Goal: Task Accomplishment & Management: Complete application form

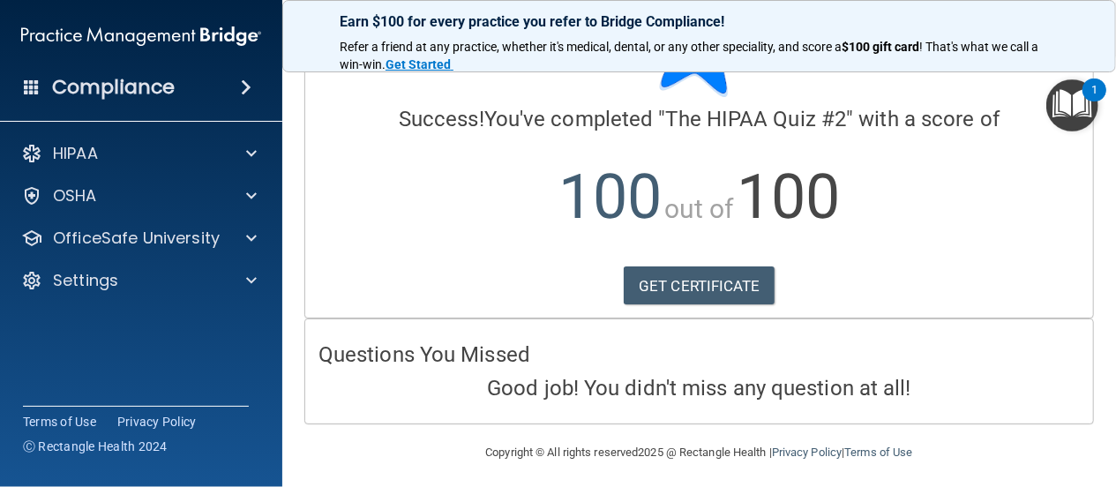
scroll to position [102, 0]
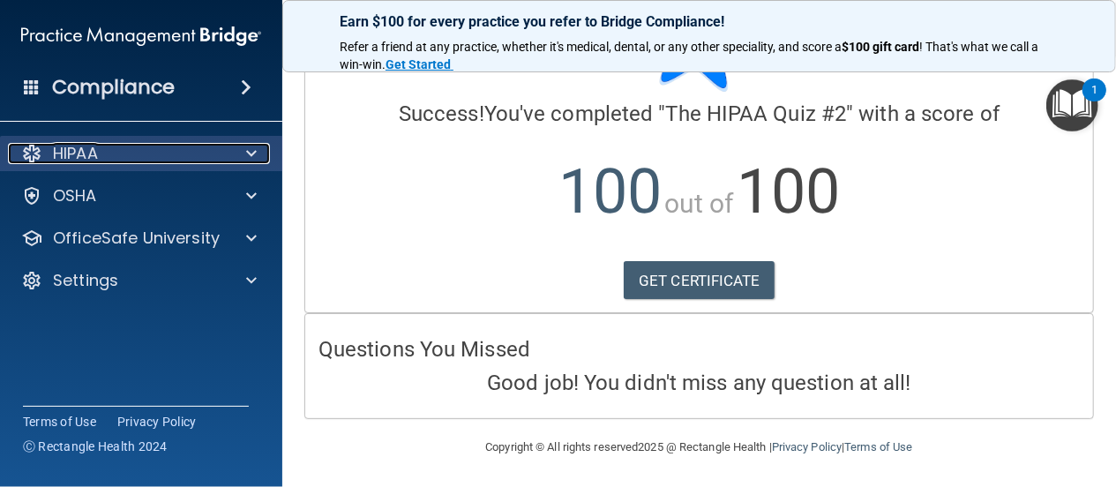
click at [253, 154] on span at bounding box center [251, 153] width 11 height 21
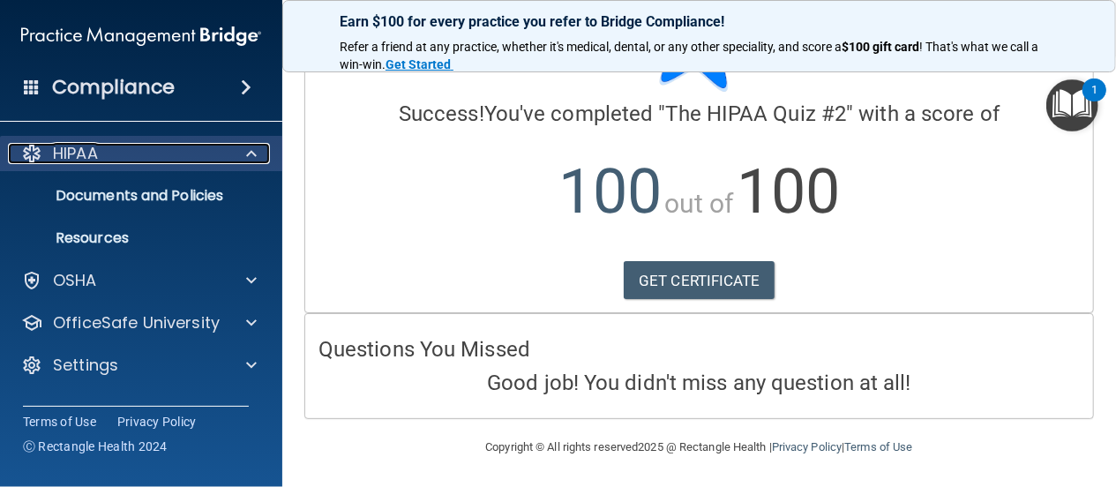
click at [245, 151] on div at bounding box center [249, 153] width 44 height 21
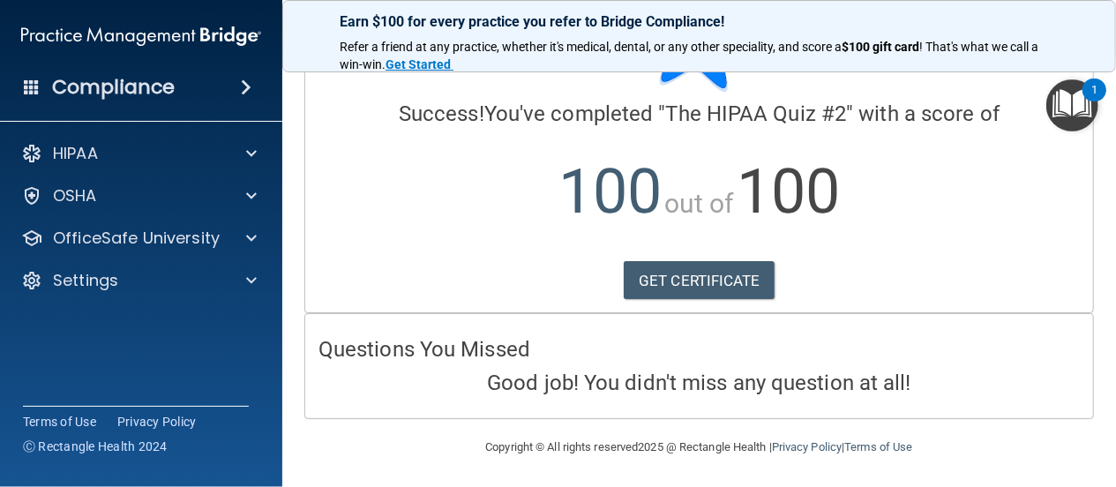
click at [1073, 102] on img "Open Resource Center, 1 new notification" at bounding box center [1072, 105] width 52 height 52
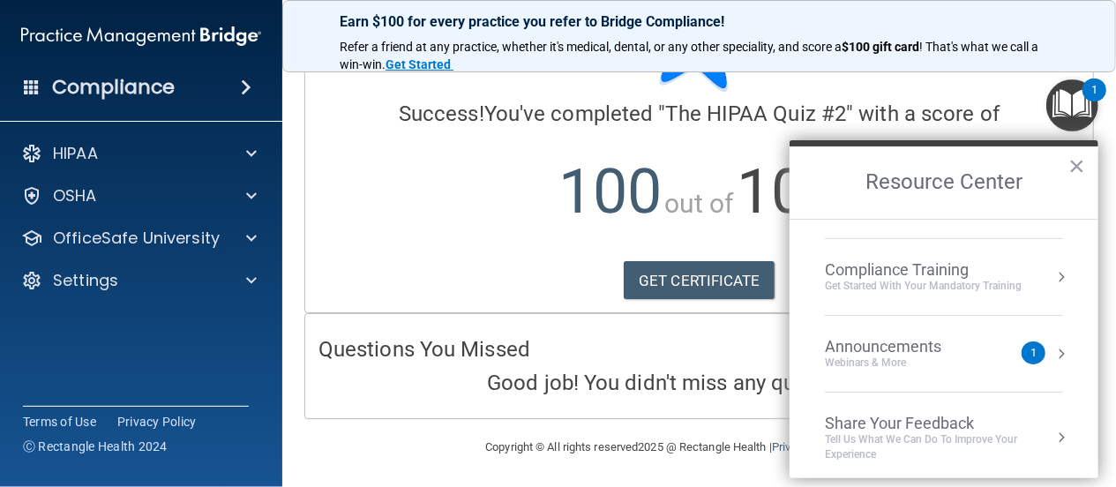
scroll to position [138, 0]
click at [1052, 270] on button "Resource Center" at bounding box center [1061, 274] width 18 height 18
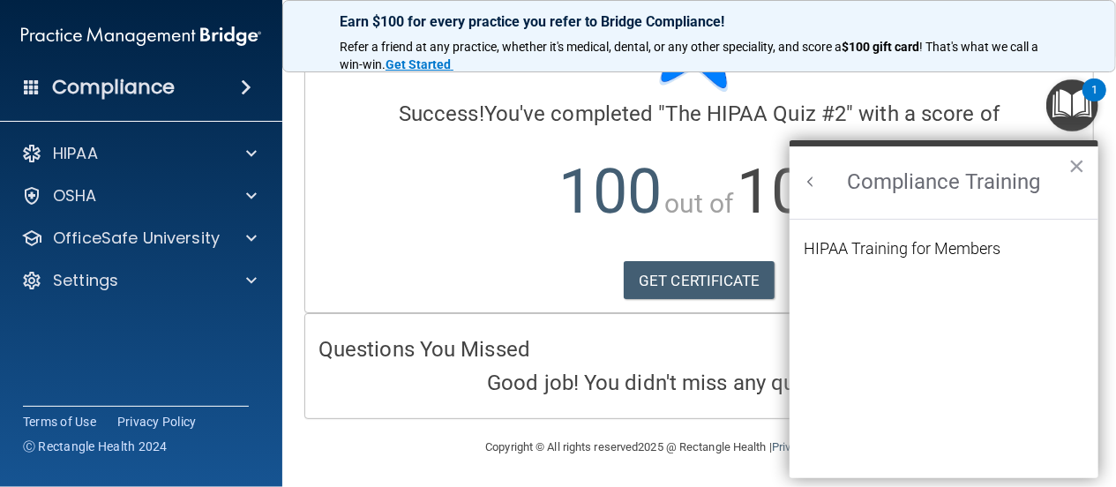
scroll to position [0, 0]
click at [873, 250] on div "HIPAA Training for Members" at bounding box center [902, 249] width 197 height 16
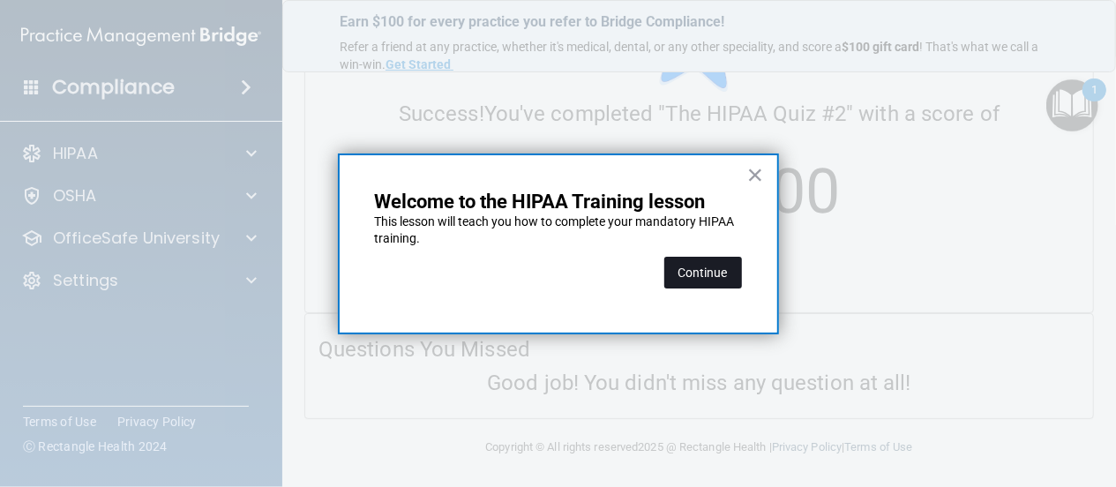
click at [688, 276] on button "Continue" at bounding box center [703, 273] width 78 height 32
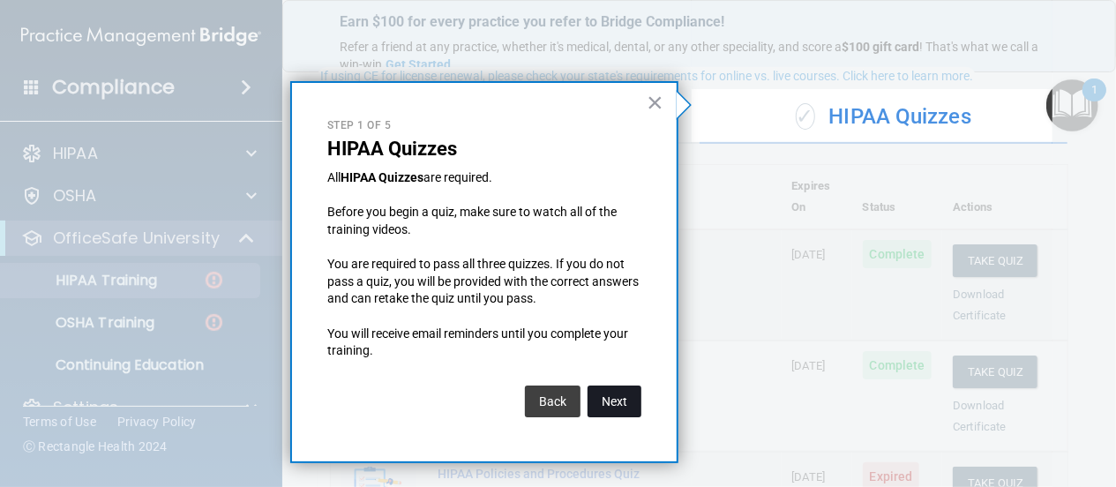
click at [622, 396] on button "Next" at bounding box center [614, 401] width 54 height 32
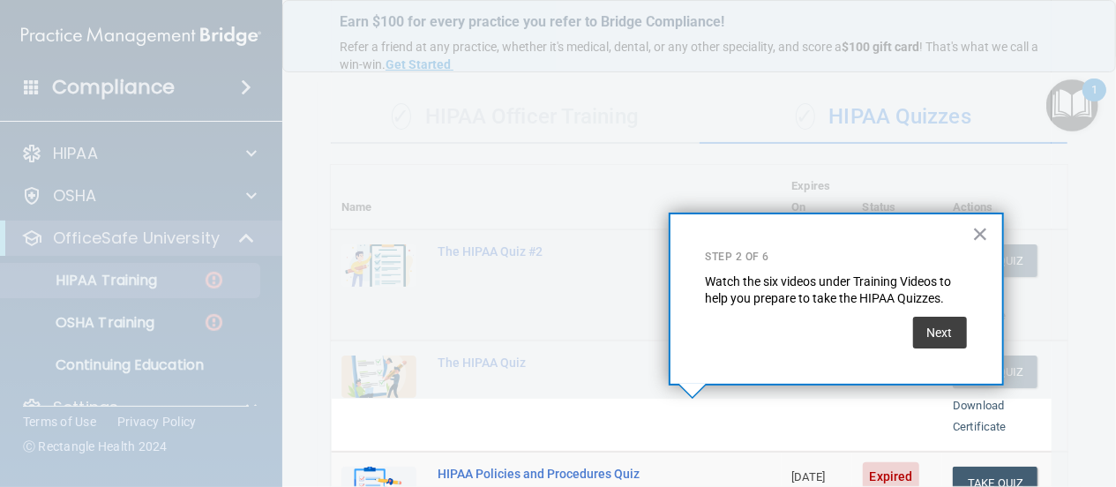
scroll to position [460, 0]
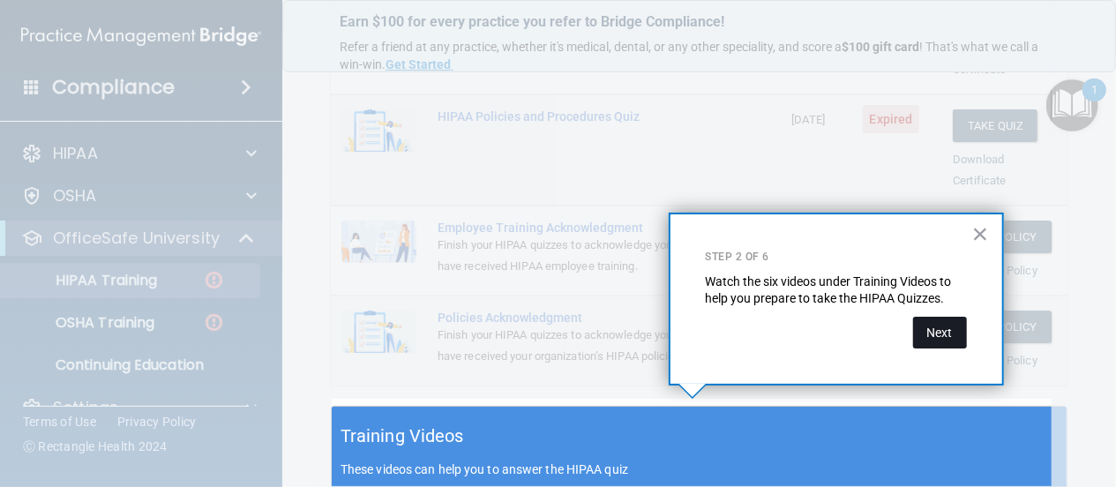
click at [923, 336] on button "Next" at bounding box center [940, 333] width 54 height 32
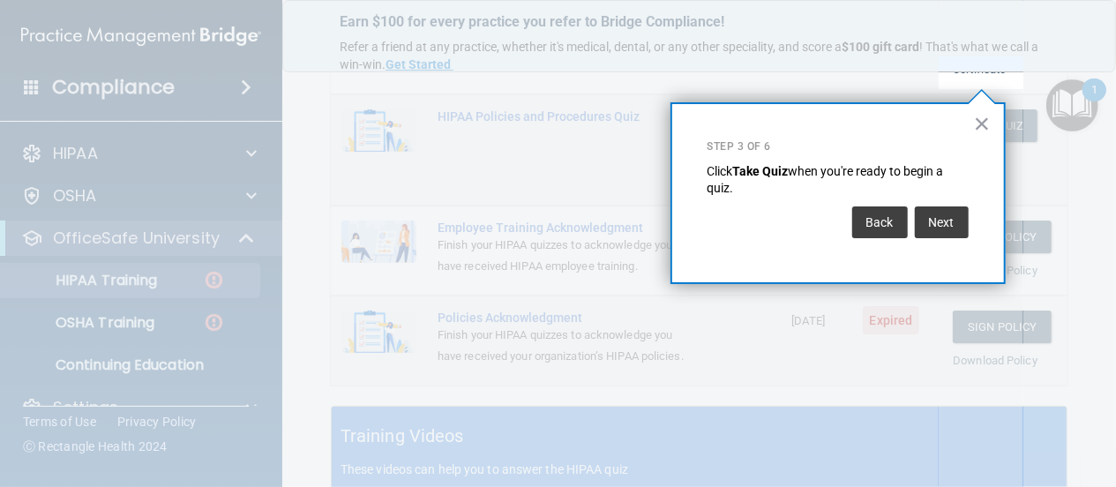
scroll to position [268, 0]
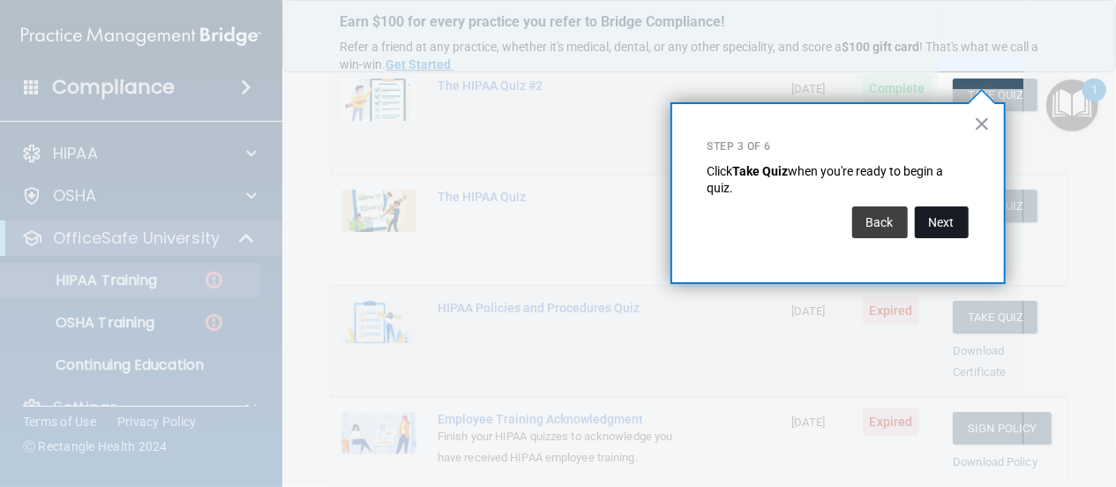
click at [932, 221] on button "Next" at bounding box center [942, 222] width 54 height 32
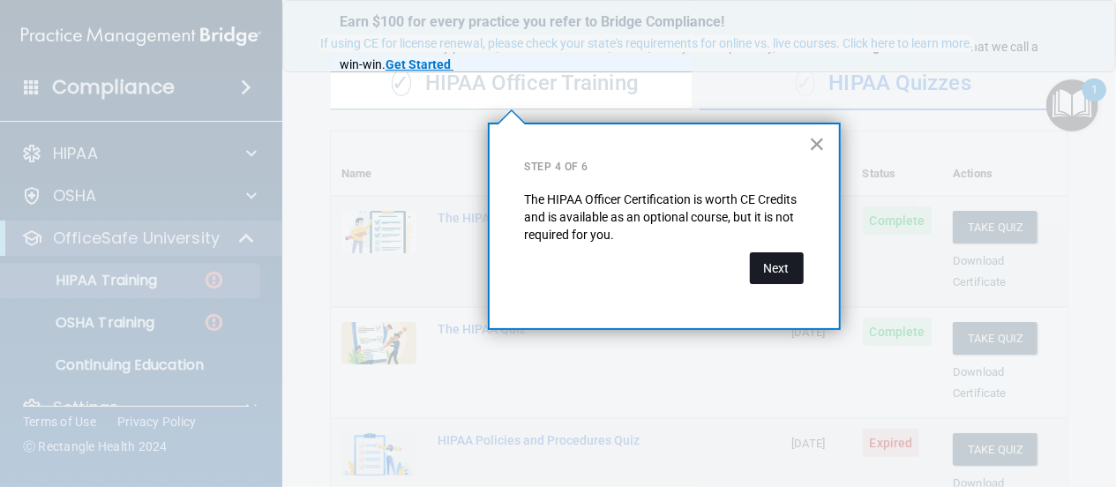
click at [775, 268] on button "Next" at bounding box center [777, 268] width 54 height 32
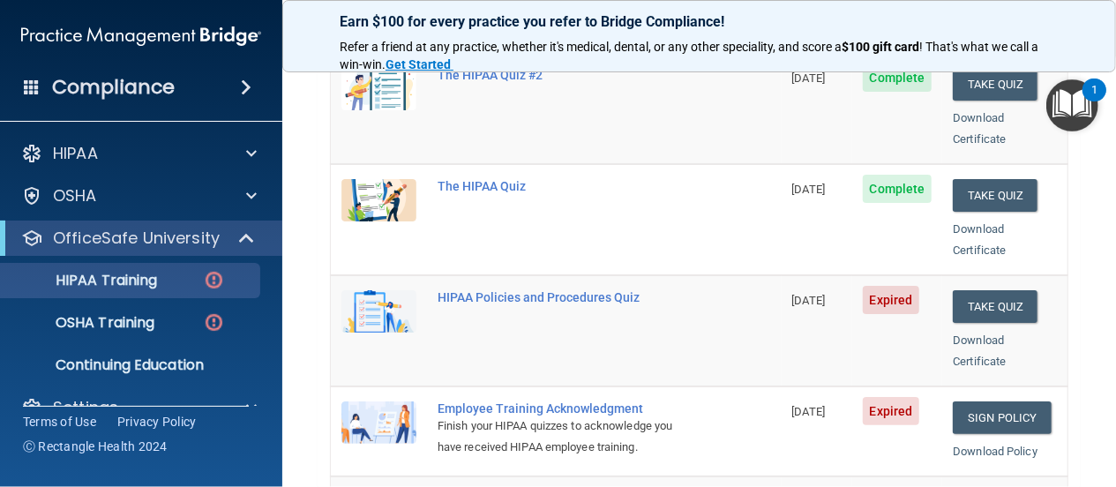
scroll to position [305, 0]
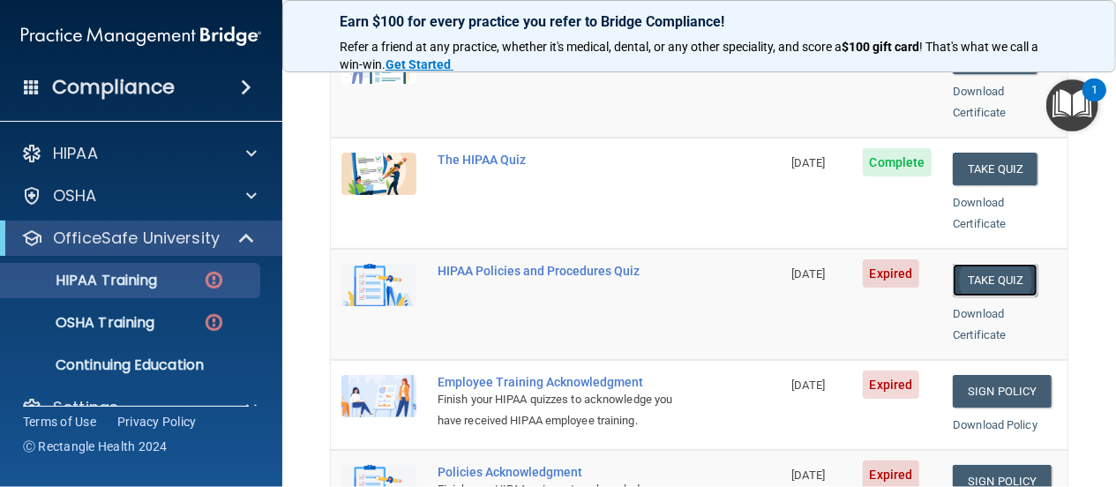
click at [963, 264] on button "Take Quiz" at bounding box center [995, 280] width 85 height 33
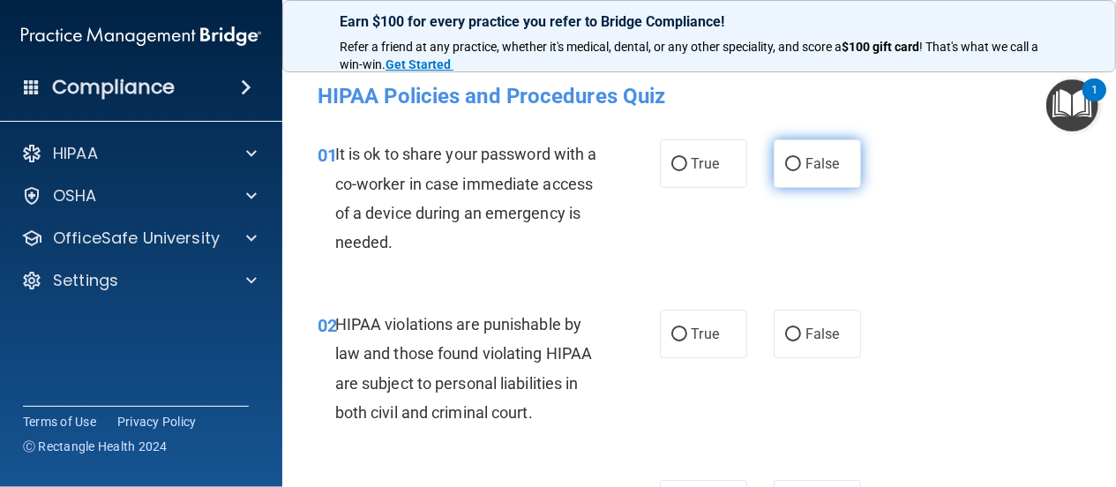
click at [785, 161] on input "False" at bounding box center [793, 164] width 16 height 13
radio input "true"
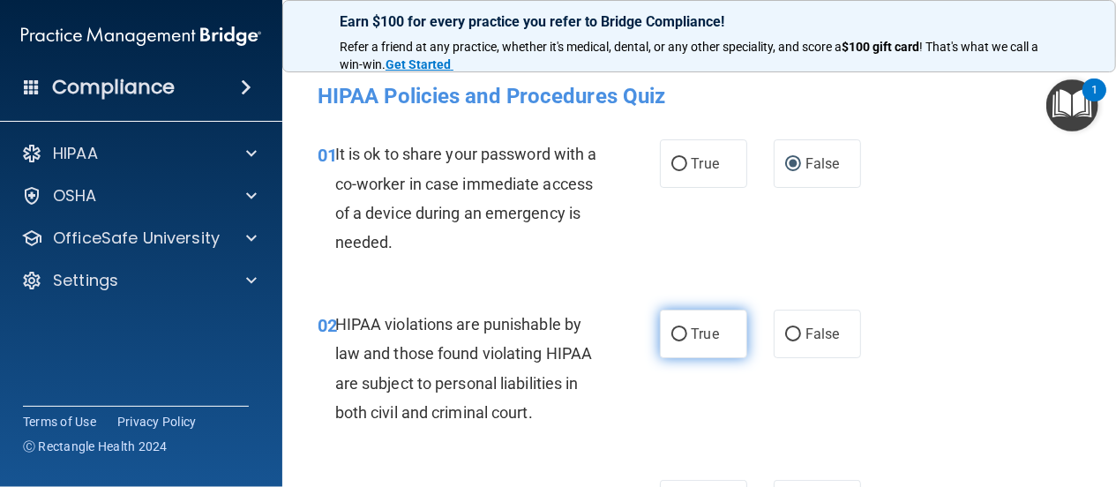
click at [672, 330] on input "True" at bounding box center [679, 334] width 16 height 13
radio input "true"
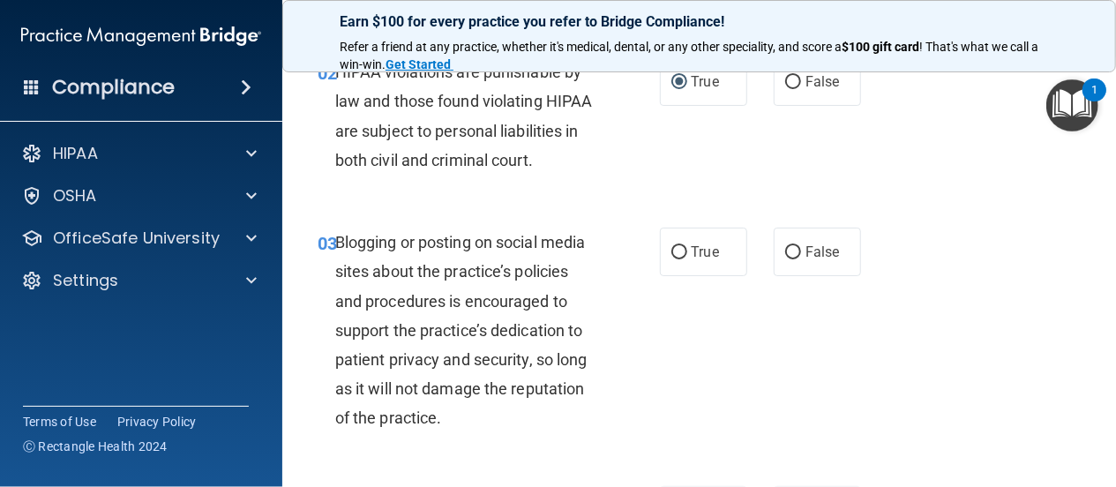
scroll to position [254, 0]
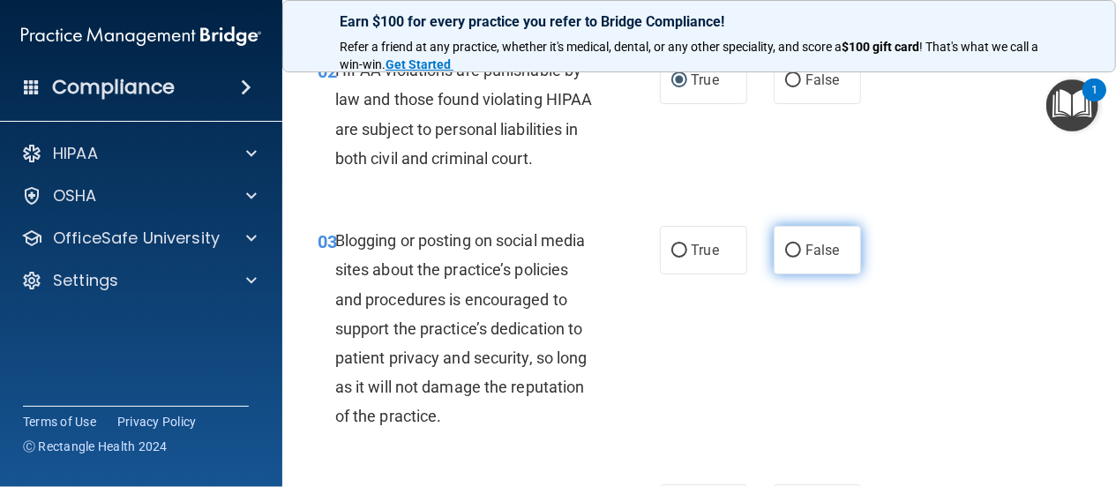
click at [785, 258] on input "False" at bounding box center [793, 250] width 16 height 13
radio input "true"
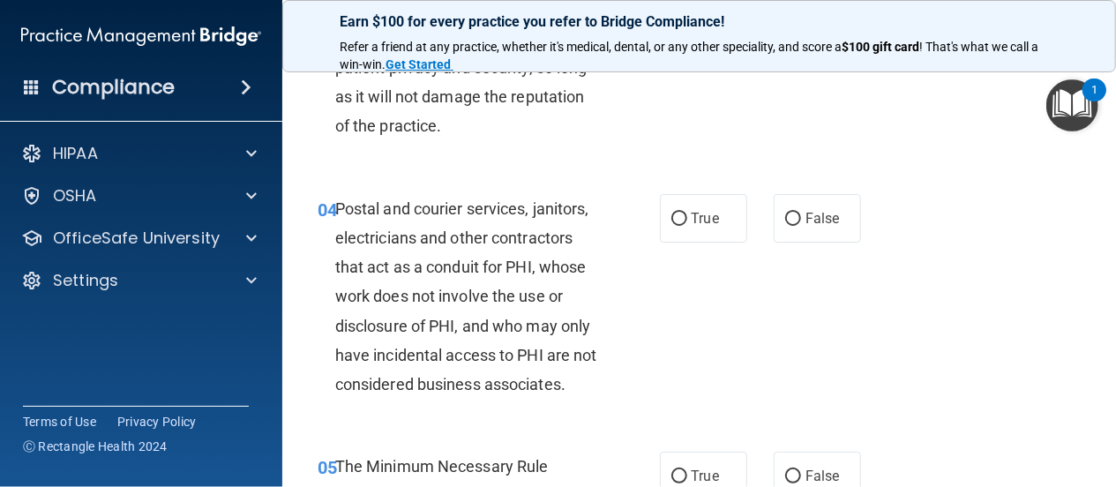
scroll to position [593, 0]
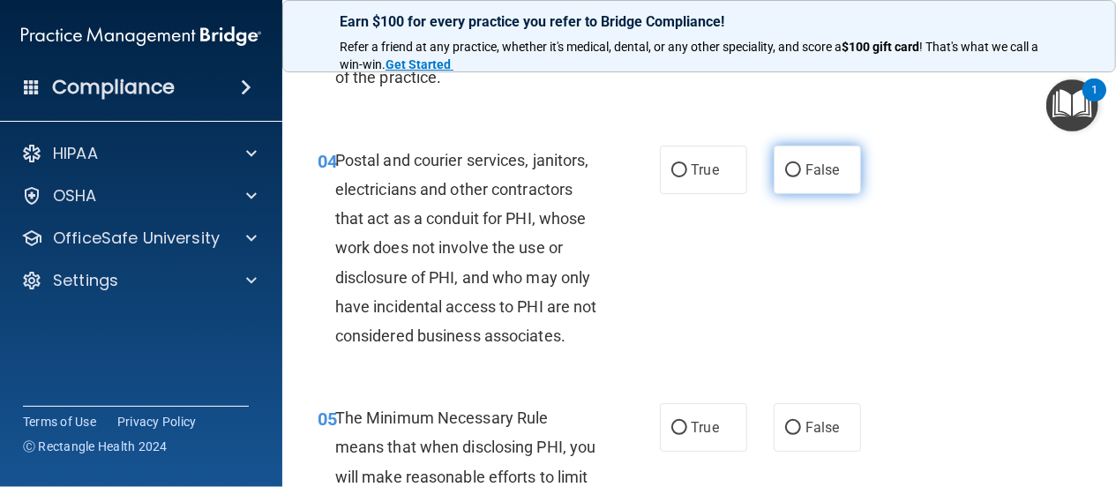
click at [785, 177] on input "False" at bounding box center [793, 170] width 16 height 13
radio input "true"
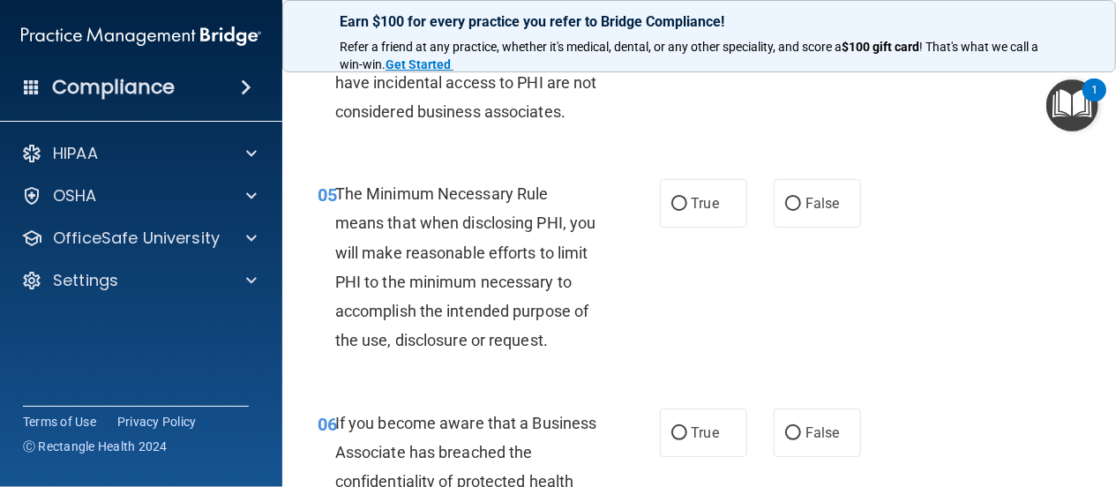
scroll to position [847, 0]
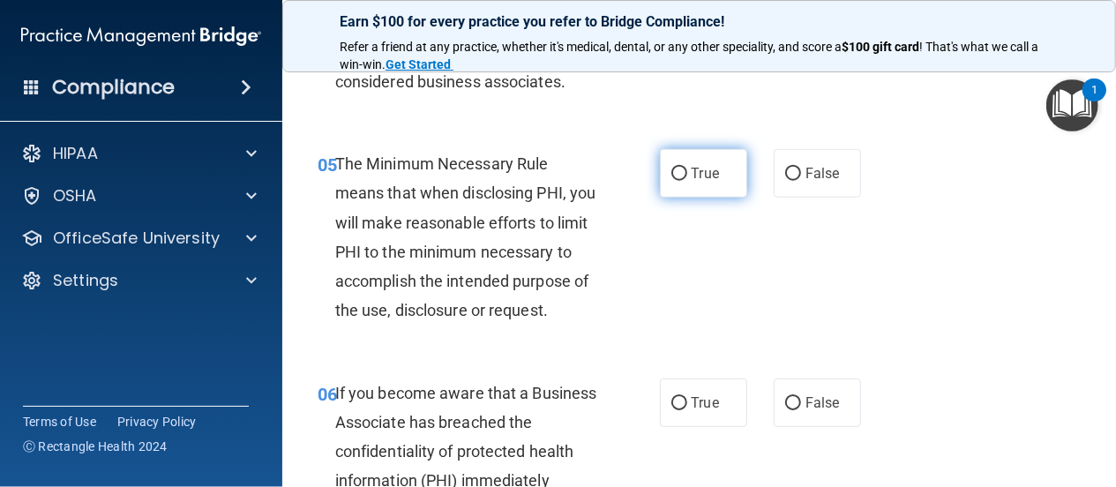
click at [671, 181] on input "True" at bounding box center [679, 174] width 16 height 13
radio input "true"
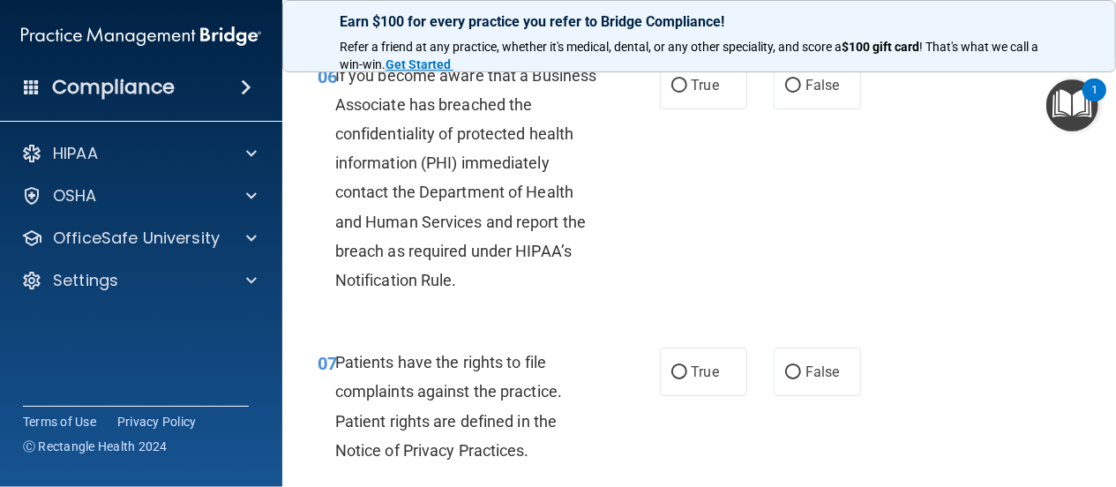
scroll to position [1185, 0]
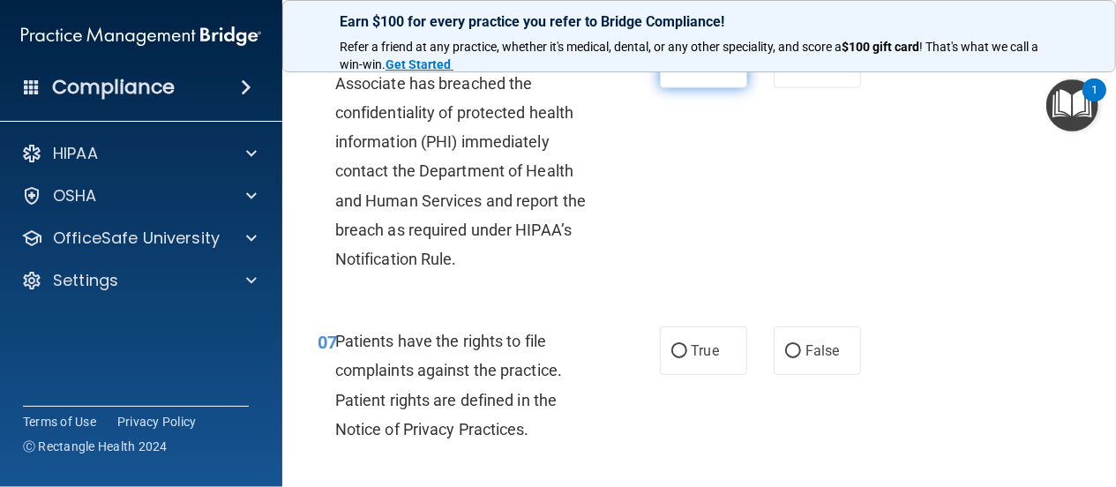
click at [671, 71] on input "True" at bounding box center [679, 64] width 16 height 13
radio input "true"
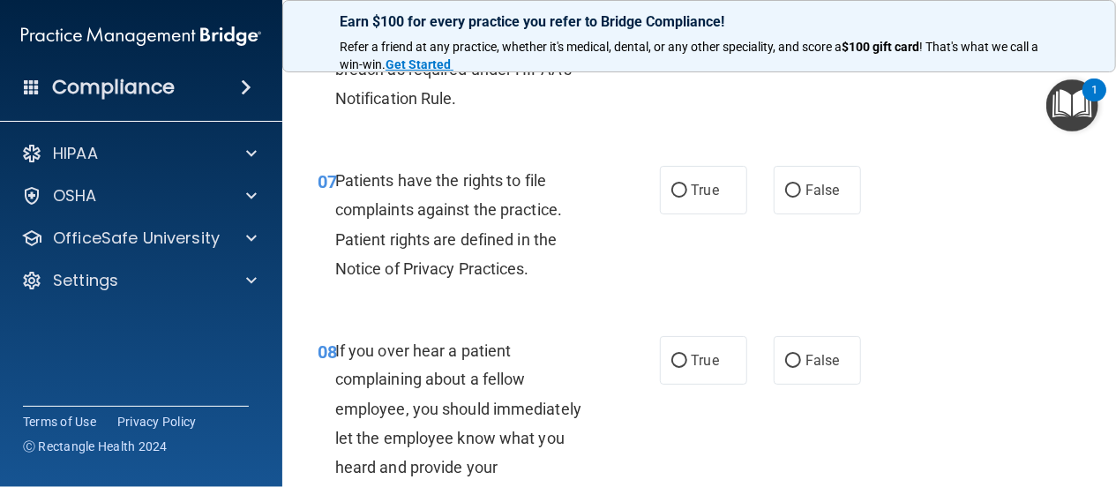
scroll to position [1355, 0]
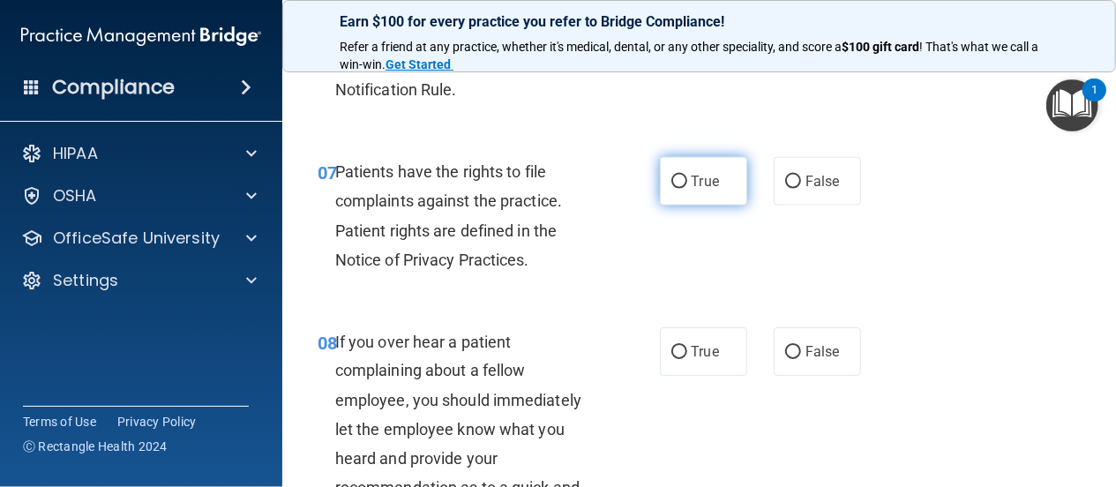
click at [671, 189] on input "True" at bounding box center [679, 182] width 16 height 13
radio input "true"
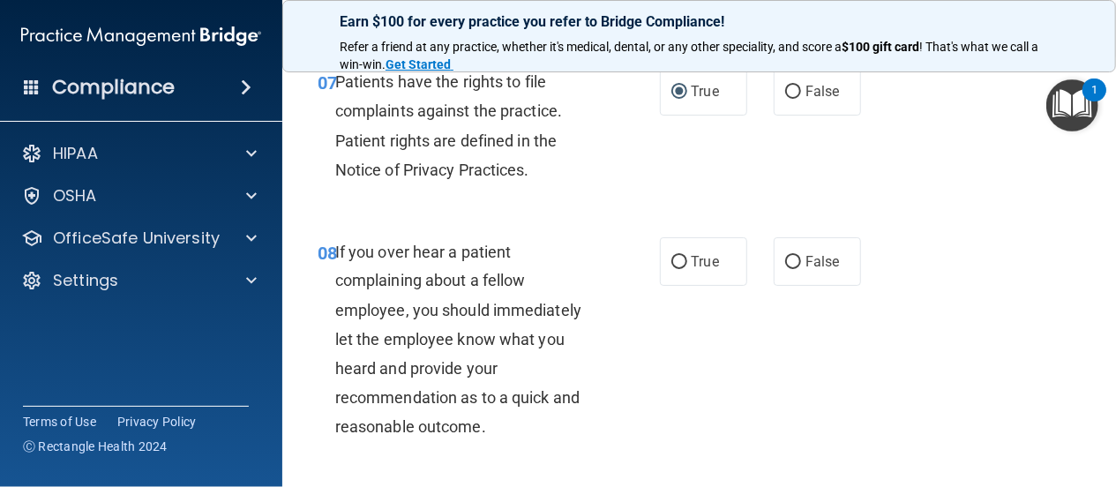
scroll to position [1524, 0]
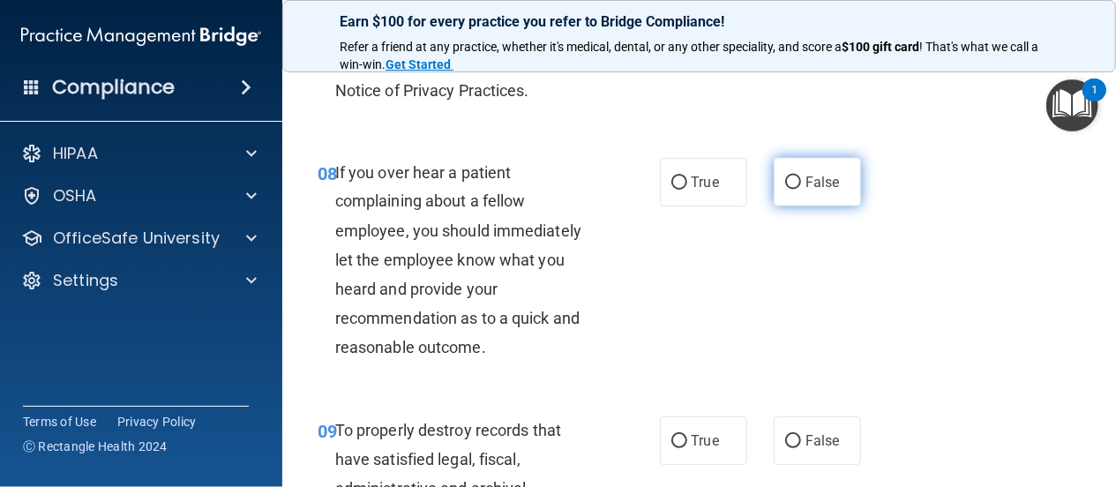
click at [785, 190] on input "False" at bounding box center [793, 182] width 16 height 13
radio input "true"
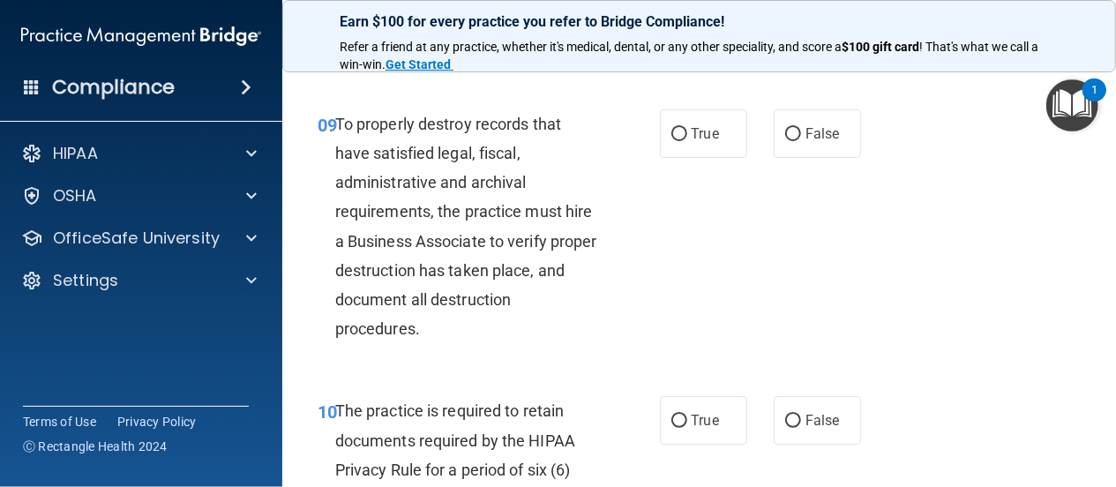
scroll to position [1863, 0]
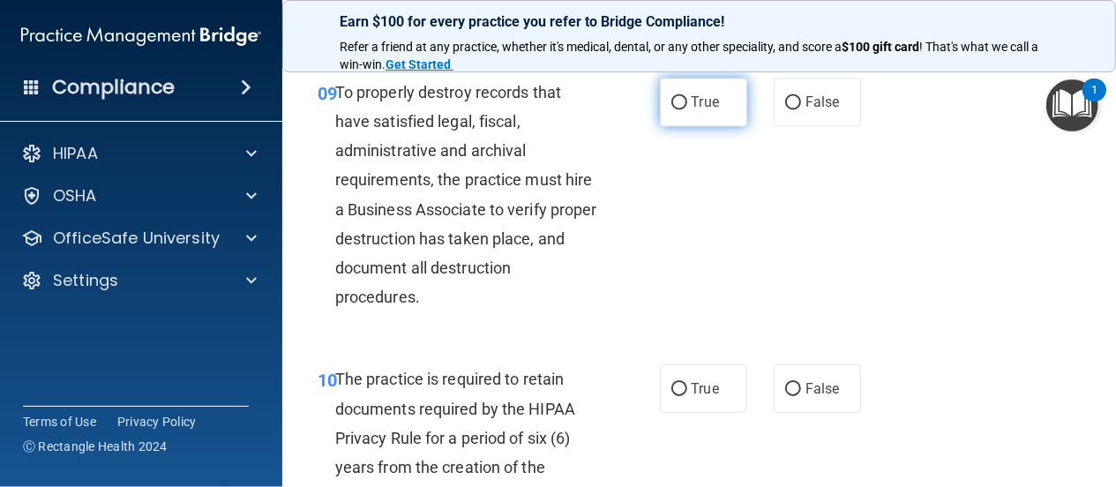
click at [672, 109] on input "True" at bounding box center [679, 102] width 16 height 13
radio input "true"
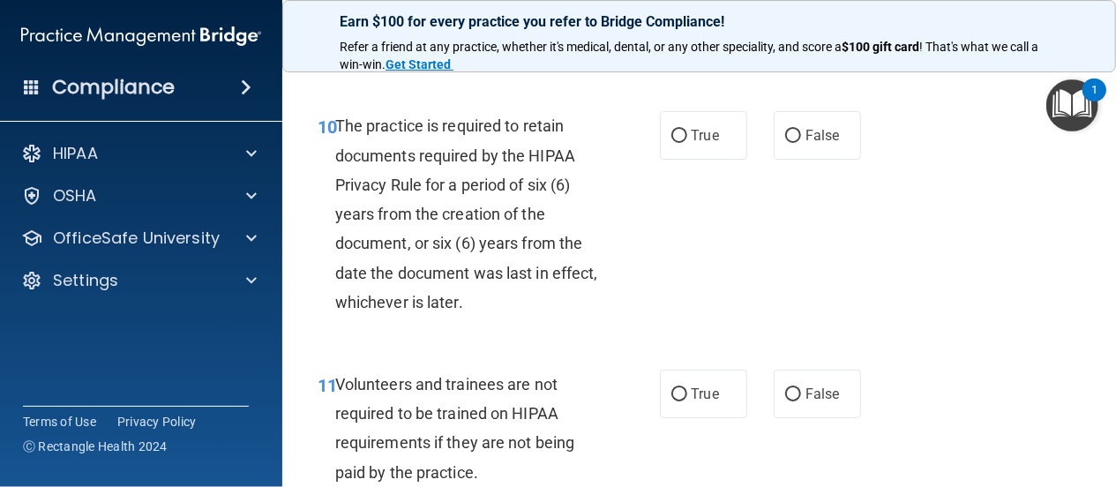
scroll to position [2117, 0]
click at [671, 142] on input "True" at bounding box center [679, 135] width 16 height 13
radio input "true"
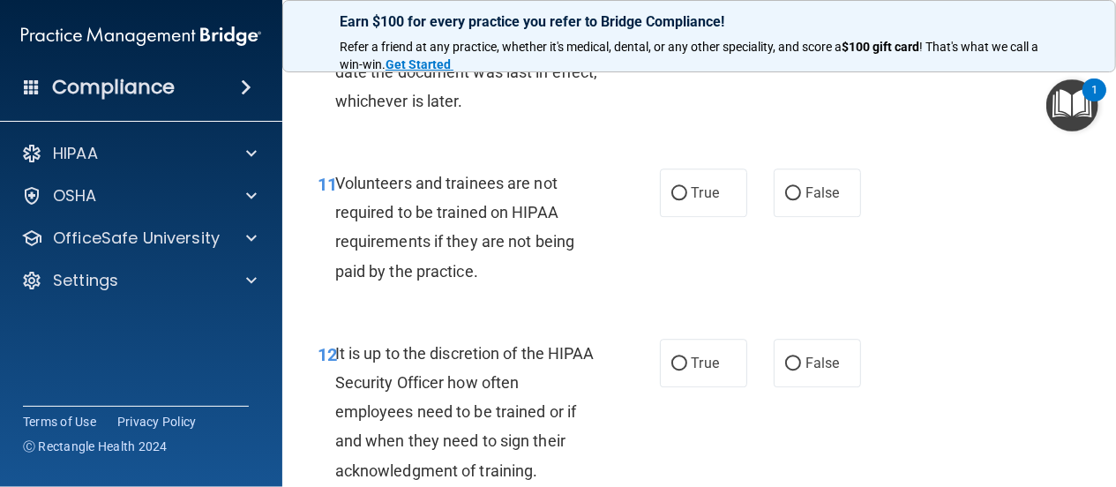
scroll to position [2371, 0]
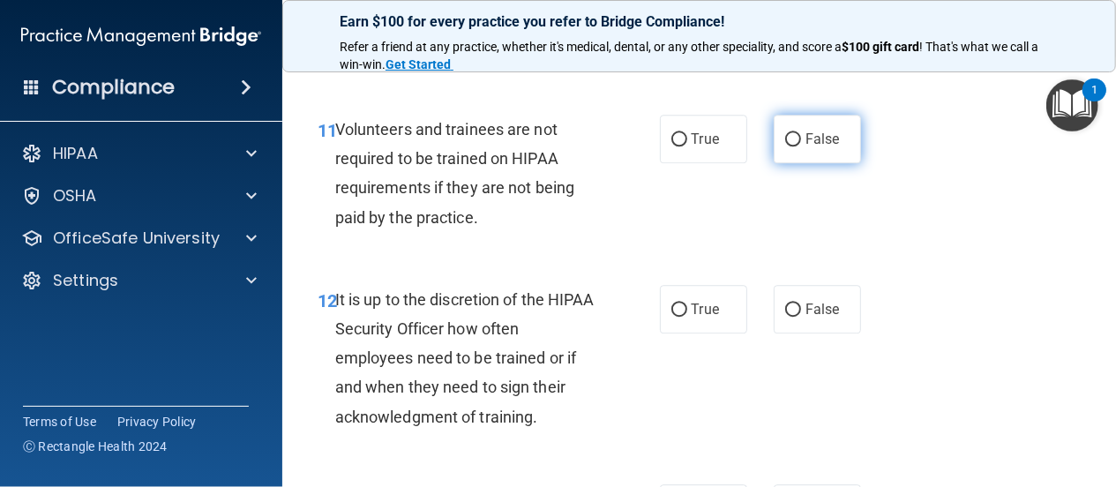
click at [786, 146] on input "False" at bounding box center [793, 139] width 16 height 13
radio input "true"
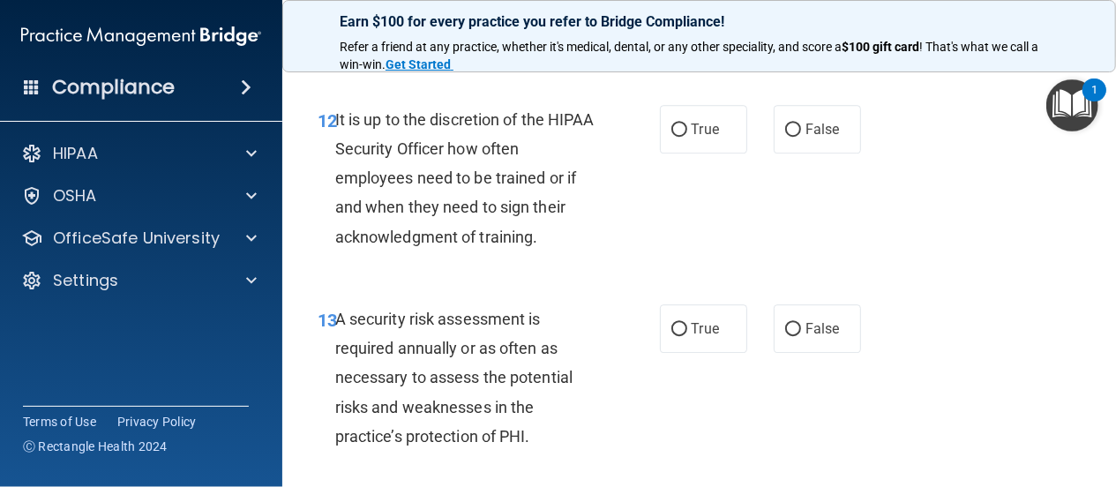
scroll to position [2625, 0]
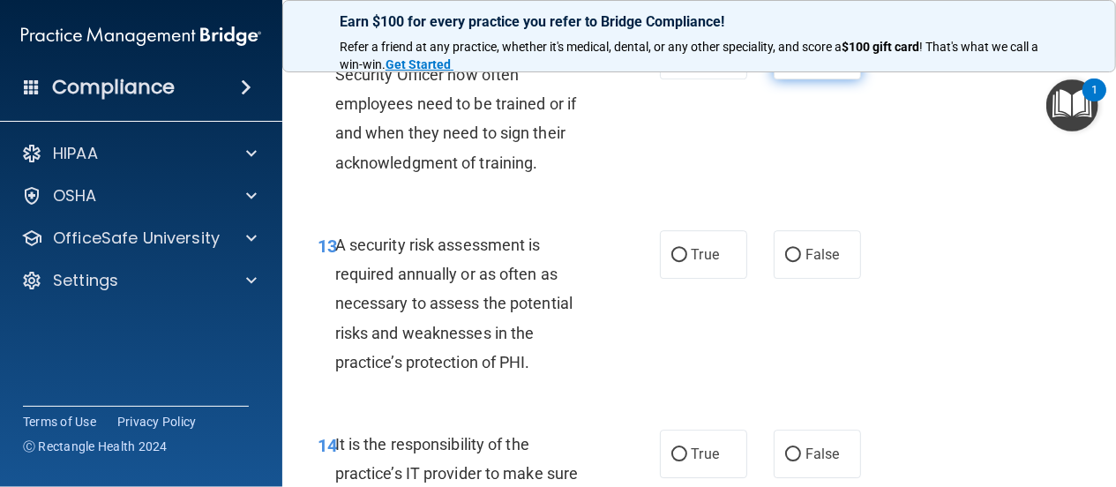
click at [785, 63] on input "False" at bounding box center [793, 55] width 16 height 13
radio input "true"
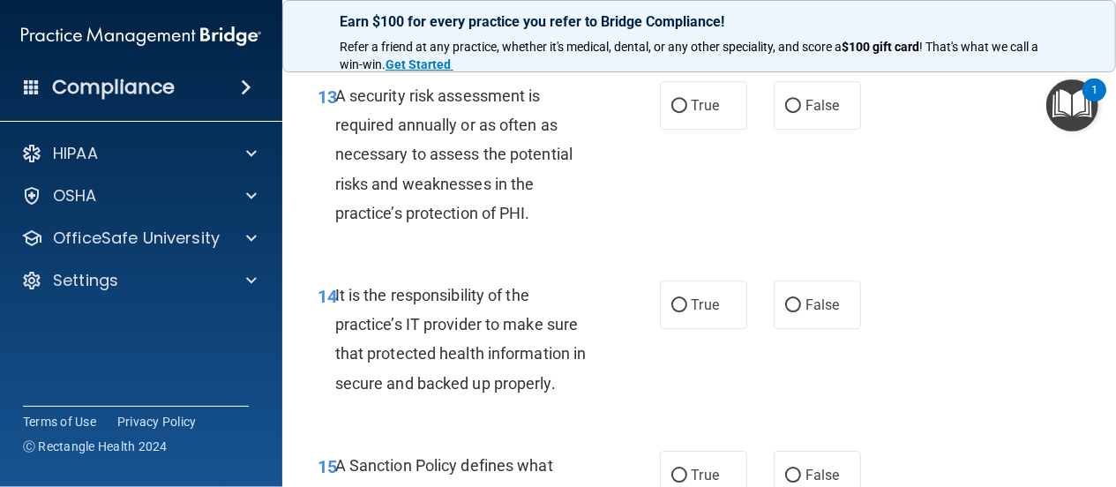
scroll to position [2794, 0]
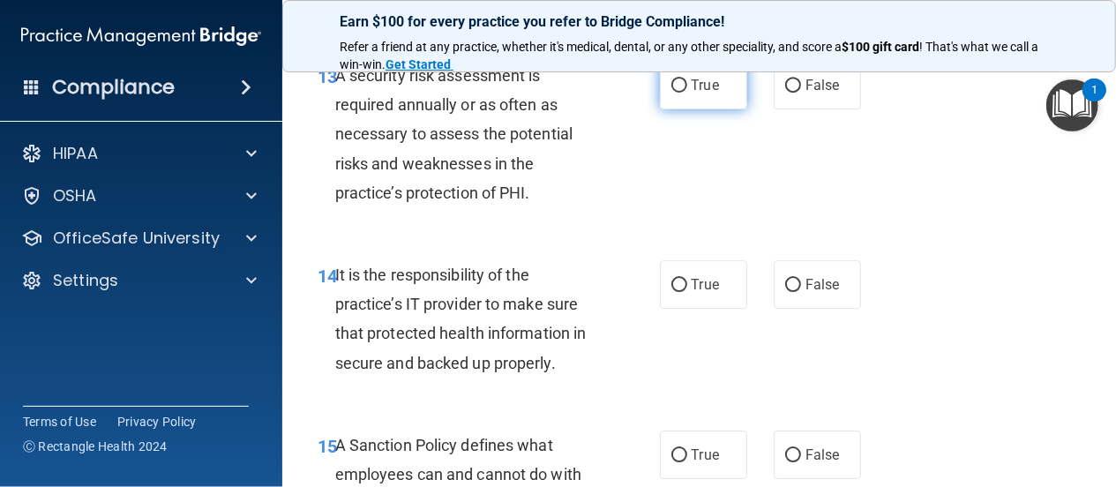
click at [671, 93] on input "True" at bounding box center [679, 85] width 16 height 13
radio input "true"
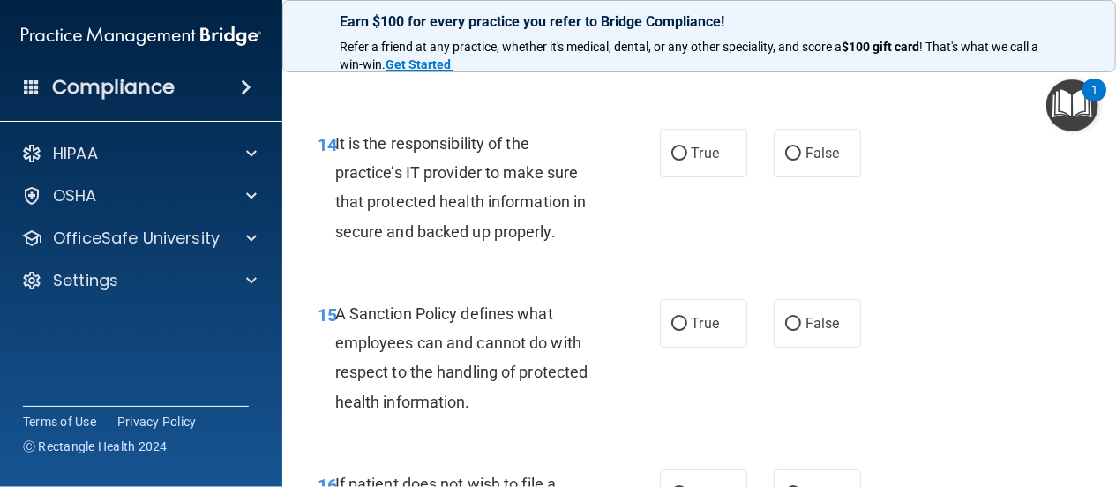
scroll to position [2964, 0]
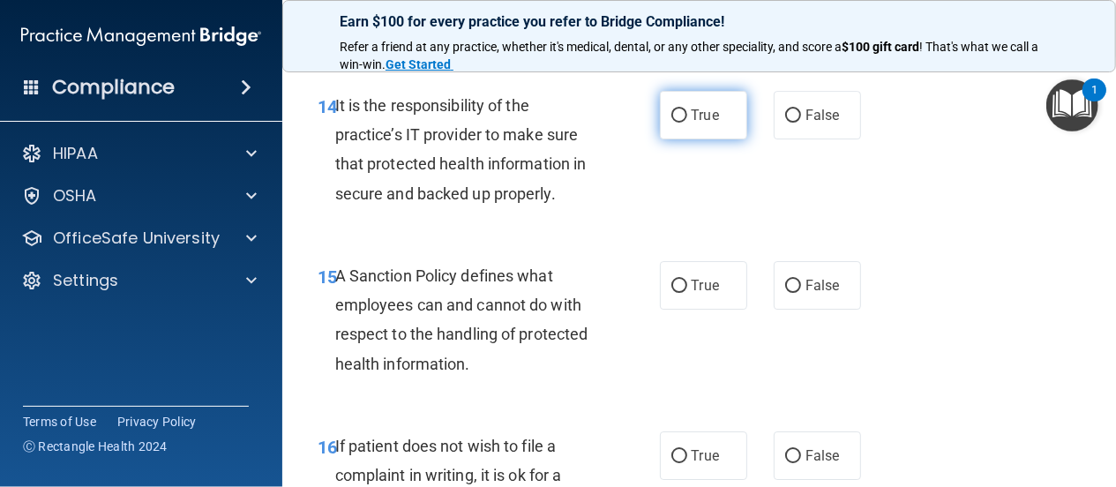
click at [671, 123] on input "True" at bounding box center [679, 115] width 16 height 13
radio input "true"
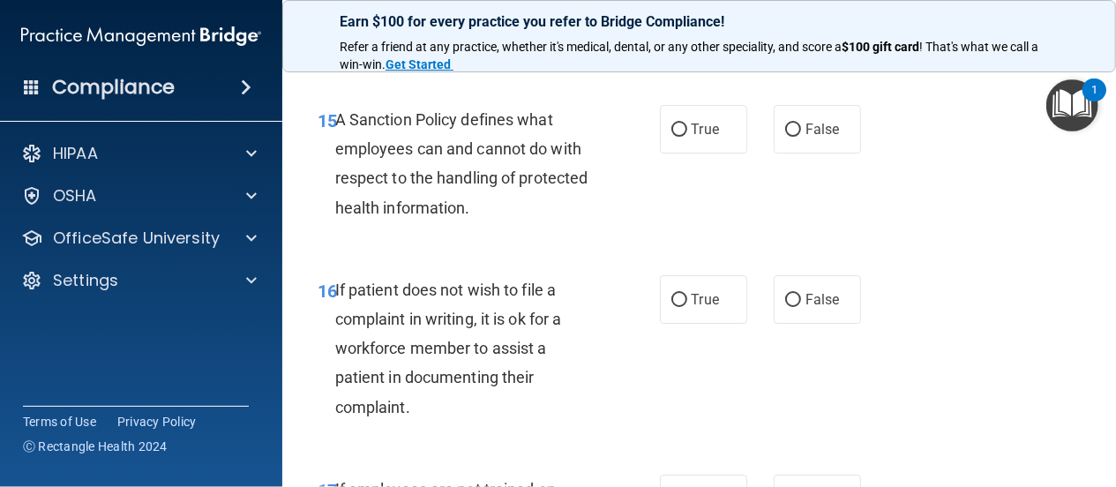
scroll to position [3133, 0]
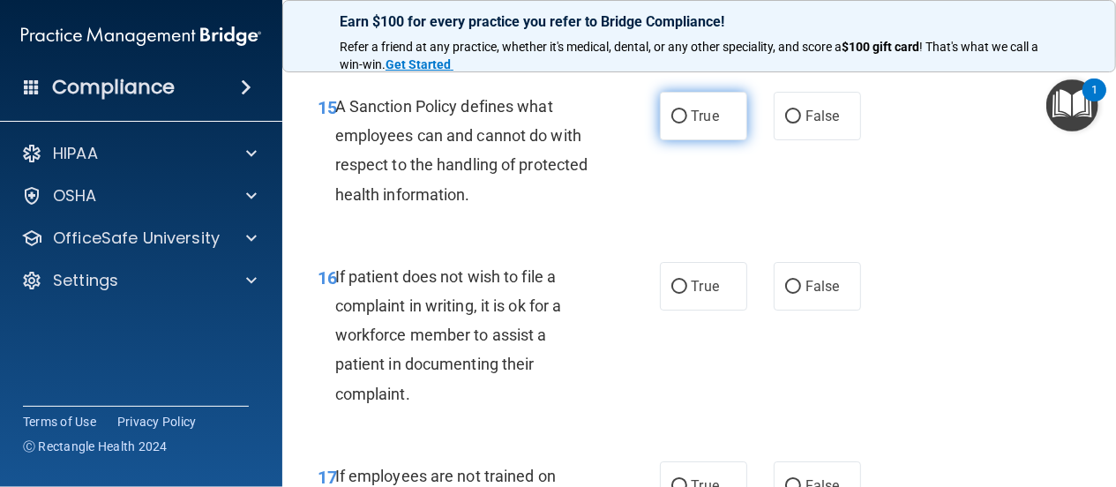
click at [671, 123] on input "True" at bounding box center [679, 116] width 16 height 13
radio input "true"
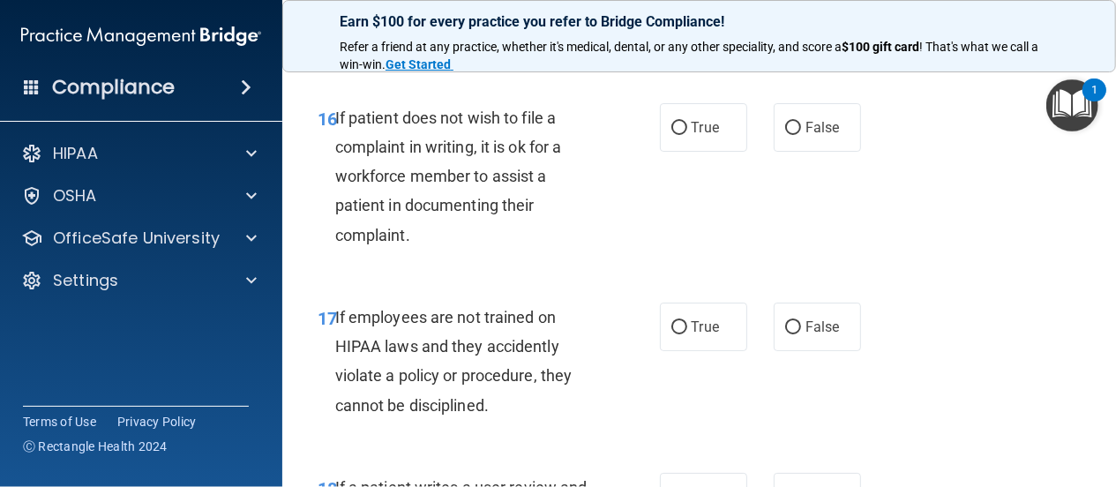
scroll to position [3302, 0]
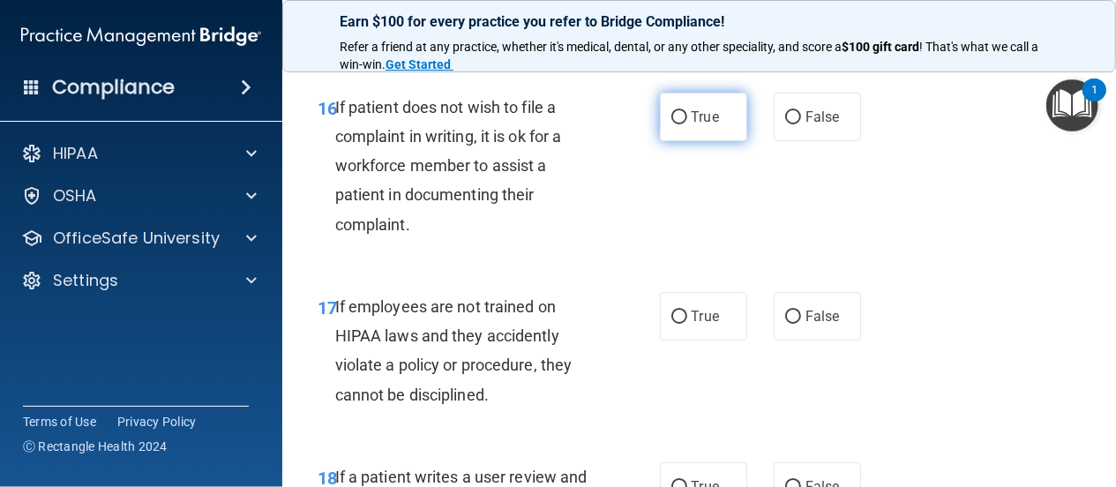
click at [672, 124] on input "True" at bounding box center [679, 117] width 16 height 13
radio input "true"
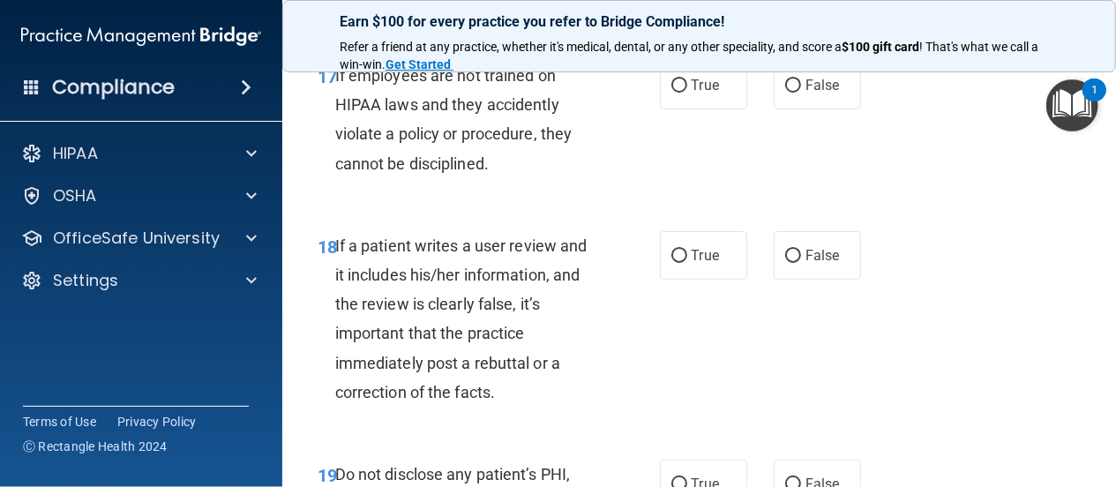
scroll to position [3556, 0]
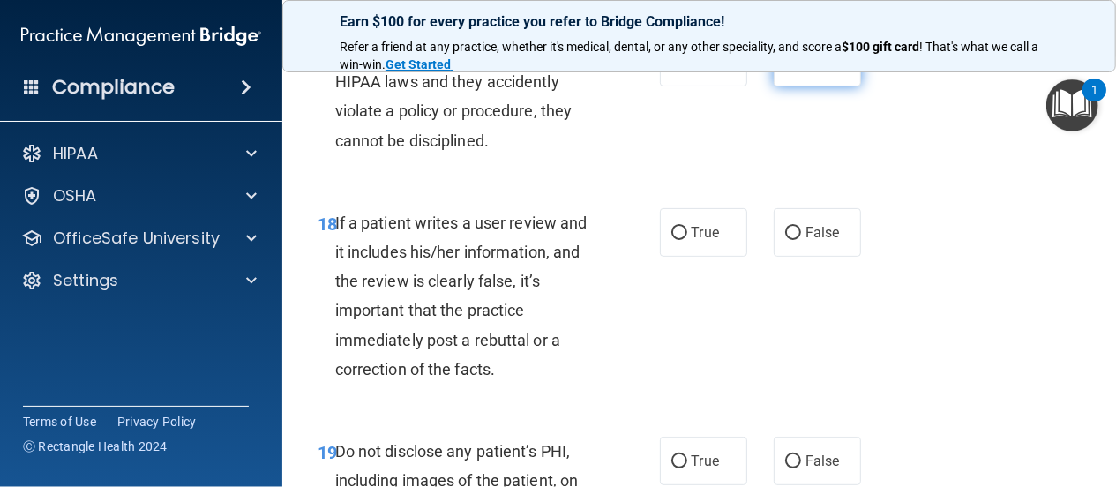
click at [785, 70] on input "False" at bounding box center [793, 62] width 16 height 13
radio input "true"
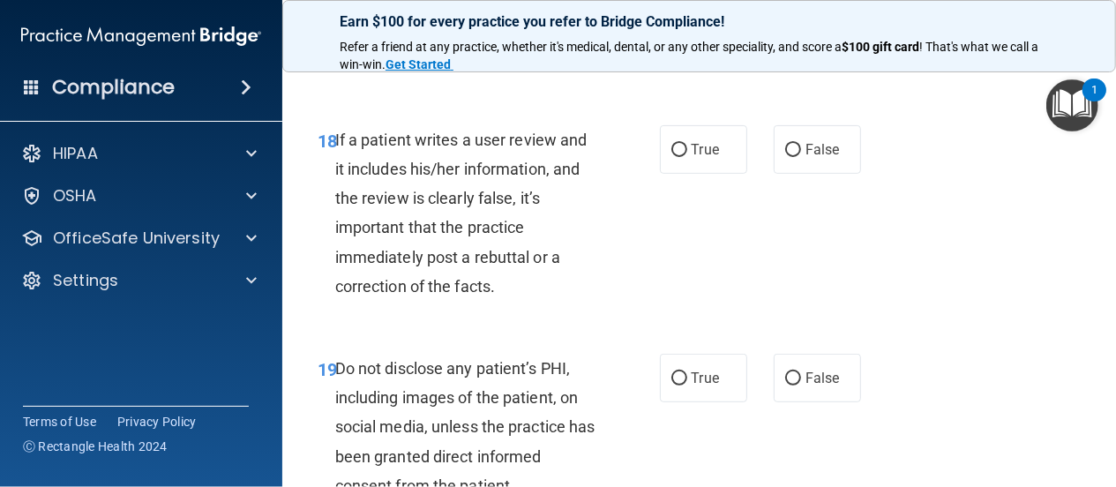
scroll to position [3641, 0]
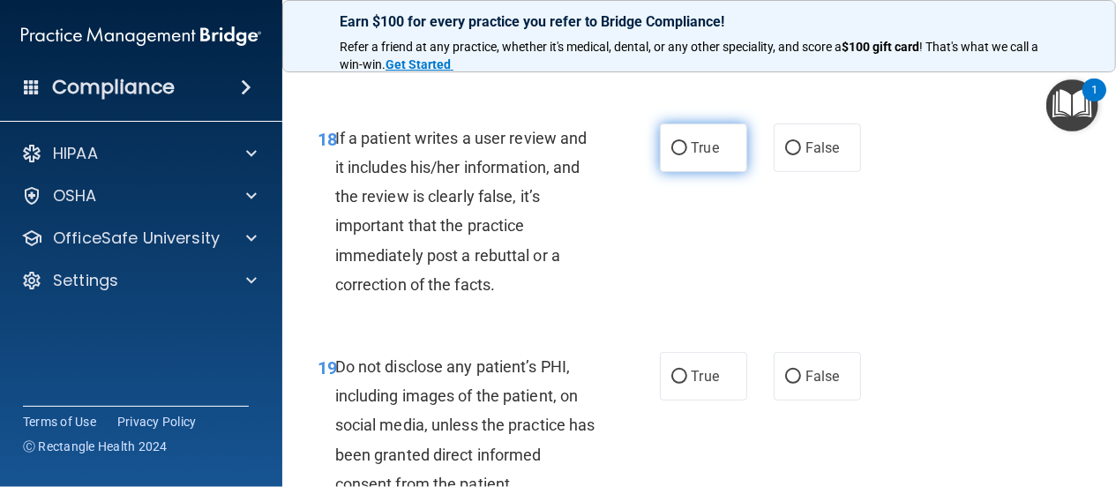
click at [671, 155] on input "True" at bounding box center [679, 148] width 16 height 13
radio input "true"
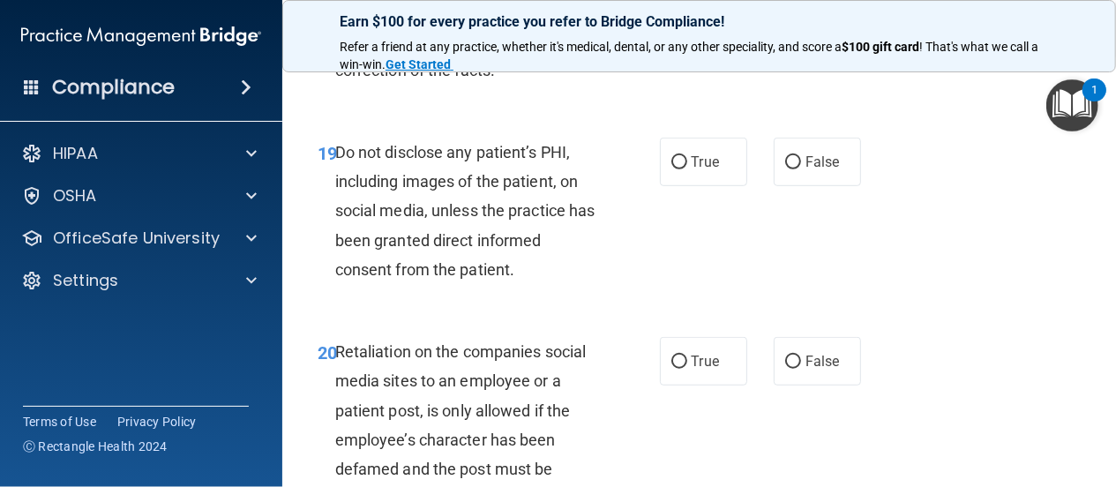
scroll to position [3895, 0]
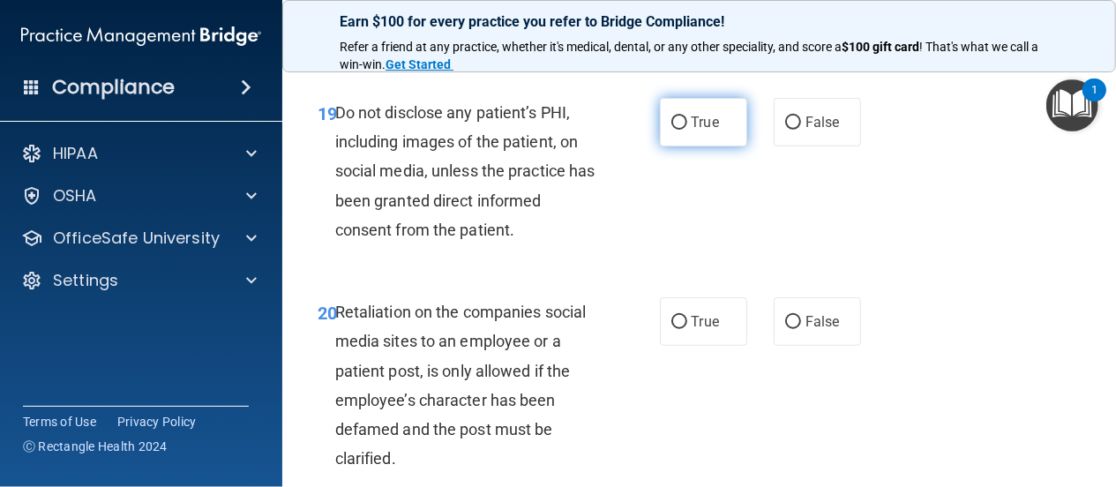
click at [672, 130] on input "True" at bounding box center [679, 122] width 16 height 13
radio input "true"
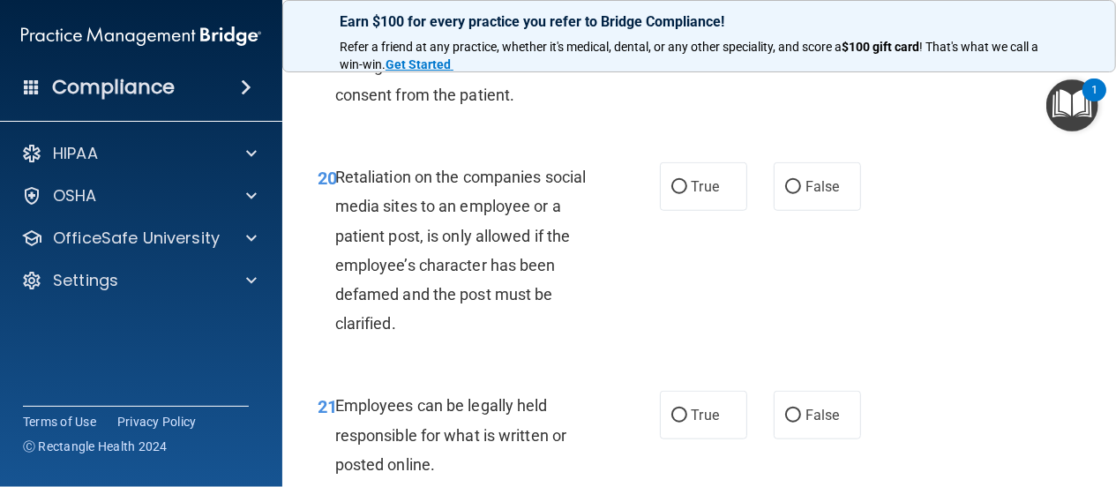
scroll to position [4064, 0]
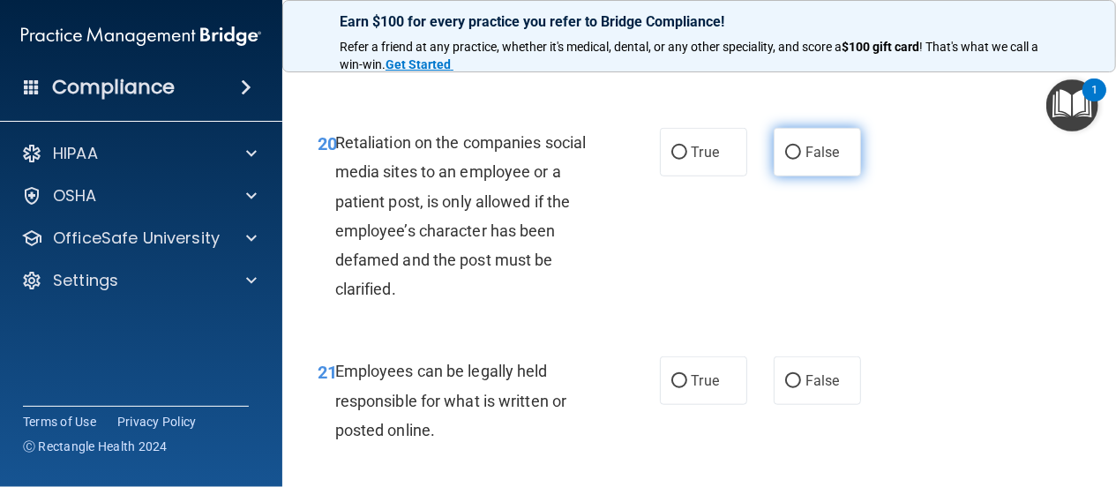
click at [786, 160] on input "False" at bounding box center [793, 152] width 16 height 13
radio input "true"
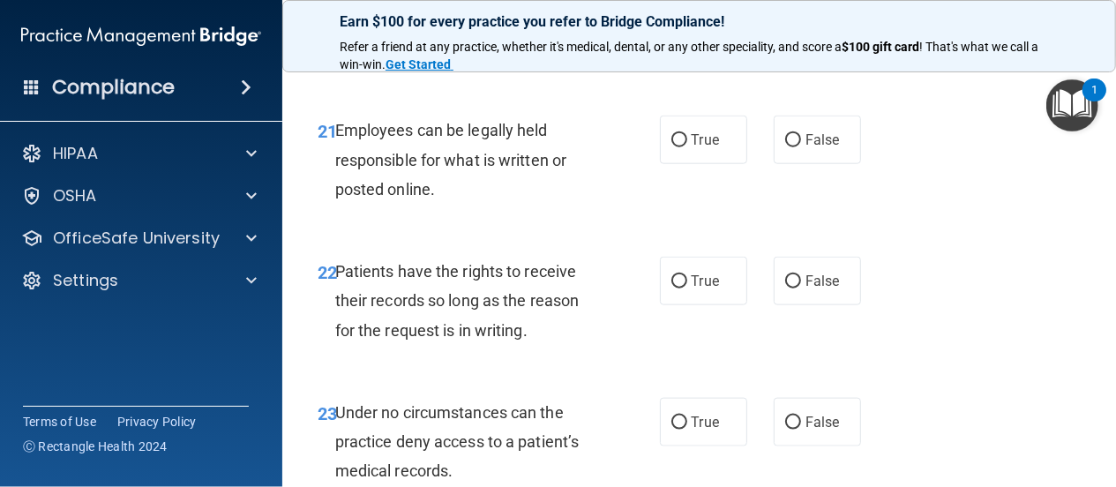
scroll to position [4318, 0]
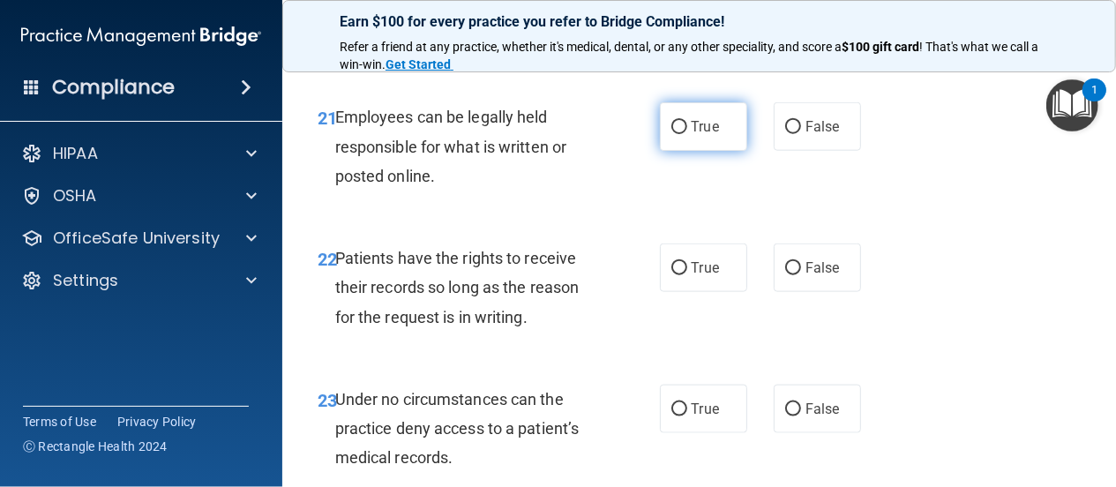
click at [671, 134] on input "True" at bounding box center [679, 127] width 16 height 13
radio input "true"
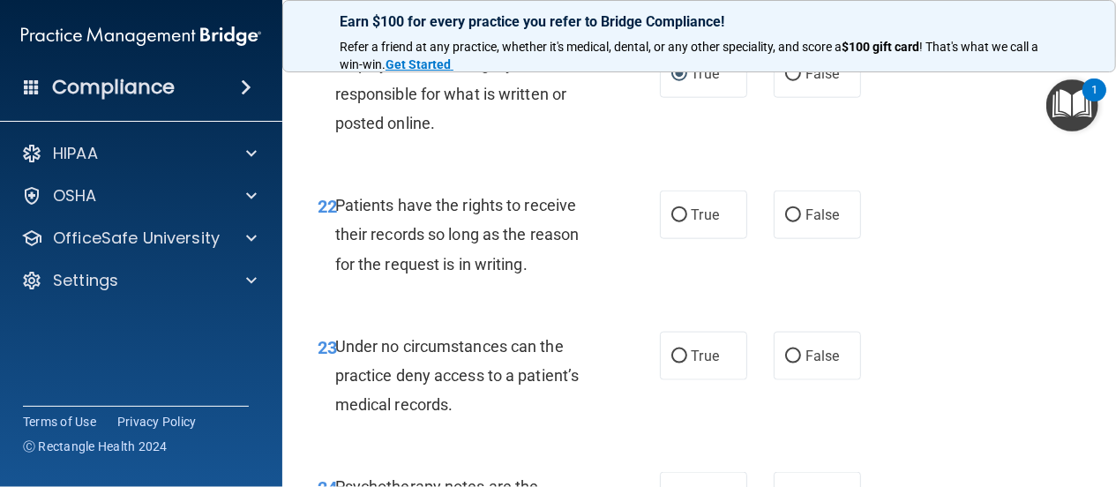
scroll to position [4403, 0]
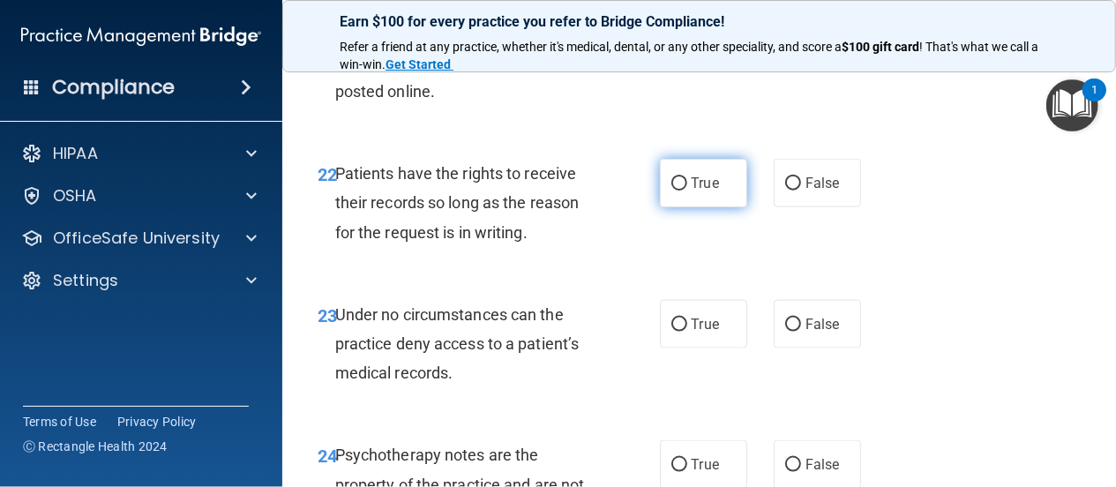
click at [675, 191] on input "True" at bounding box center [679, 183] width 16 height 13
radio input "true"
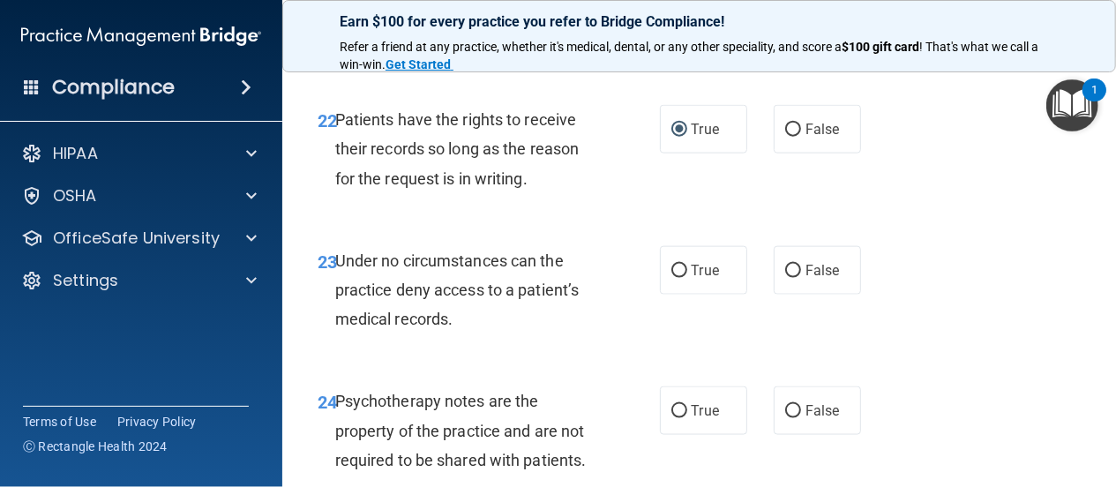
scroll to position [4488, 0]
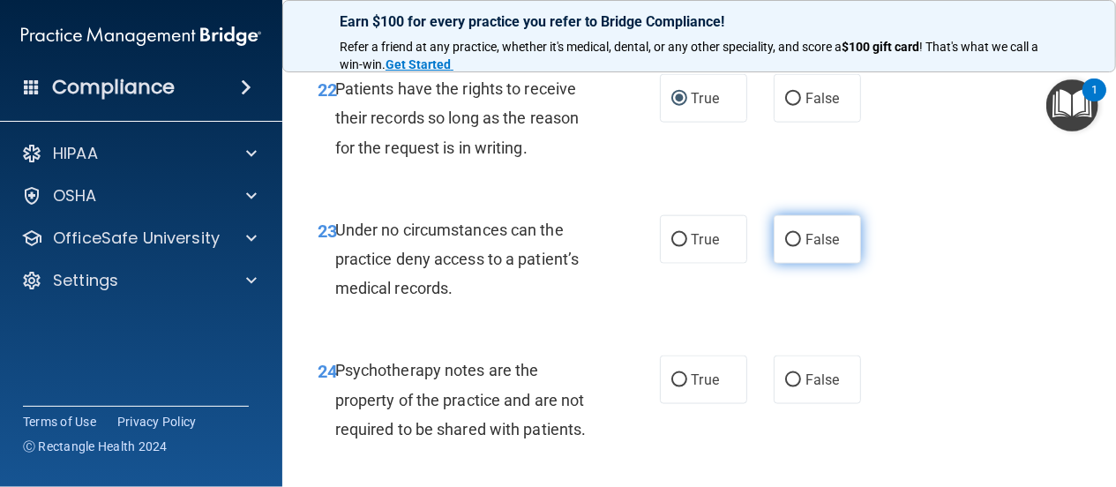
click at [788, 247] on input "False" at bounding box center [793, 240] width 16 height 13
radio input "true"
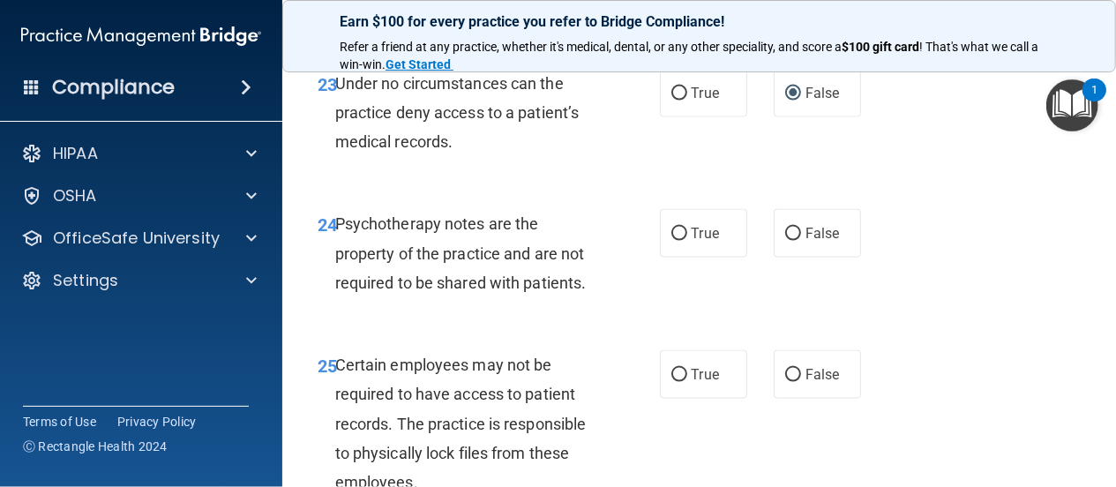
scroll to position [4657, 0]
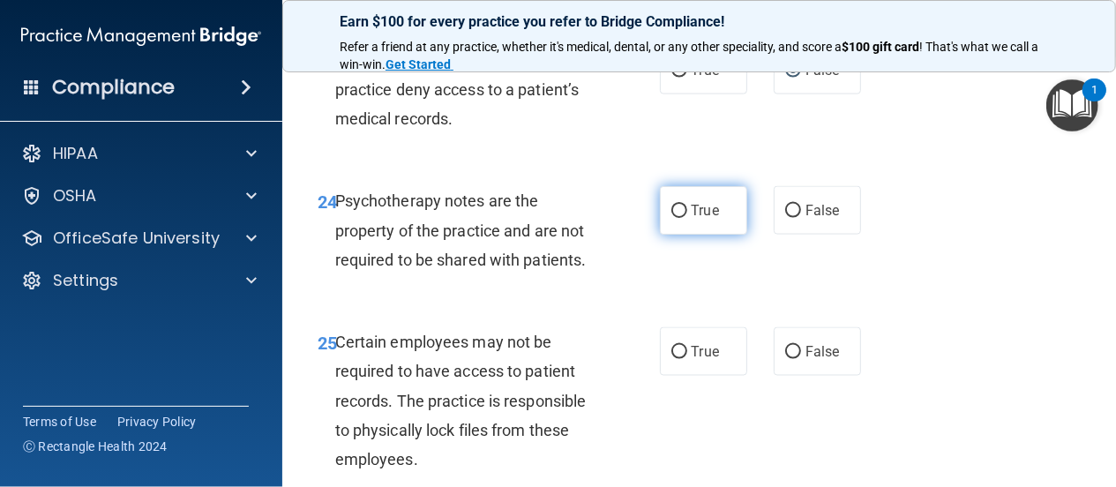
click at [671, 218] on input "True" at bounding box center [679, 211] width 16 height 13
radio input "true"
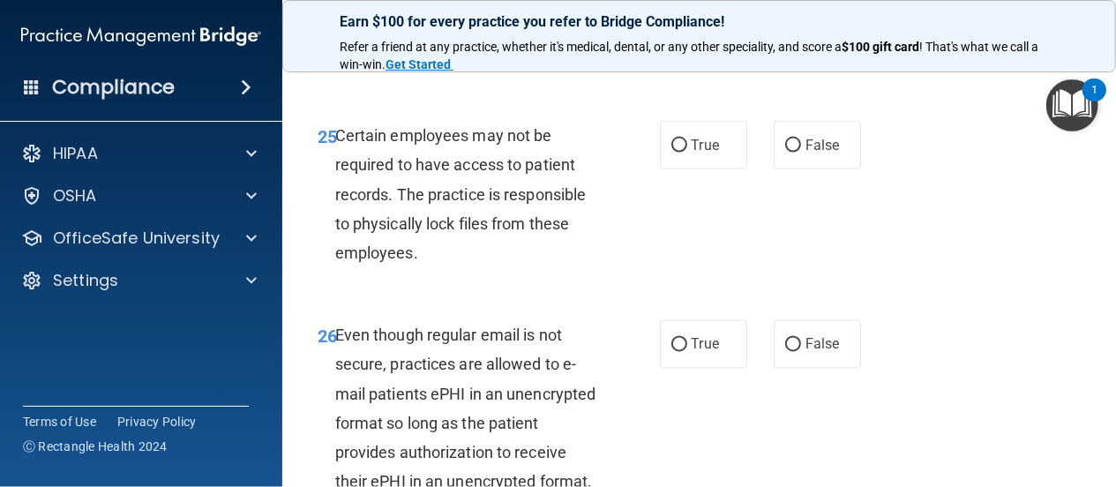
scroll to position [4911, 0]
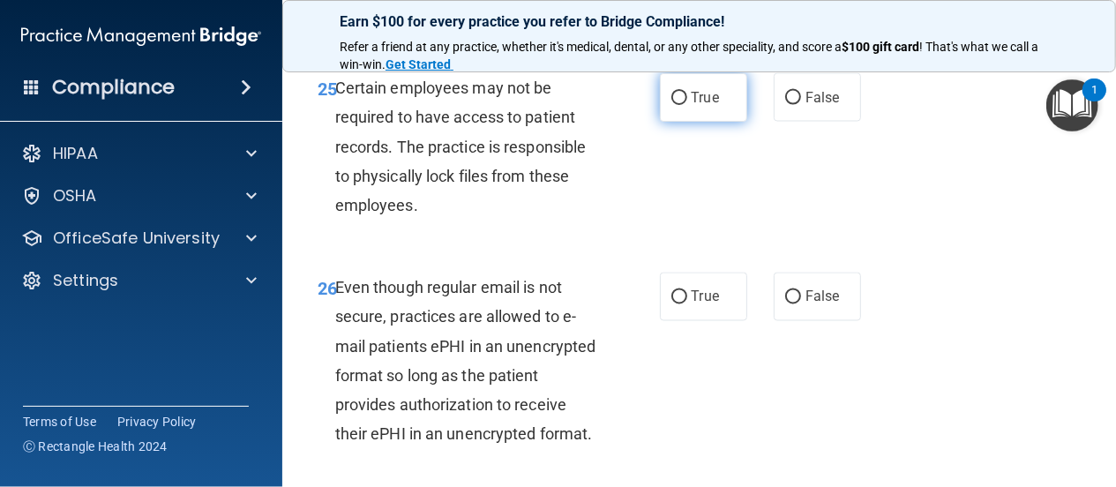
click at [671, 105] on input "True" at bounding box center [679, 98] width 16 height 13
radio input "true"
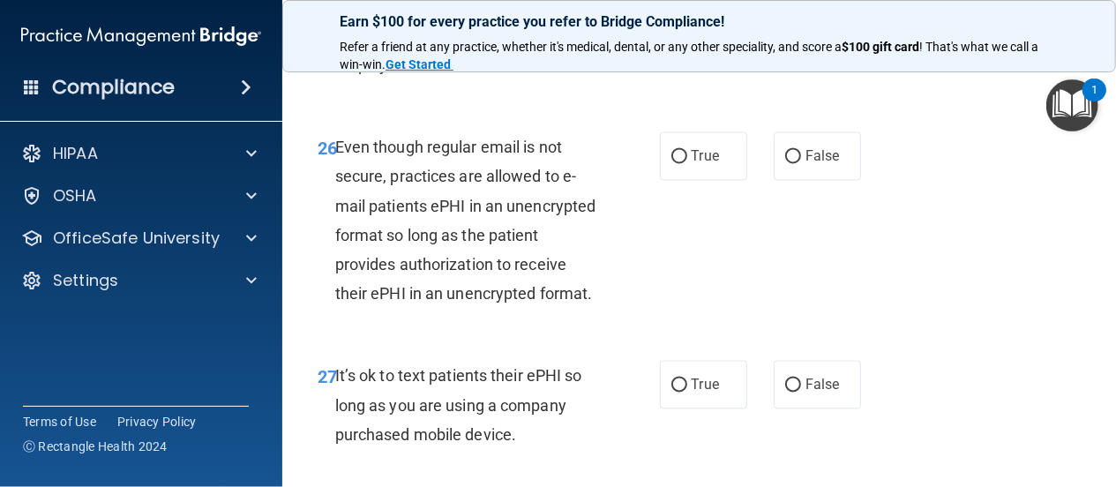
scroll to position [5080, 0]
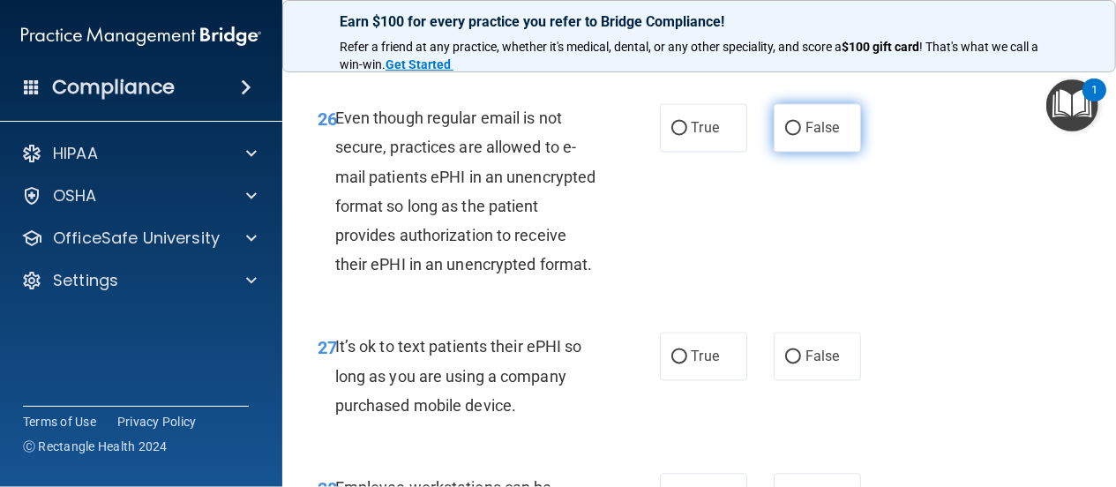
click at [785, 135] on input "False" at bounding box center [793, 128] width 16 height 13
radio input "true"
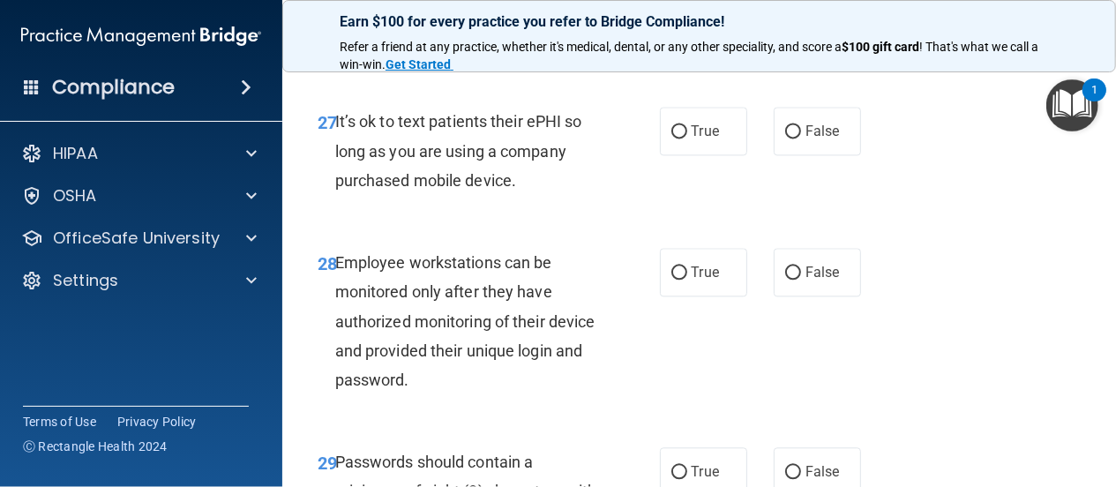
scroll to position [5334, 0]
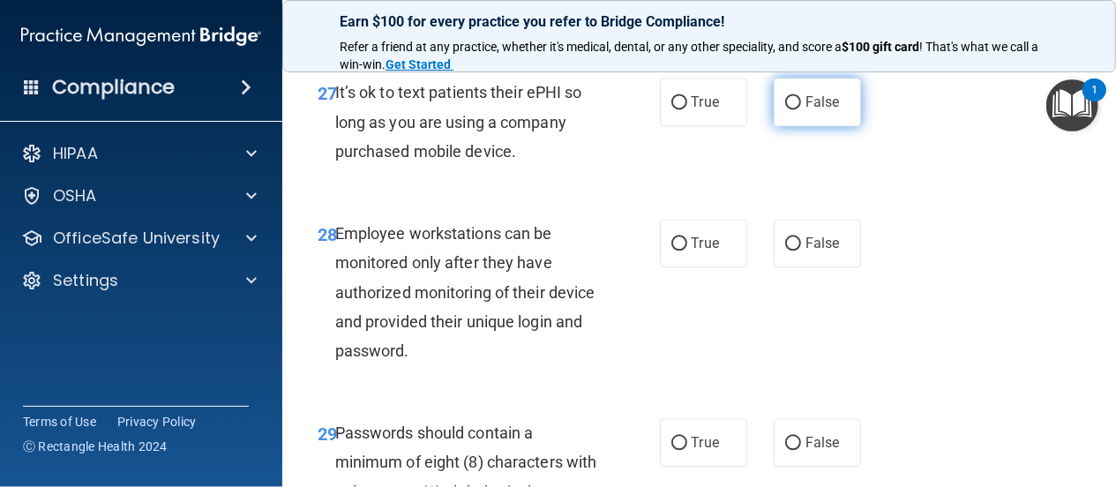
click at [785, 109] on input "False" at bounding box center [793, 102] width 16 height 13
radio input "true"
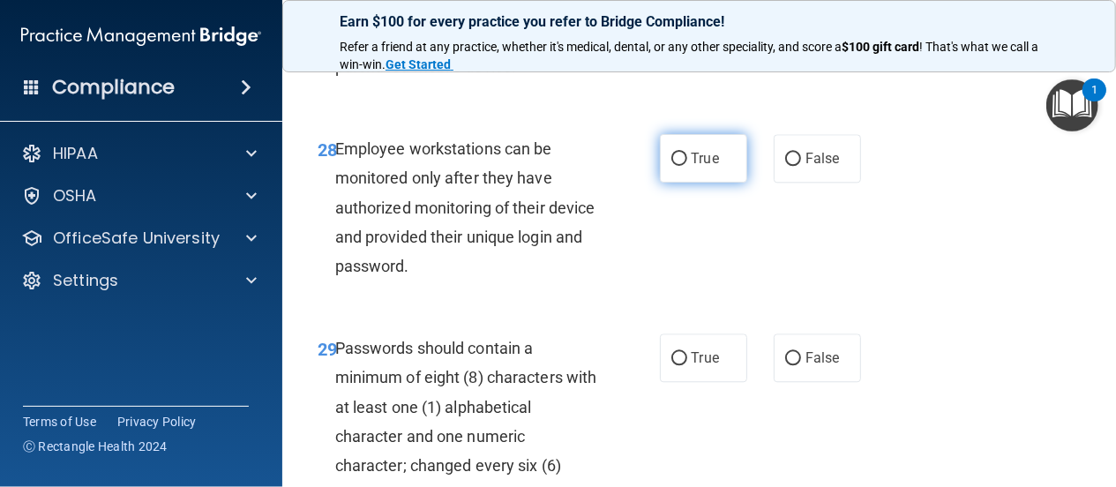
click at [672, 166] on input "True" at bounding box center [679, 159] width 16 height 13
radio input "true"
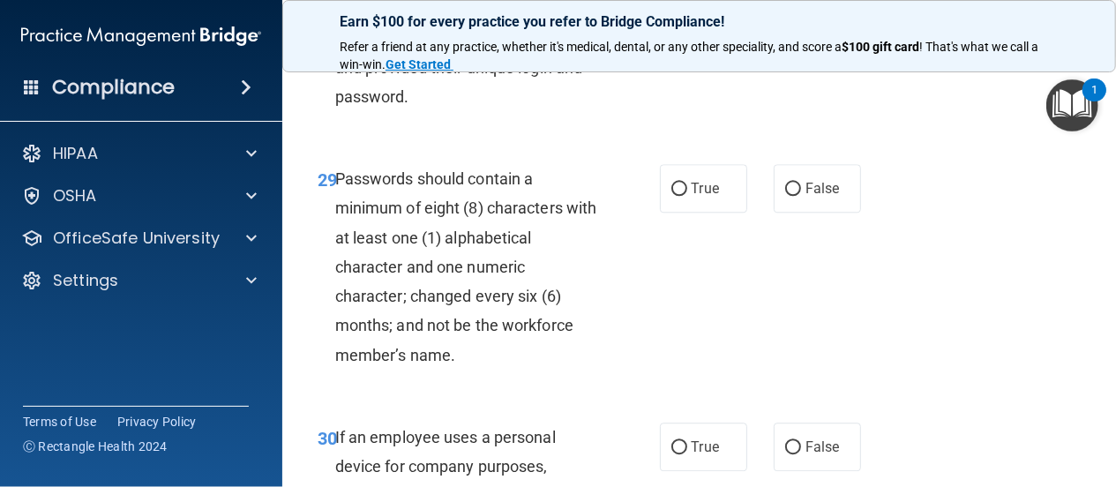
scroll to position [5673, 0]
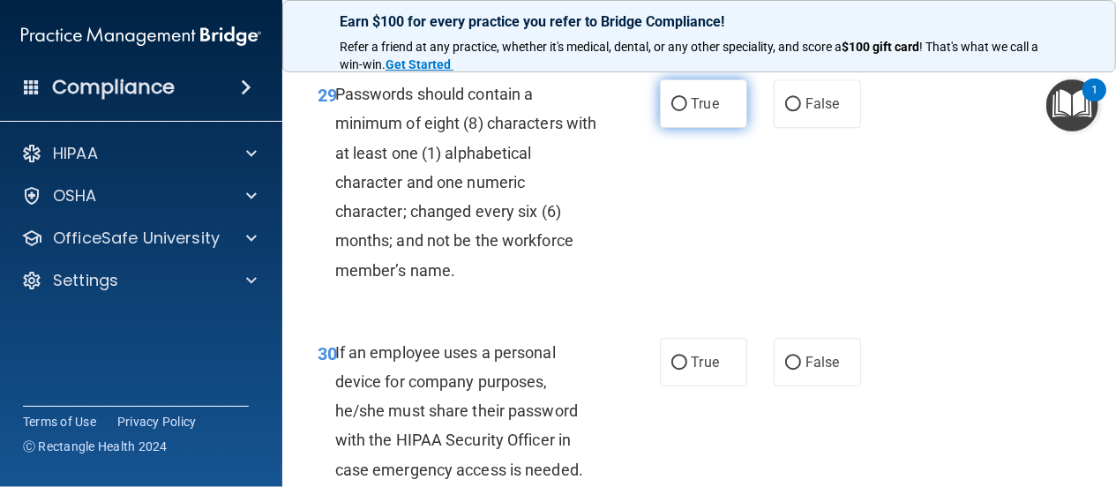
click at [673, 111] on input "True" at bounding box center [679, 104] width 16 height 13
radio input "true"
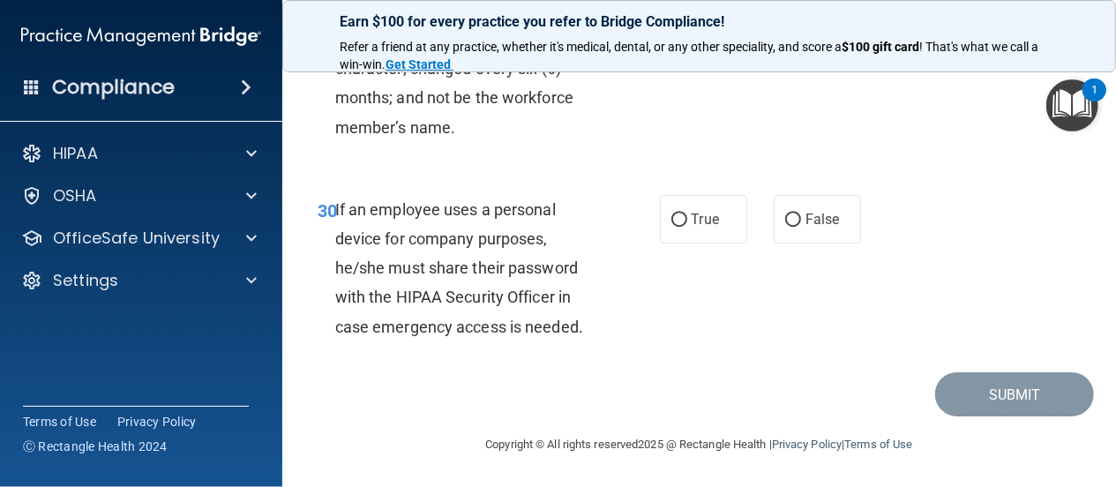
scroll to position [5842, 0]
click at [672, 227] on input "True" at bounding box center [679, 219] width 16 height 13
radio input "true"
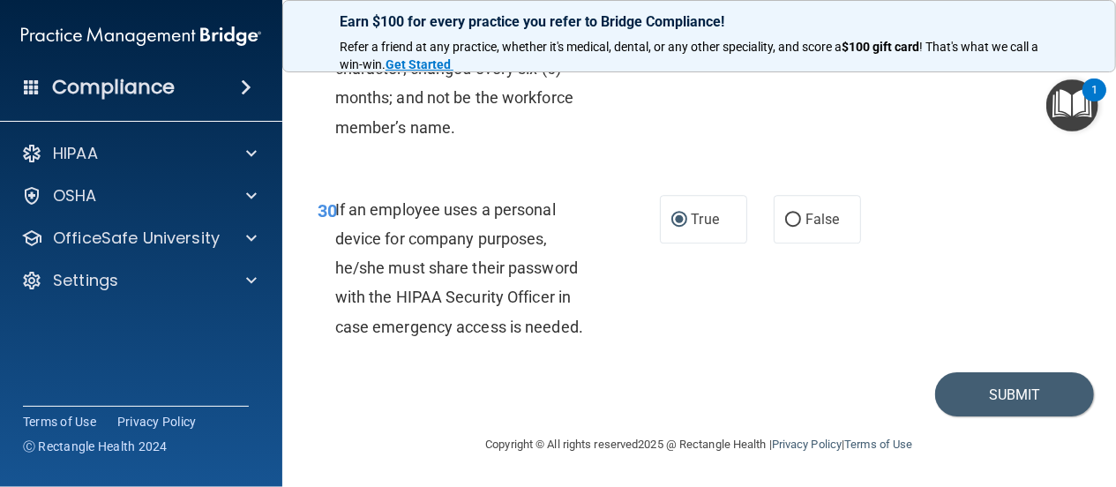
scroll to position [5935, 0]
click at [994, 391] on button "Submit" at bounding box center [1014, 394] width 159 height 45
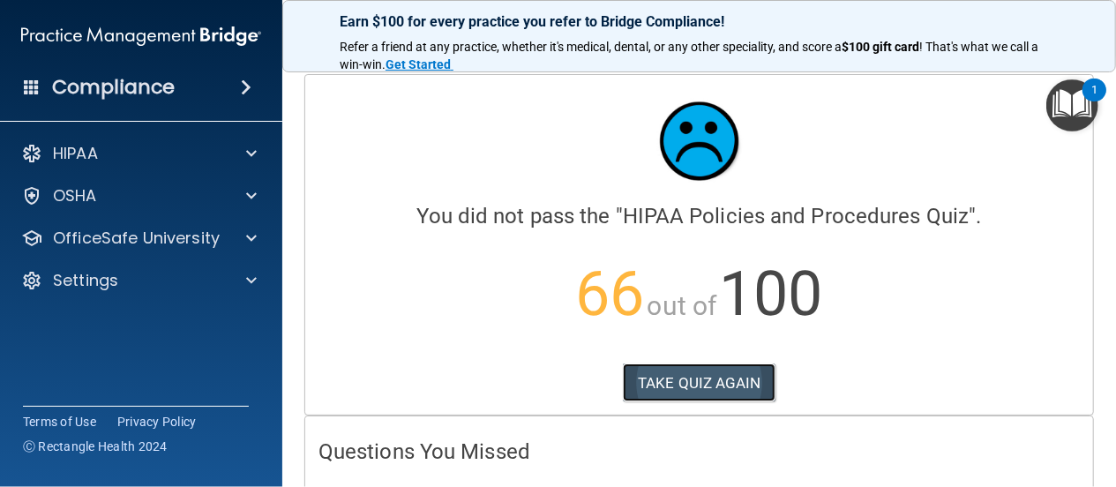
click at [675, 382] on button "TAKE QUIZ AGAIN" at bounding box center [699, 382] width 153 height 39
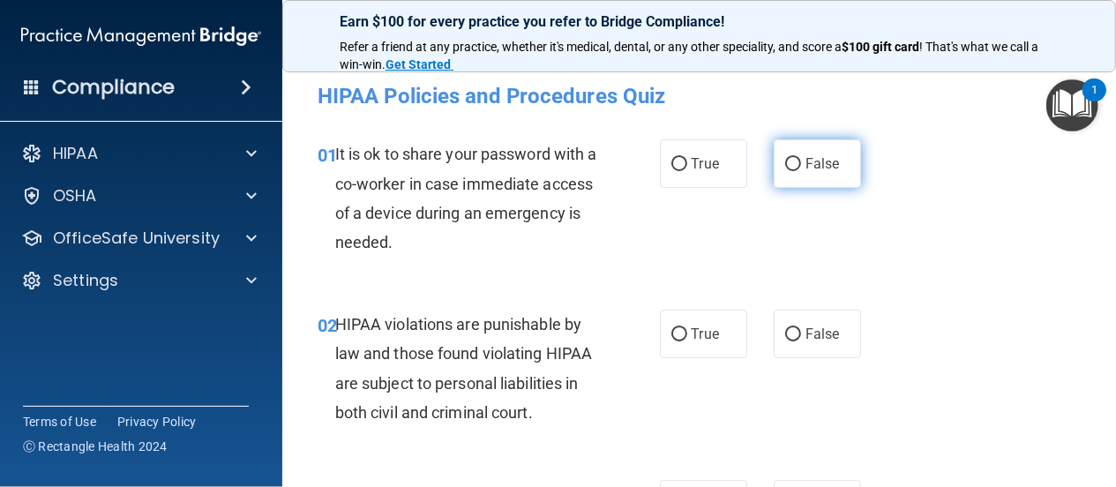
click at [788, 161] on input "False" at bounding box center [793, 164] width 16 height 13
radio input "true"
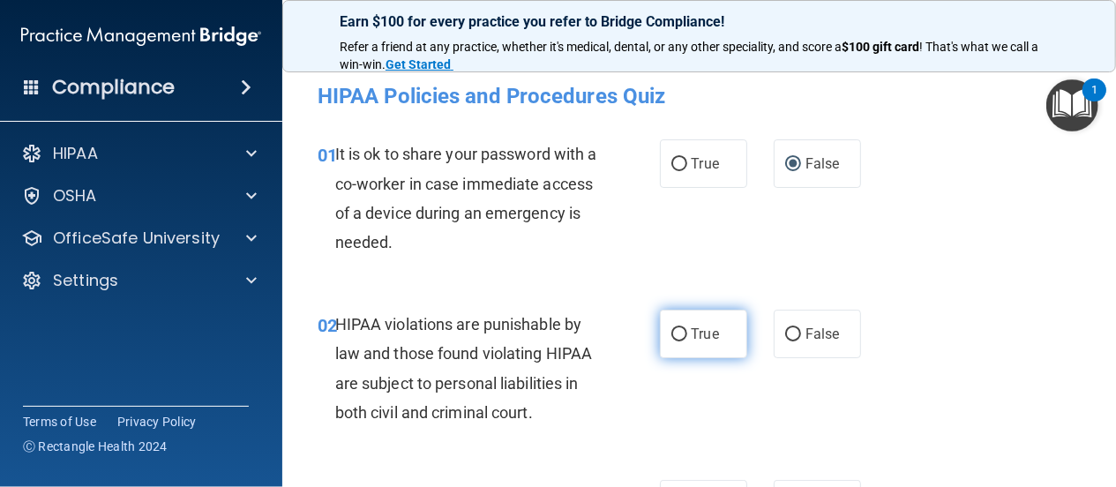
click at [672, 334] on input "True" at bounding box center [679, 334] width 16 height 13
radio input "true"
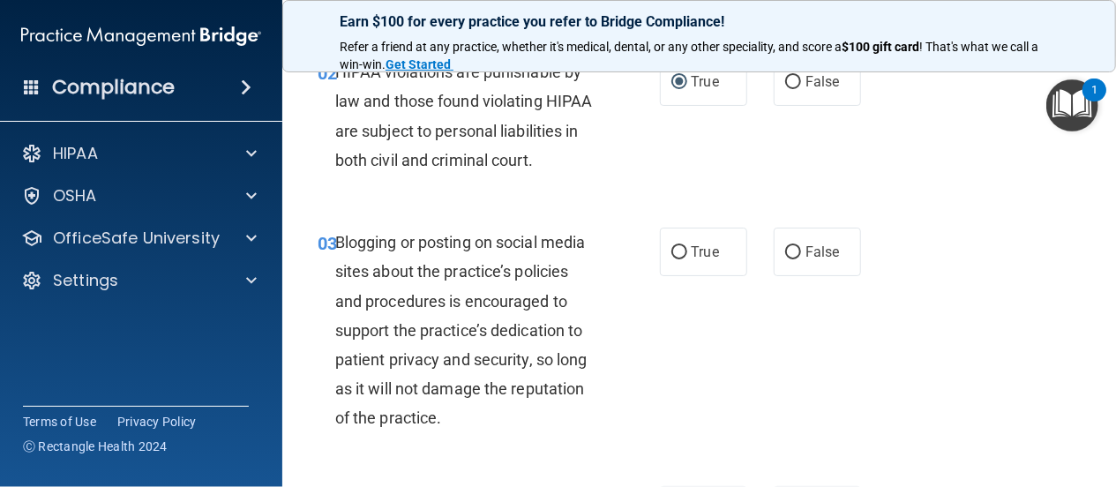
scroll to position [254, 0]
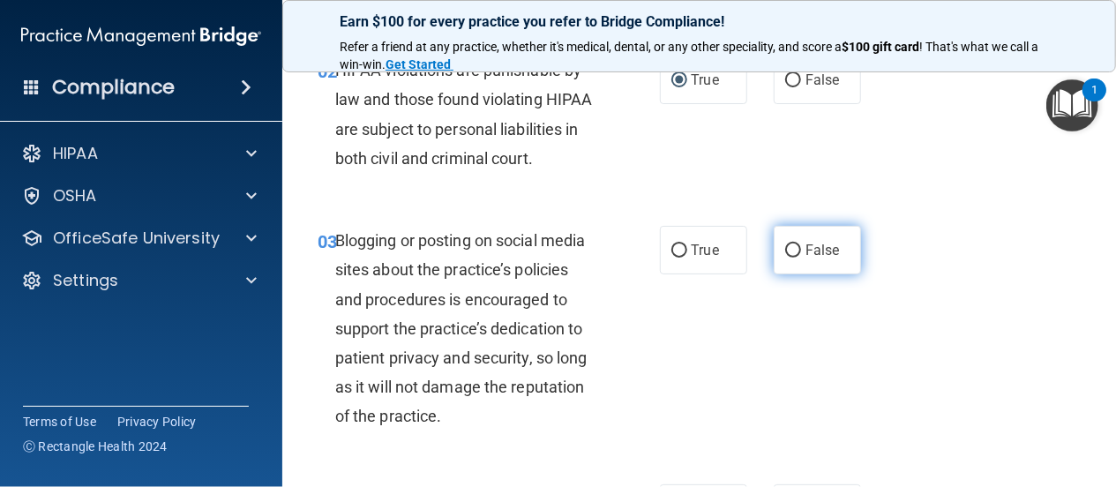
click at [788, 258] on input "False" at bounding box center [793, 250] width 16 height 13
radio input "true"
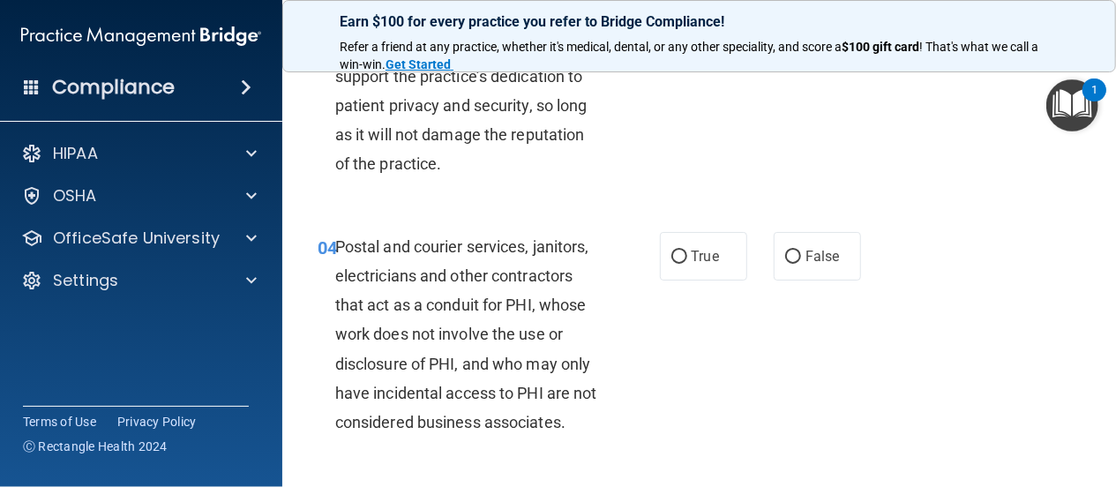
scroll to position [508, 0]
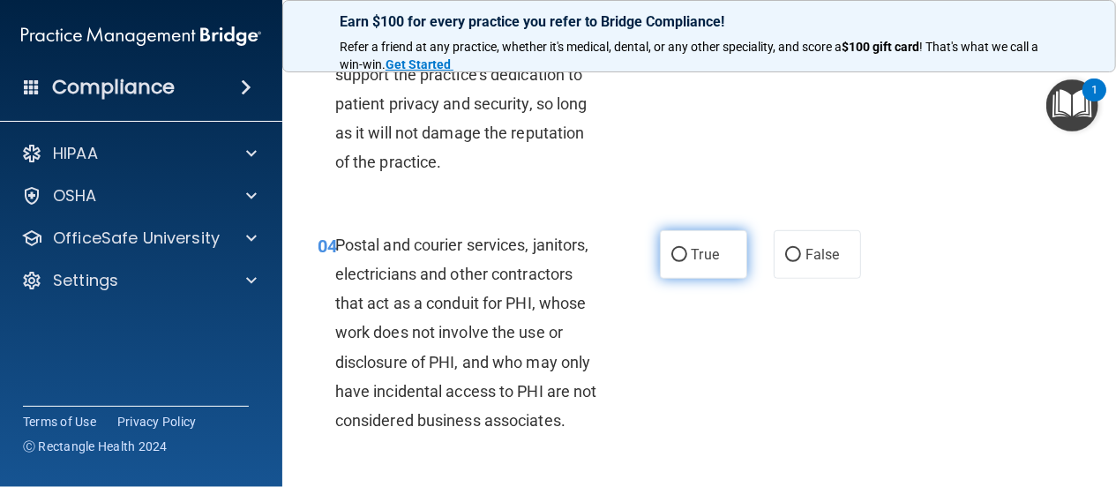
click at [675, 262] on input "True" at bounding box center [679, 255] width 16 height 13
radio input "true"
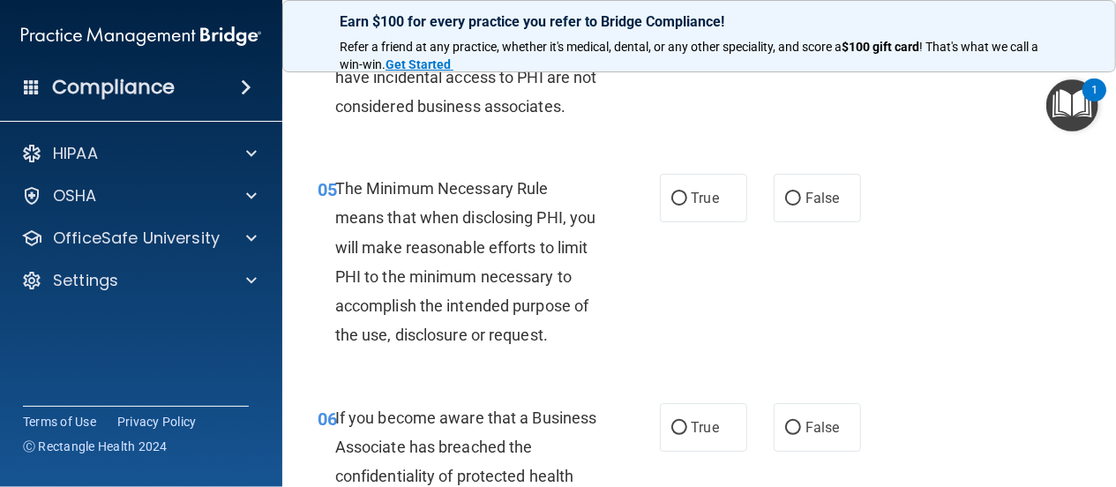
scroll to position [847, 0]
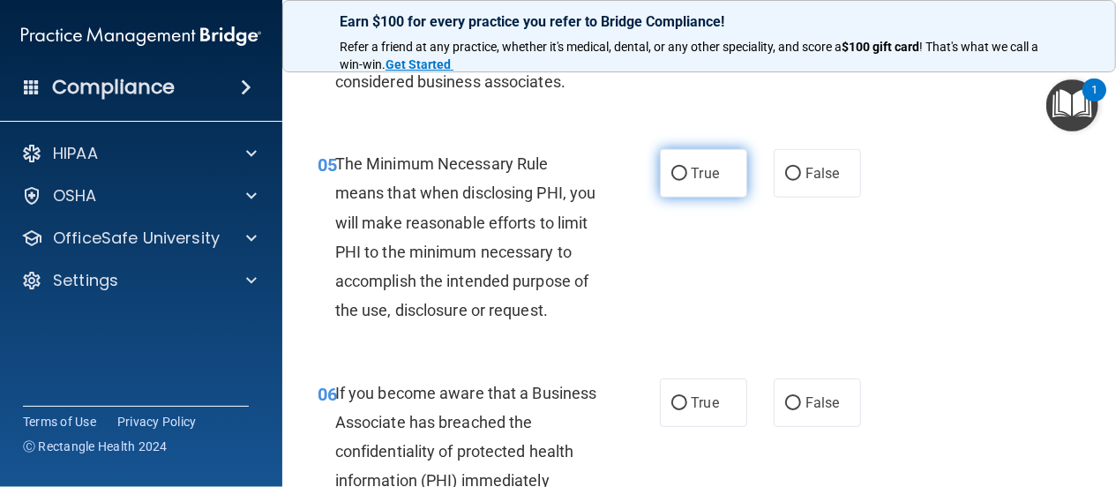
click at [673, 181] on input "True" at bounding box center [679, 174] width 16 height 13
radio input "true"
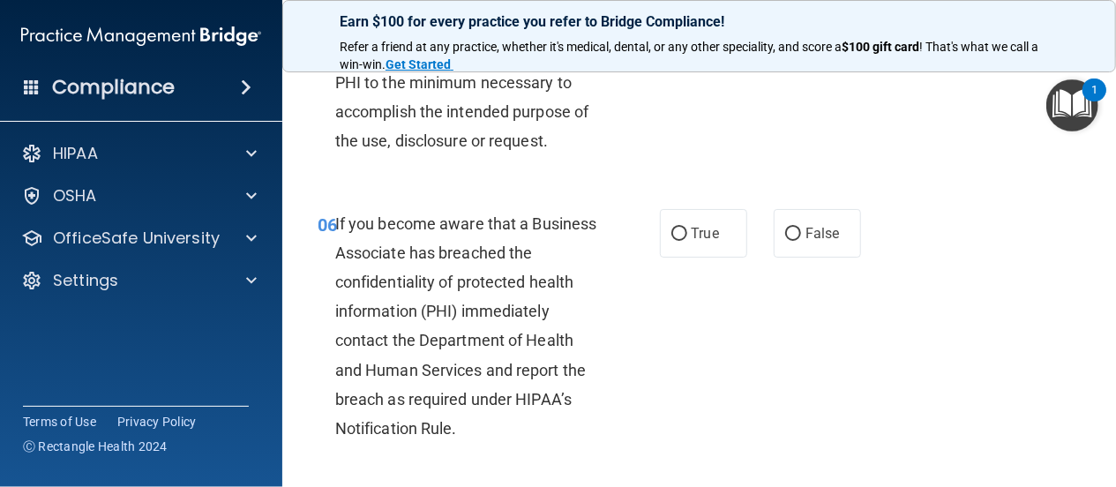
scroll to position [1101, 0]
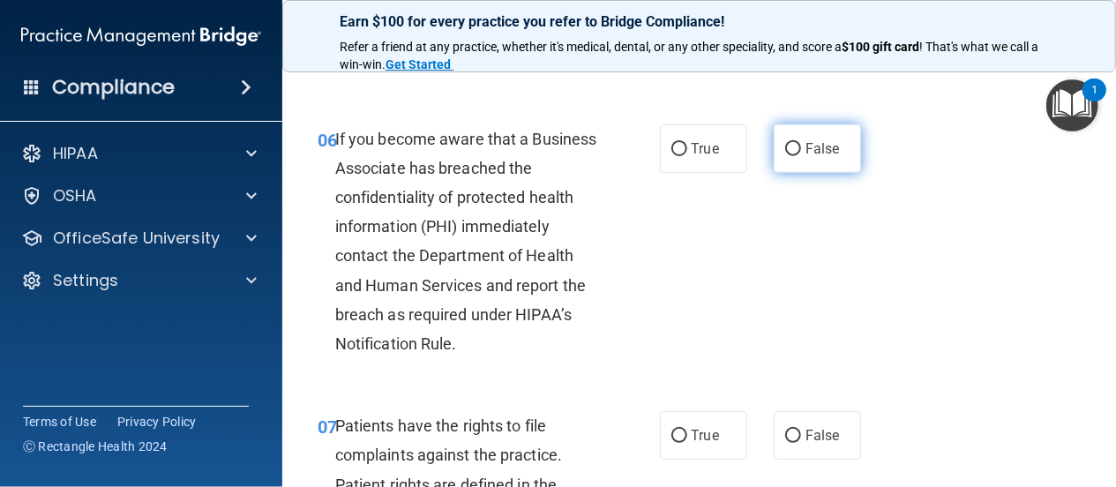
click at [785, 156] on input "False" at bounding box center [793, 149] width 16 height 13
radio input "true"
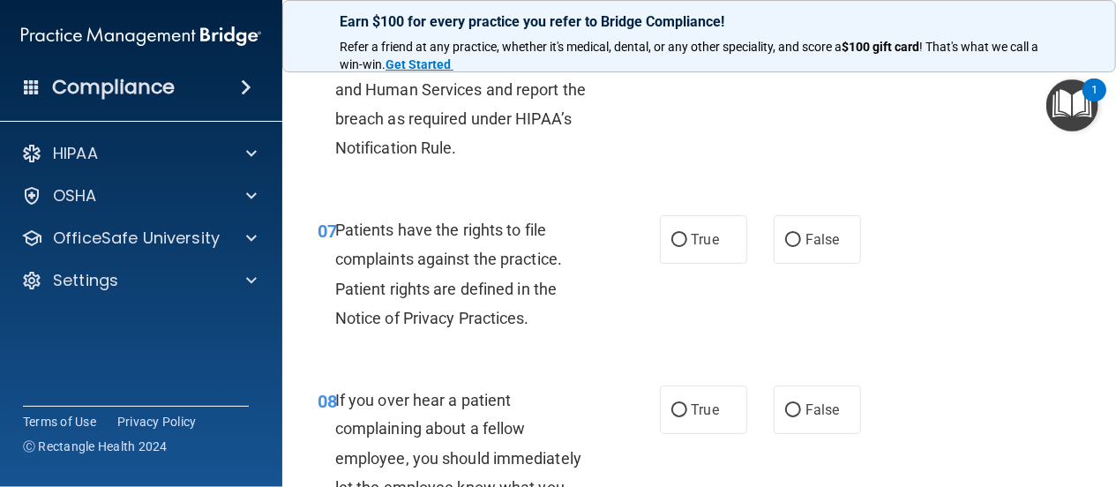
scroll to position [1355, 0]
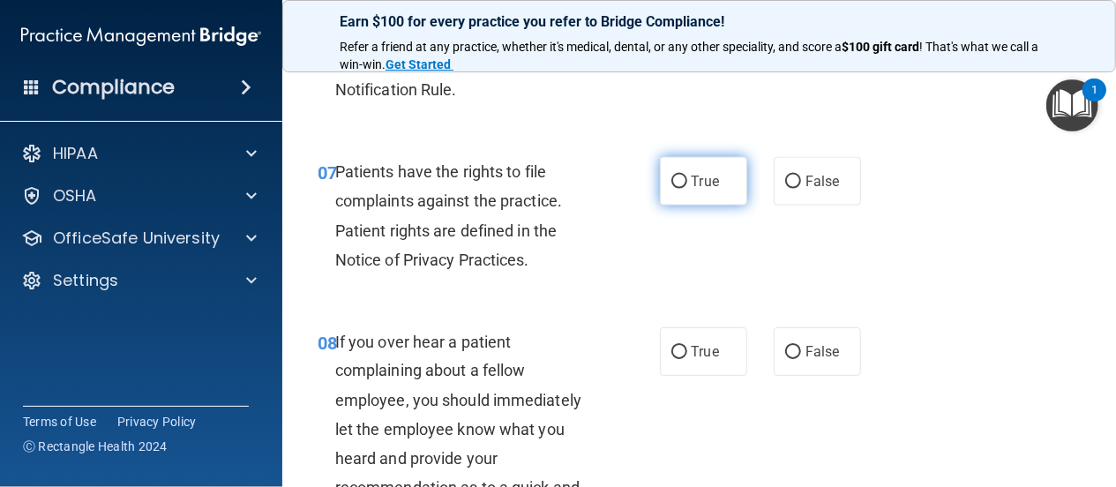
click at [673, 189] on input "True" at bounding box center [679, 182] width 16 height 13
radio input "true"
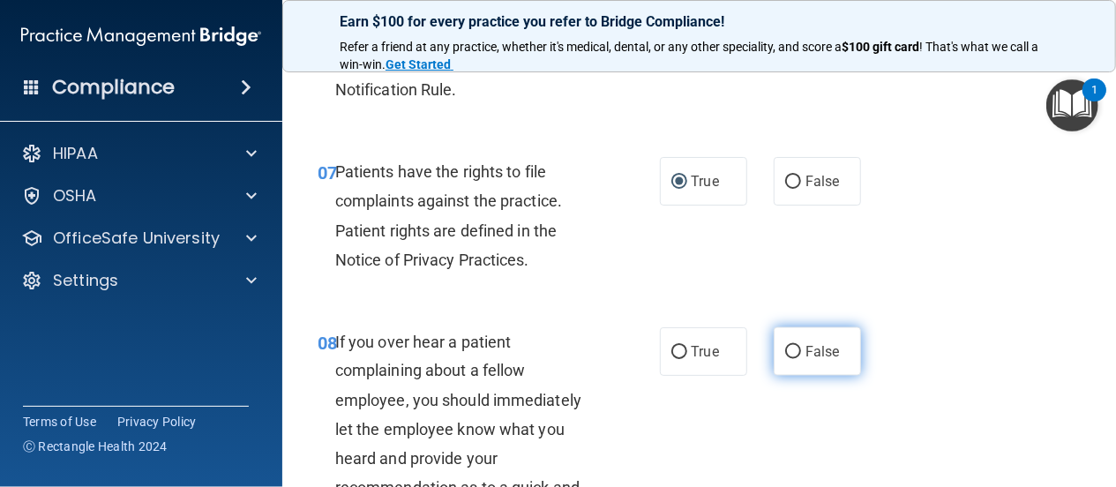
click at [786, 359] on input "False" at bounding box center [793, 352] width 16 height 13
radio input "true"
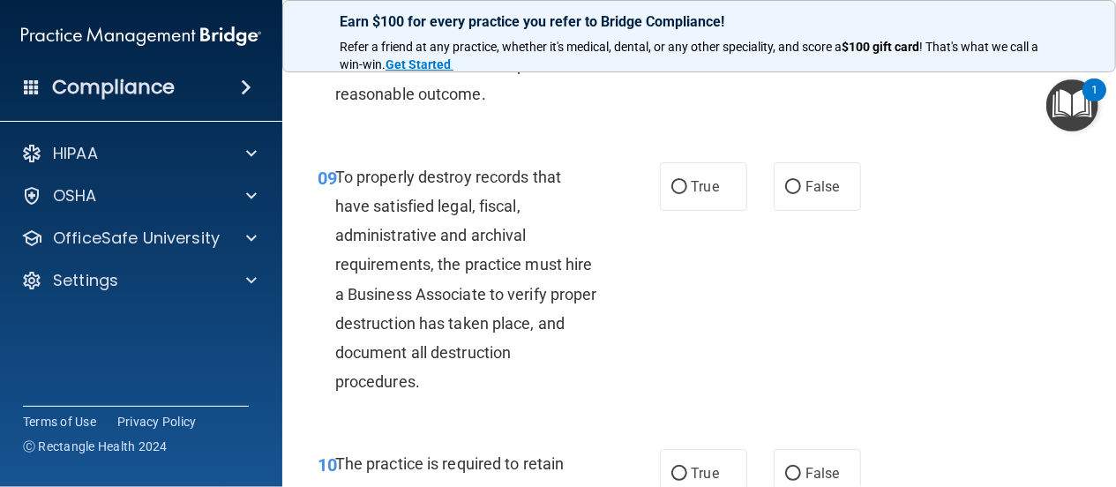
scroll to position [1863, 0]
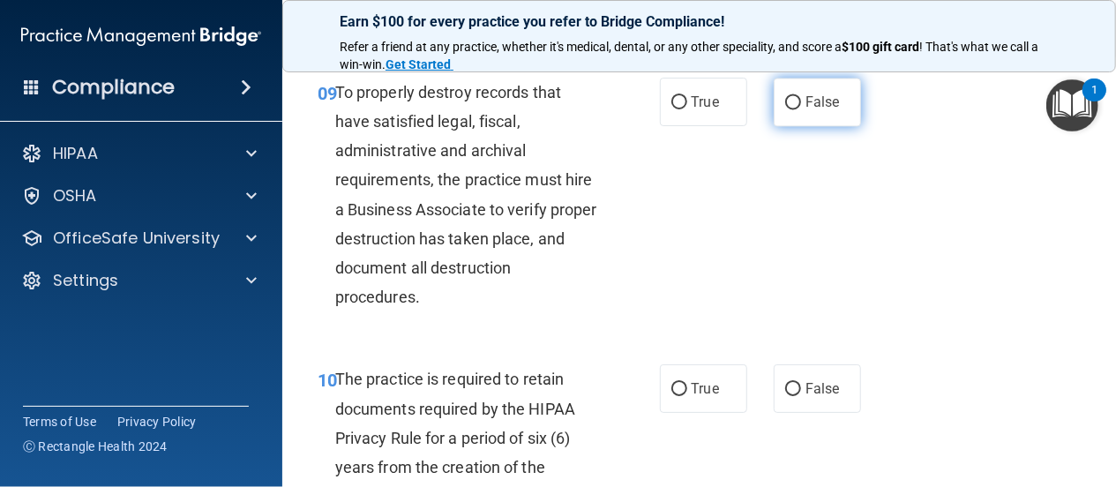
click at [785, 109] on input "False" at bounding box center [793, 102] width 16 height 13
radio input "true"
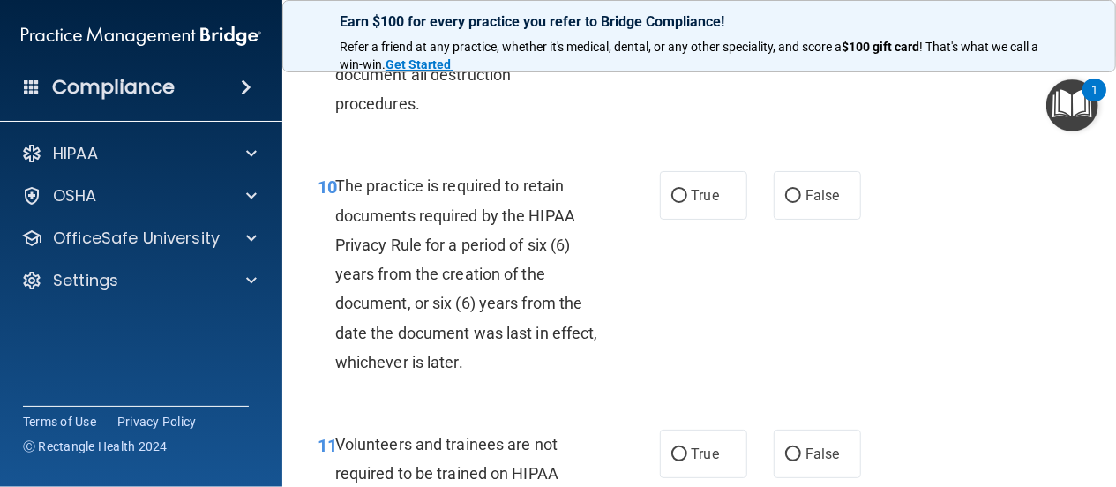
scroll to position [2117, 0]
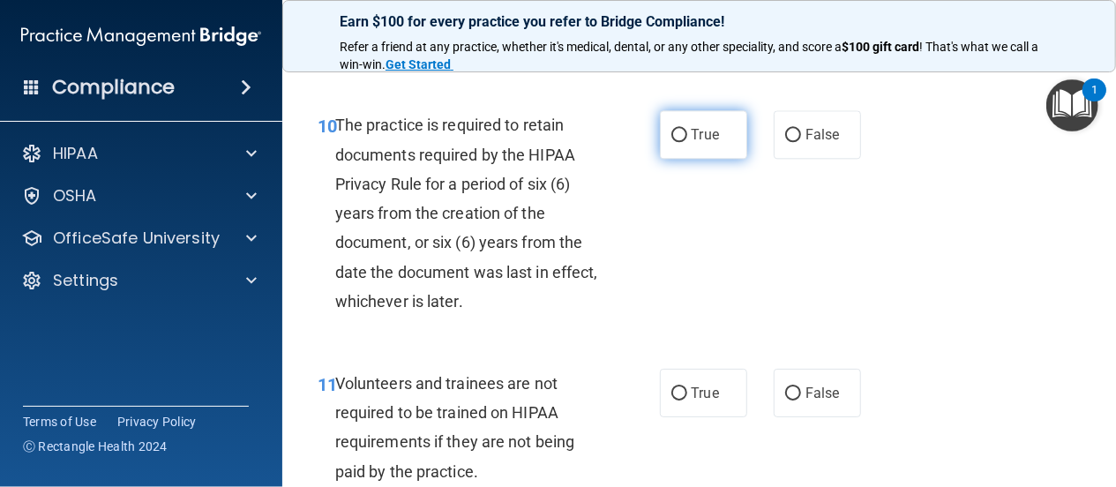
click at [671, 142] on input "True" at bounding box center [679, 135] width 16 height 13
radio input "true"
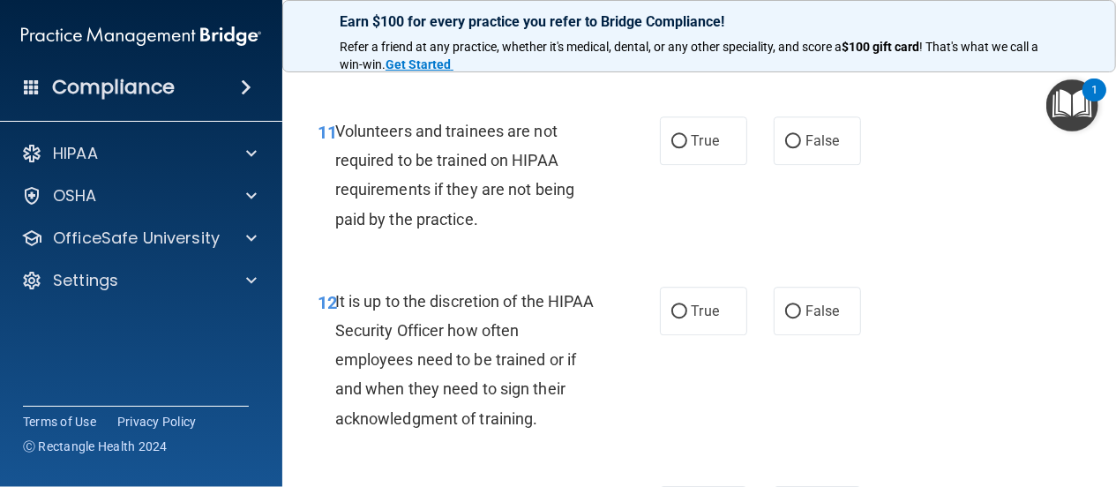
scroll to position [2371, 0]
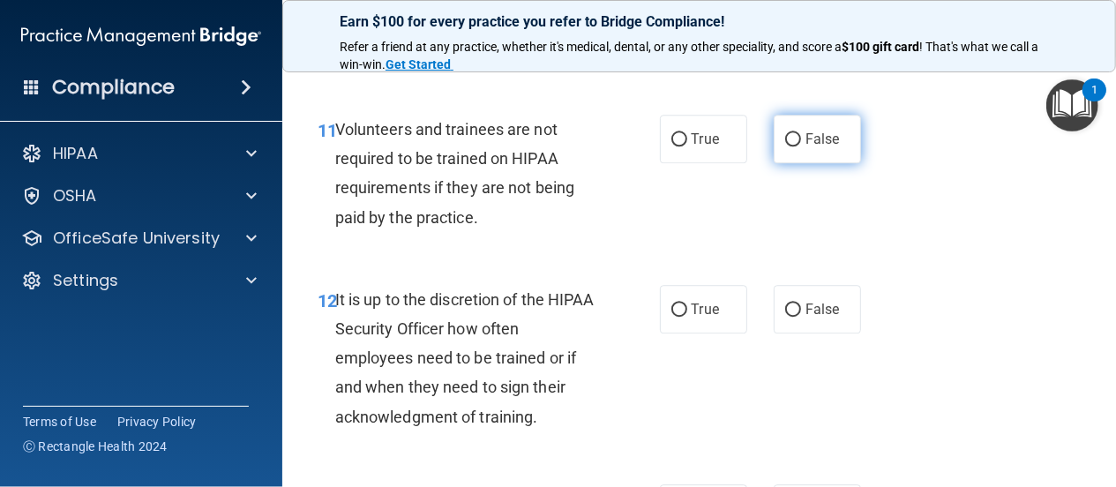
click at [785, 146] on input "False" at bounding box center [793, 139] width 16 height 13
radio input "true"
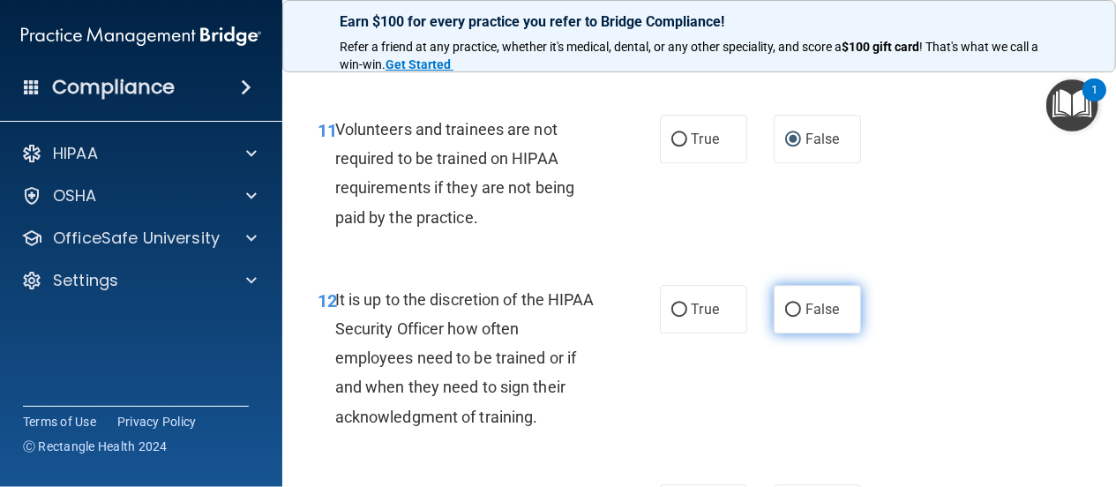
click at [785, 317] on input "False" at bounding box center [793, 309] width 16 height 13
radio input "true"
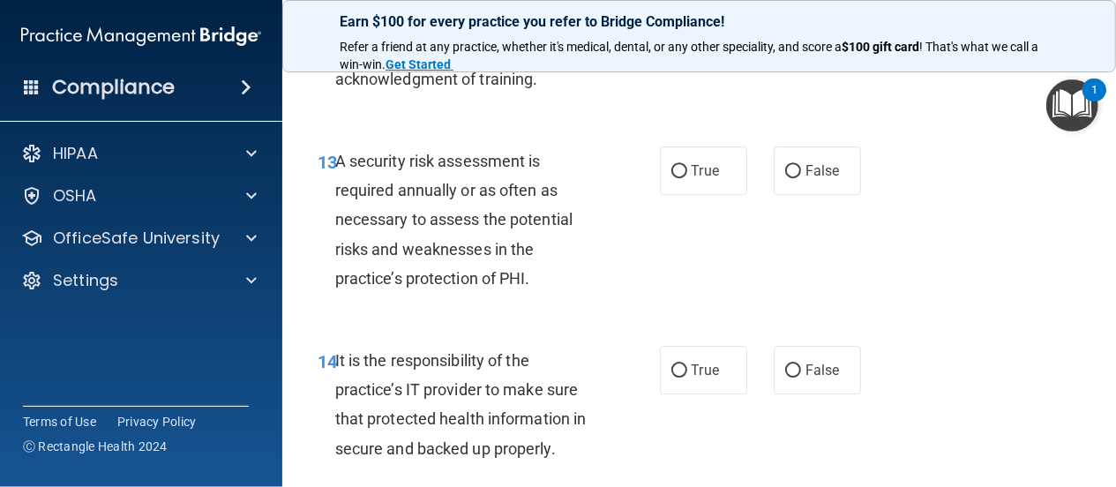
scroll to position [2710, 0]
click at [671, 177] on input "True" at bounding box center [679, 170] width 16 height 13
radio input "true"
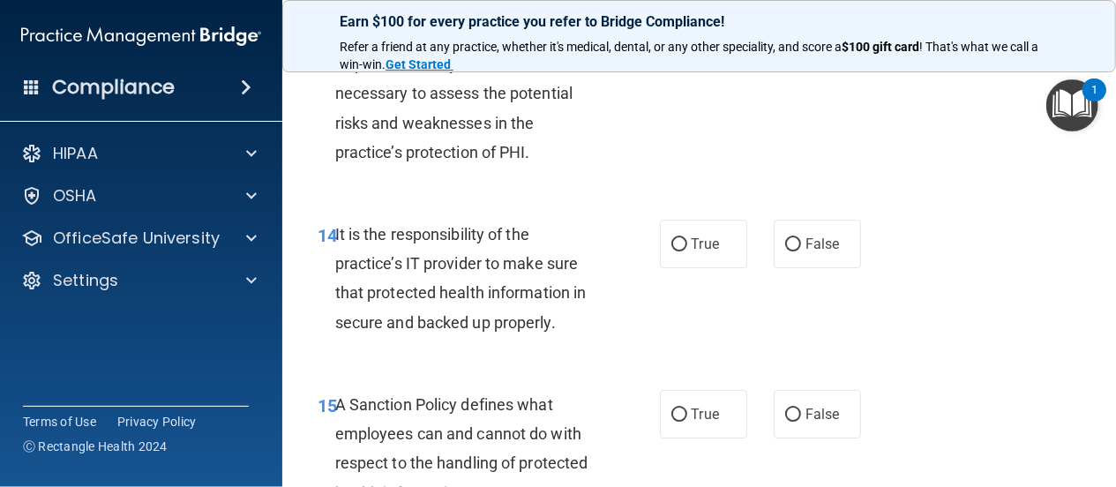
scroll to position [2879, 0]
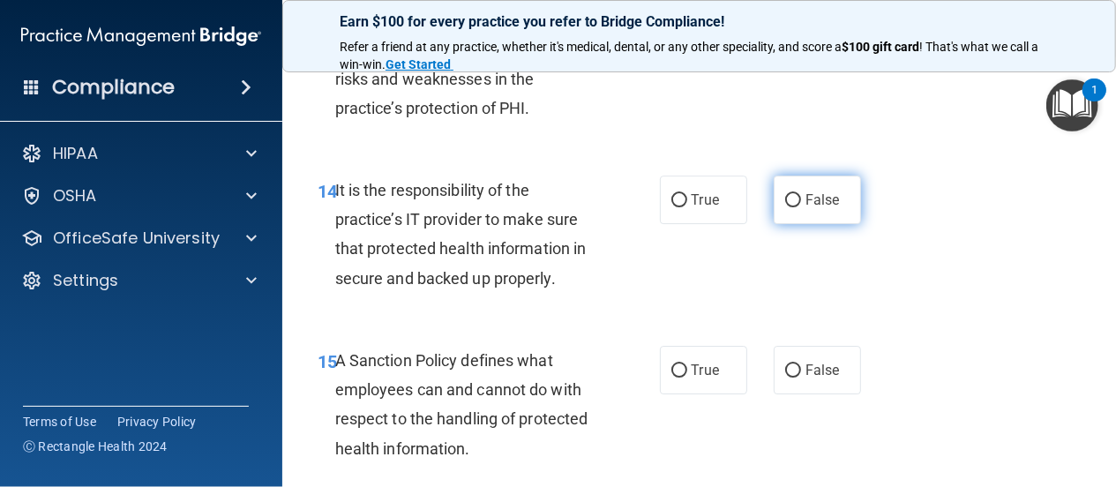
click at [785, 207] on input "False" at bounding box center [793, 200] width 16 height 13
radio input "true"
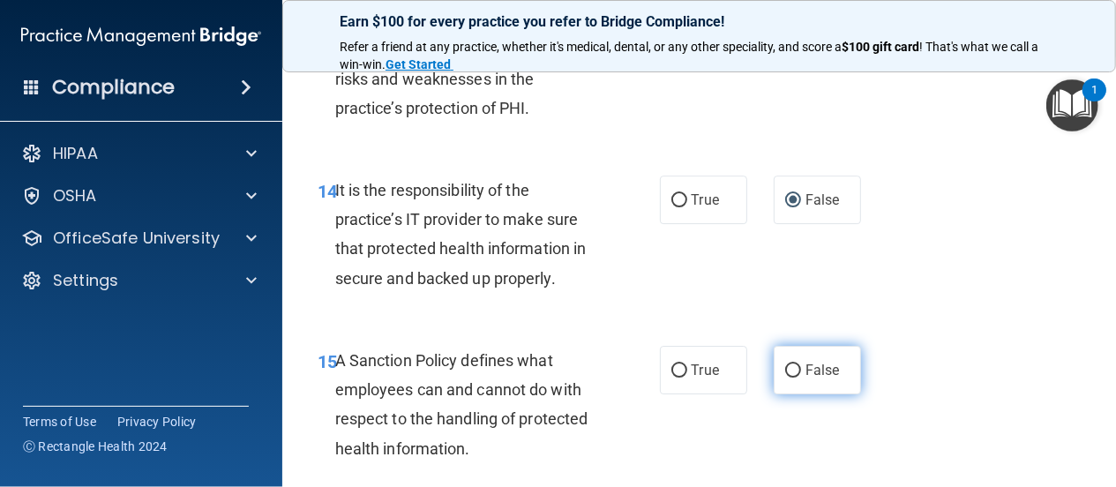
click at [785, 378] on input "False" at bounding box center [793, 370] width 16 height 13
radio input "true"
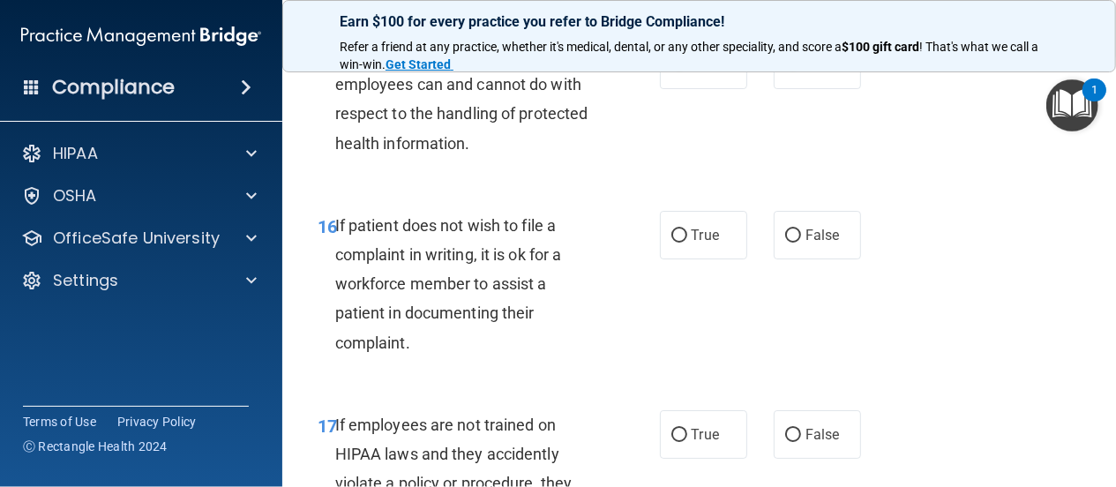
scroll to position [3302, 0]
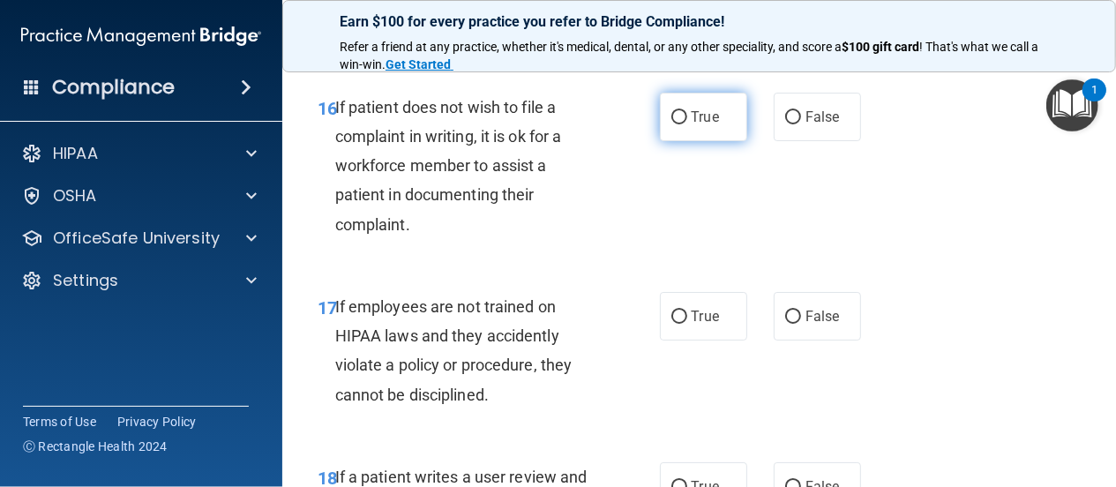
click at [672, 124] on input "True" at bounding box center [679, 117] width 16 height 13
radio input "true"
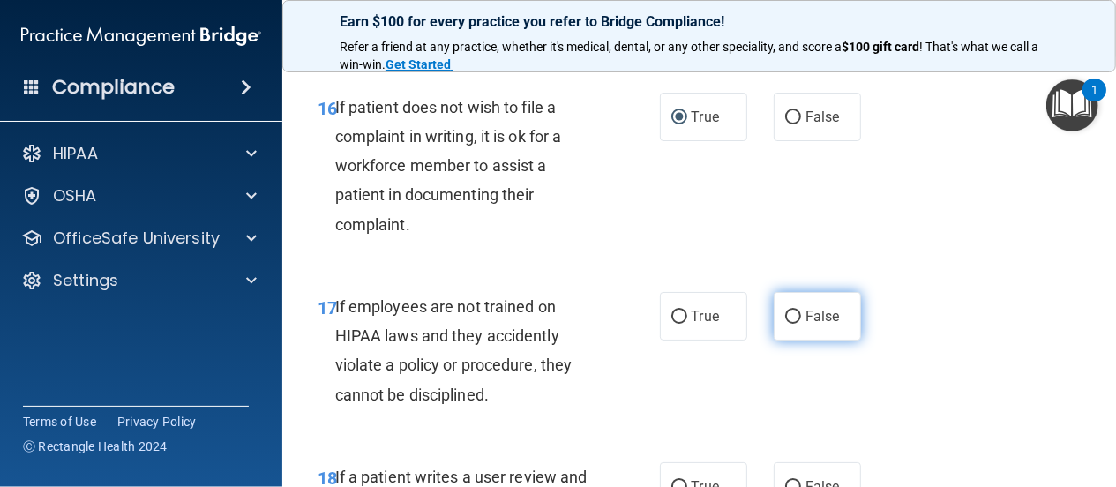
click at [785, 324] on input "False" at bounding box center [793, 316] width 16 height 13
radio input "true"
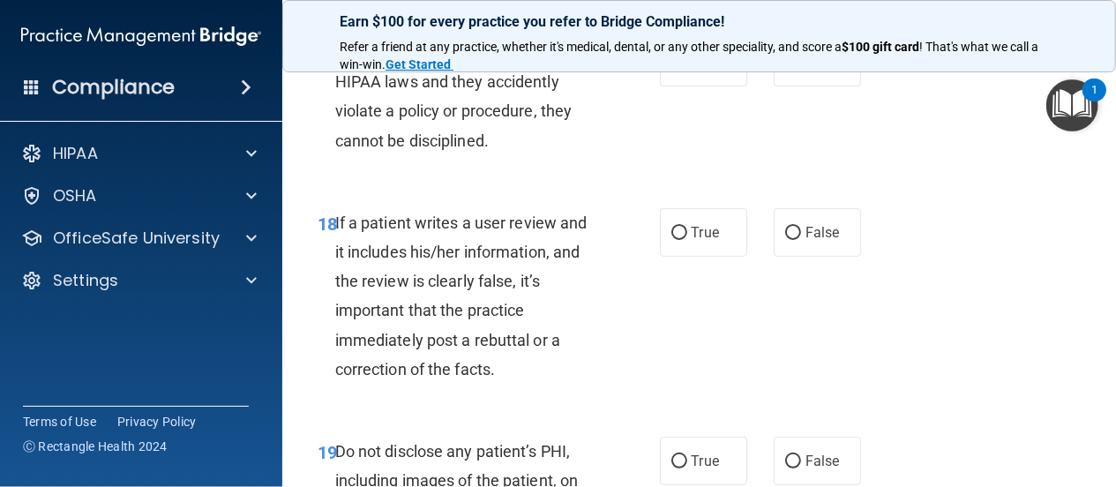
scroll to position [3641, 0]
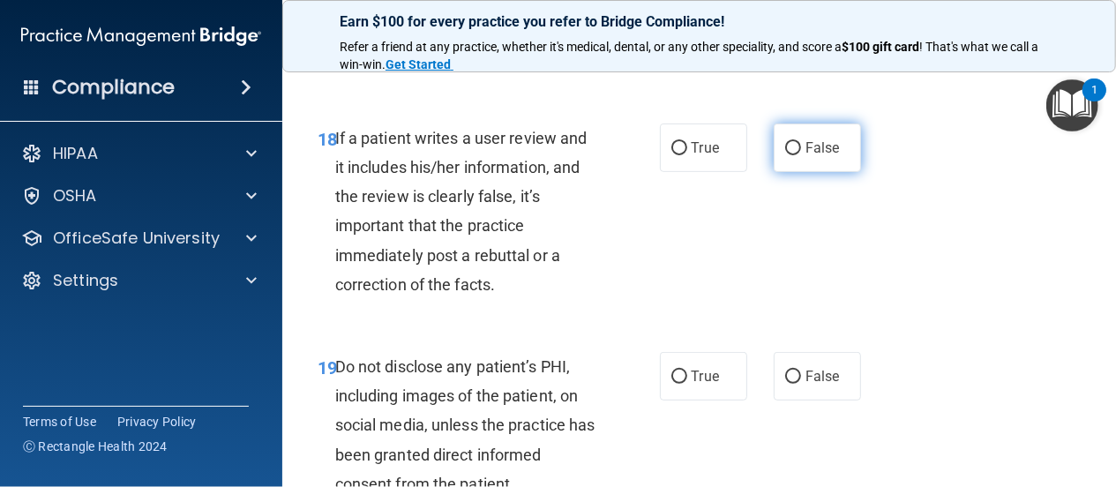
click at [785, 155] on input "False" at bounding box center [793, 148] width 16 height 13
radio input "true"
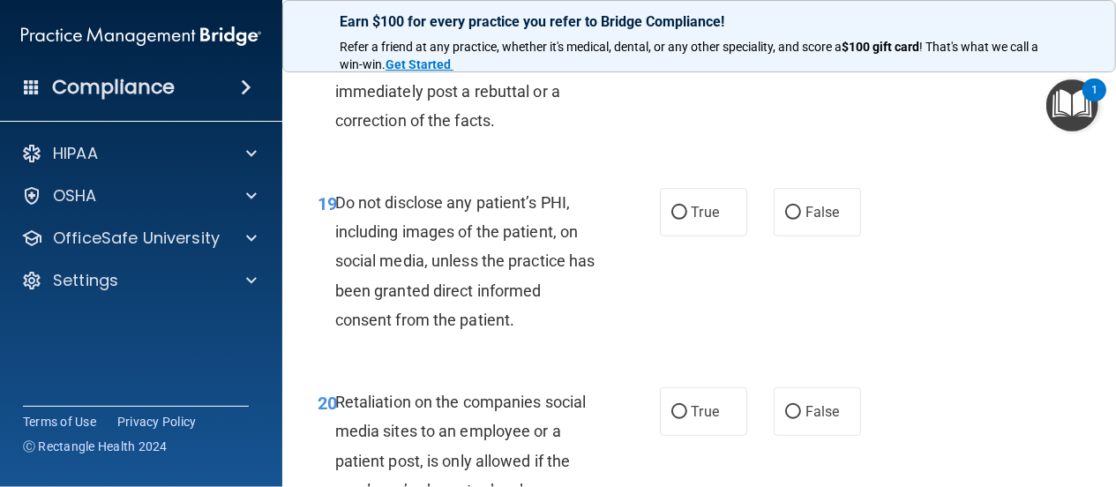
scroll to position [3810, 0]
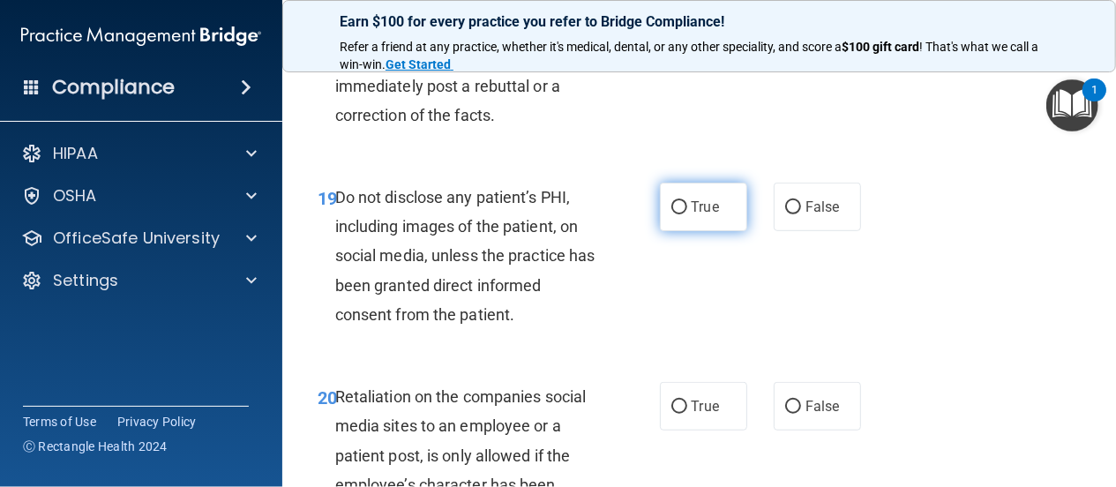
click at [671, 214] on input "True" at bounding box center [679, 207] width 16 height 13
radio input "true"
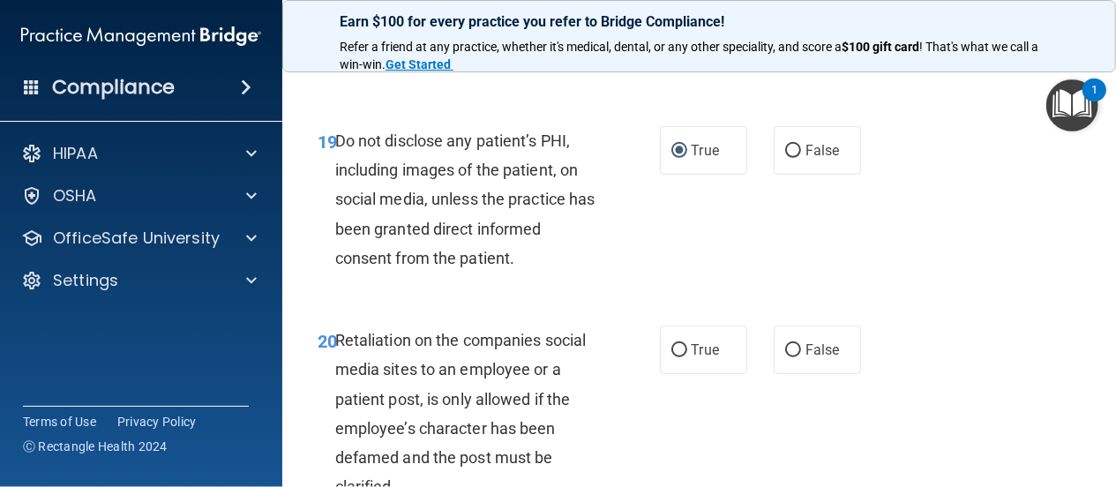
scroll to position [4064, 0]
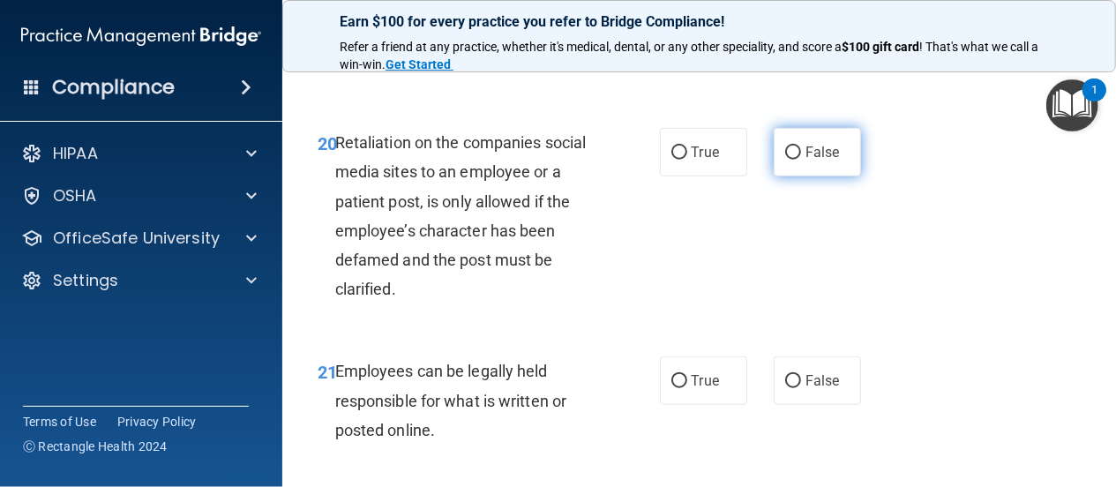
click at [785, 160] on input "False" at bounding box center [793, 152] width 16 height 13
radio input "true"
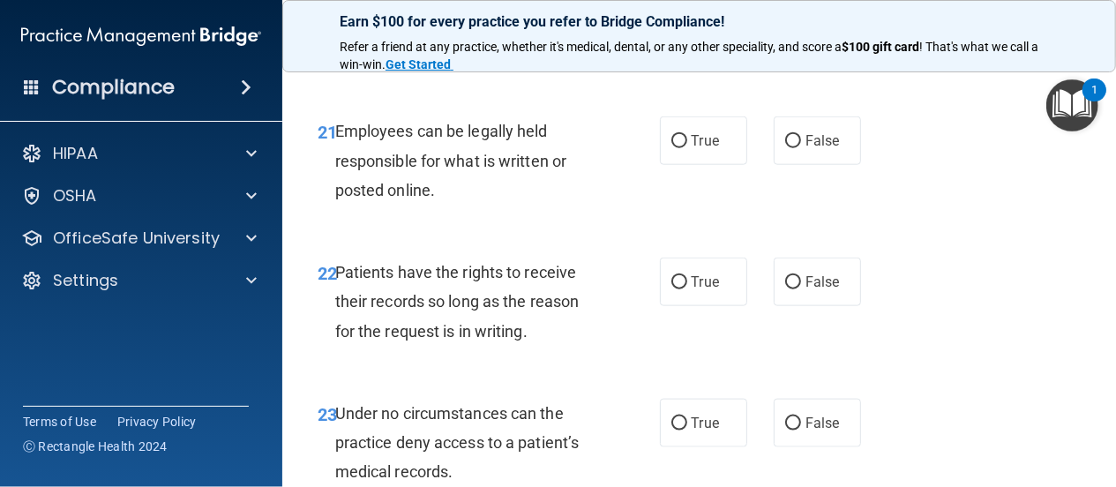
scroll to position [4318, 0]
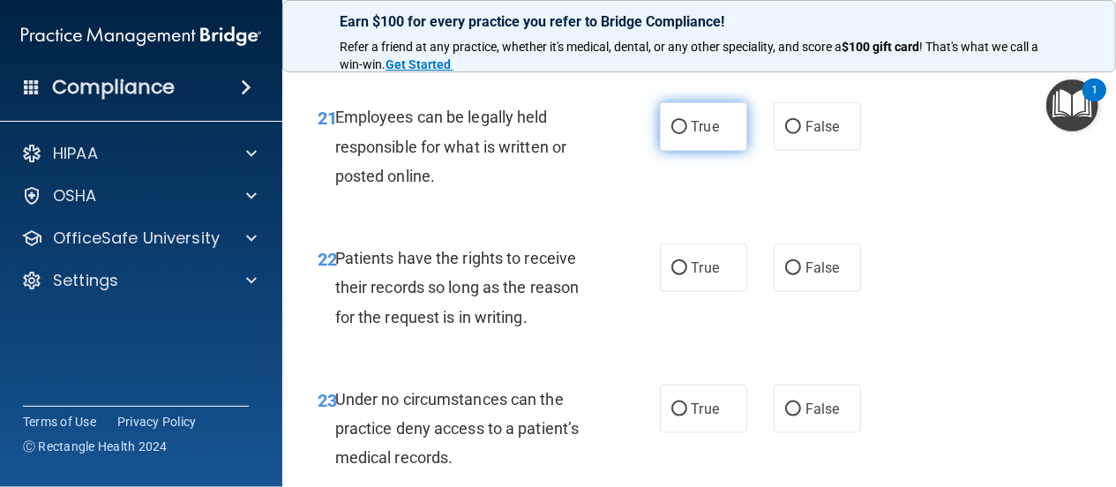
drag, startPoint x: 672, startPoint y: 214, endPoint x: 670, endPoint y: 226, distance: 11.6
click at [671, 134] on input "True" at bounding box center [679, 127] width 16 height 13
radio input "true"
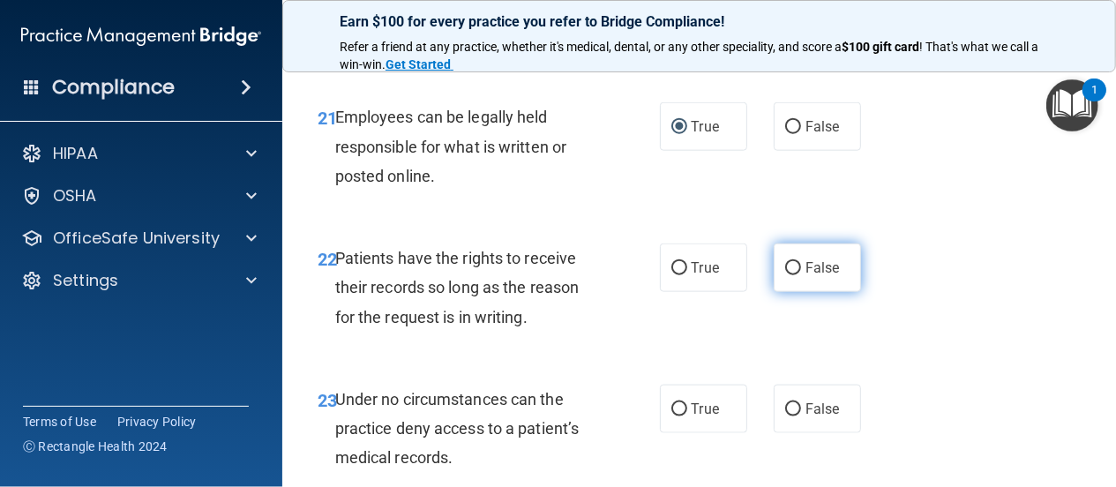
click at [785, 275] on input "False" at bounding box center [793, 268] width 16 height 13
radio input "true"
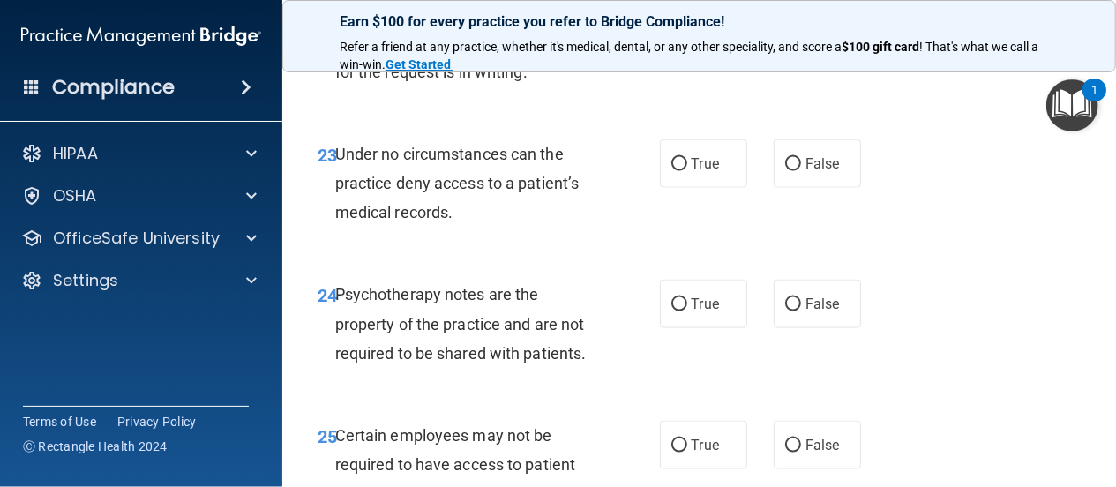
scroll to position [4572, 0]
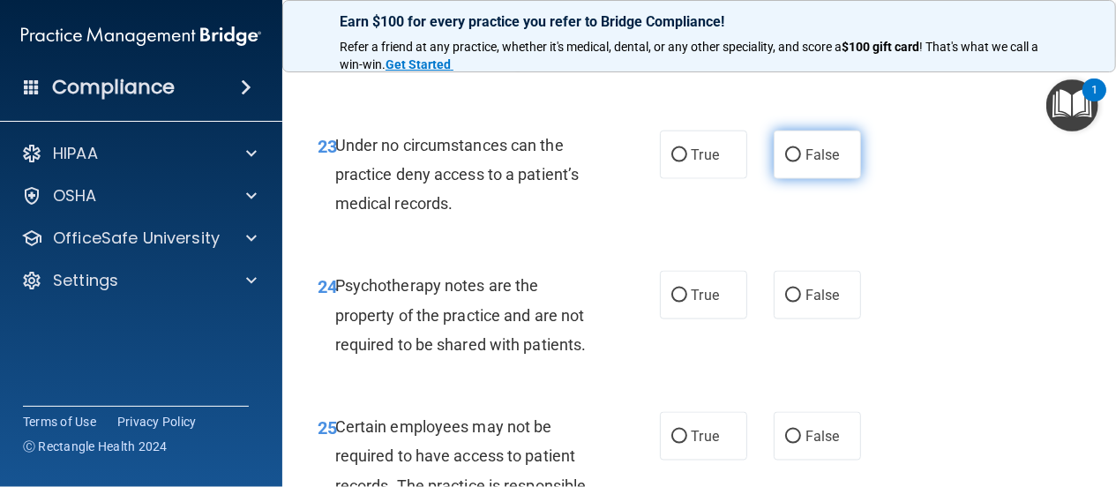
click at [787, 162] on input "False" at bounding box center [793, 155] width 16 height 13
radio input "true"
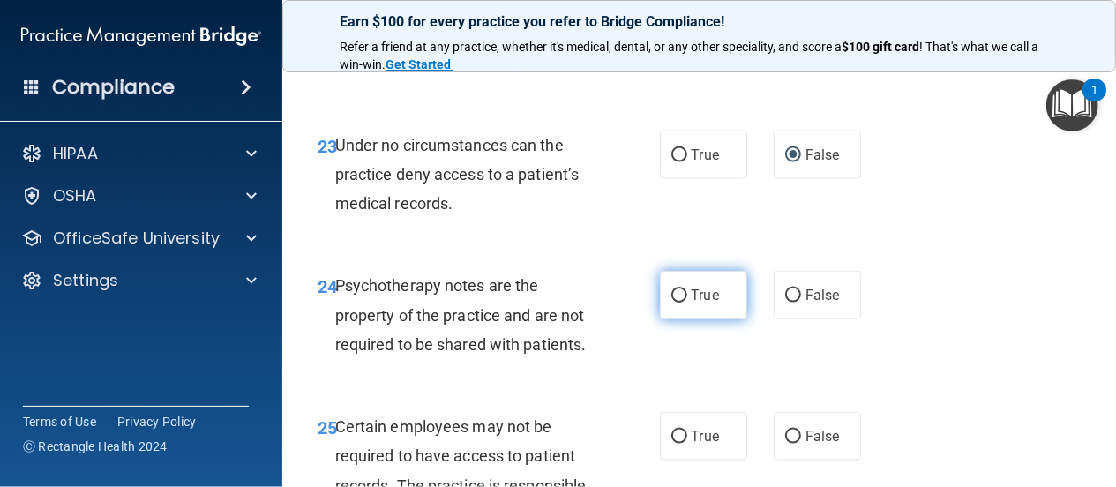
click at [673, 303] on input "True" at bounding box center [679, 295] width 16 height 13
radio input "true"
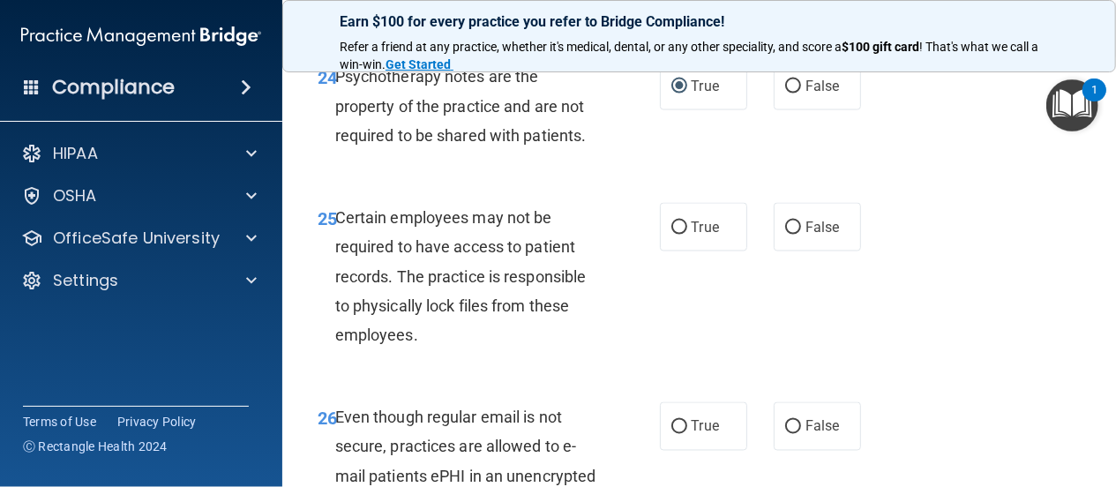
scroll to position [4826, 0]
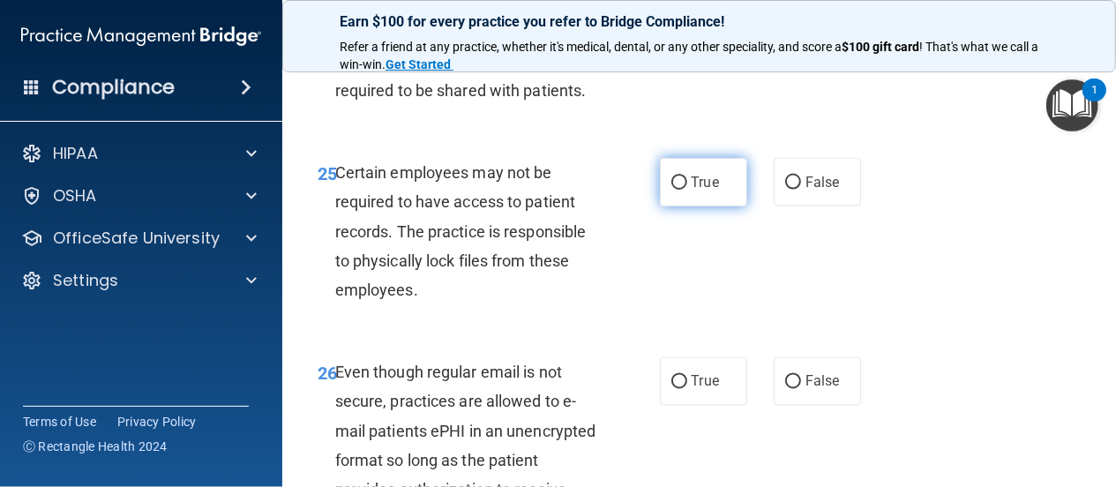
click at [672, 190] on input "True" at bounding box center [679, 182] width 16 height 13
radio input "true"
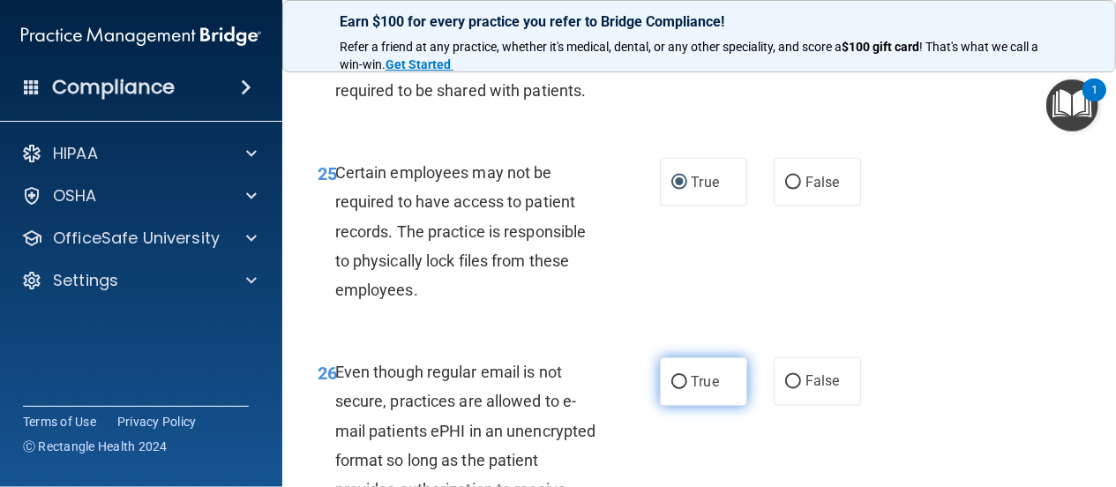
click at [671, 389] on input "True" at bounding box center [679, 382] width 16 height 13
radio input "true"
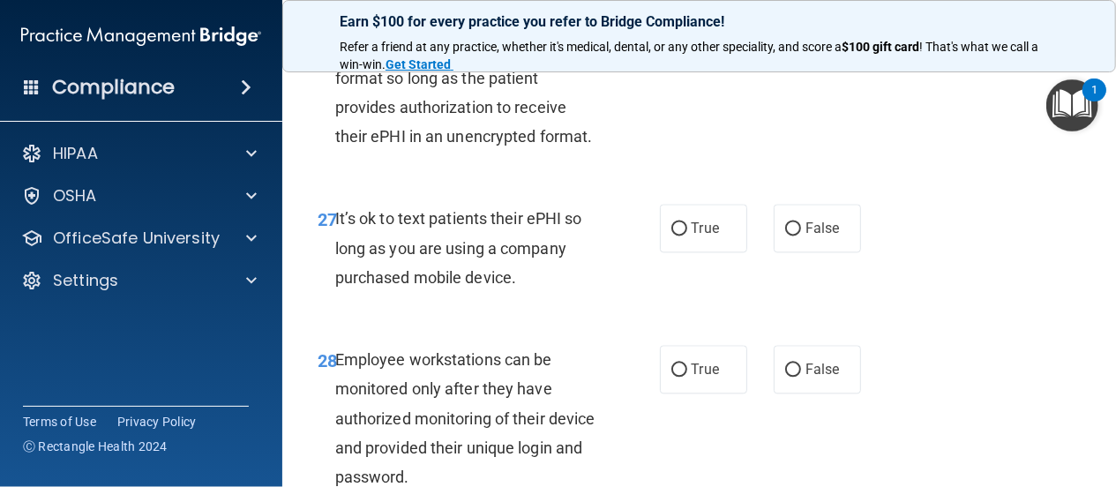
scroll to position [5250, 0]
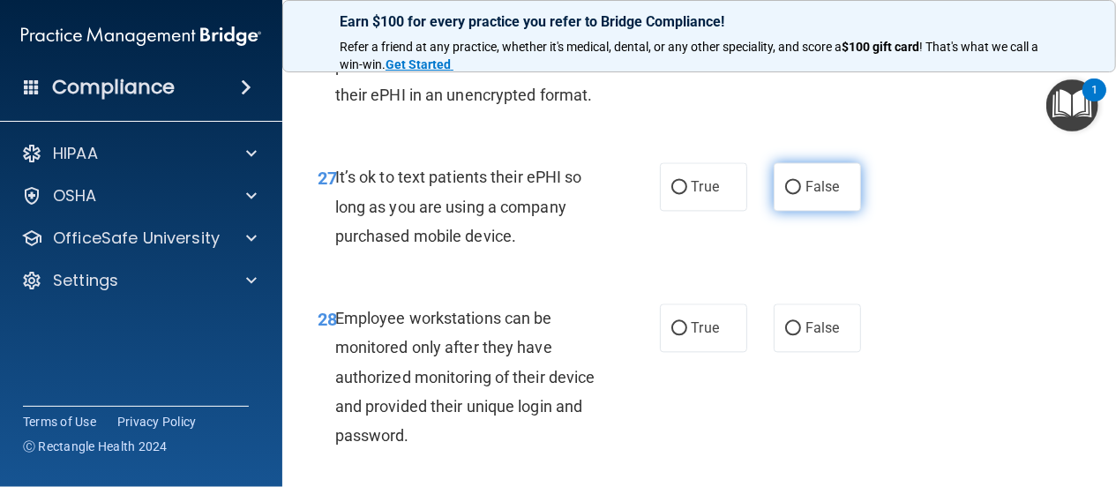
click at [785, 194] on input "False" at bounding box center [793, 187] width 16 height 13
radio input "true"
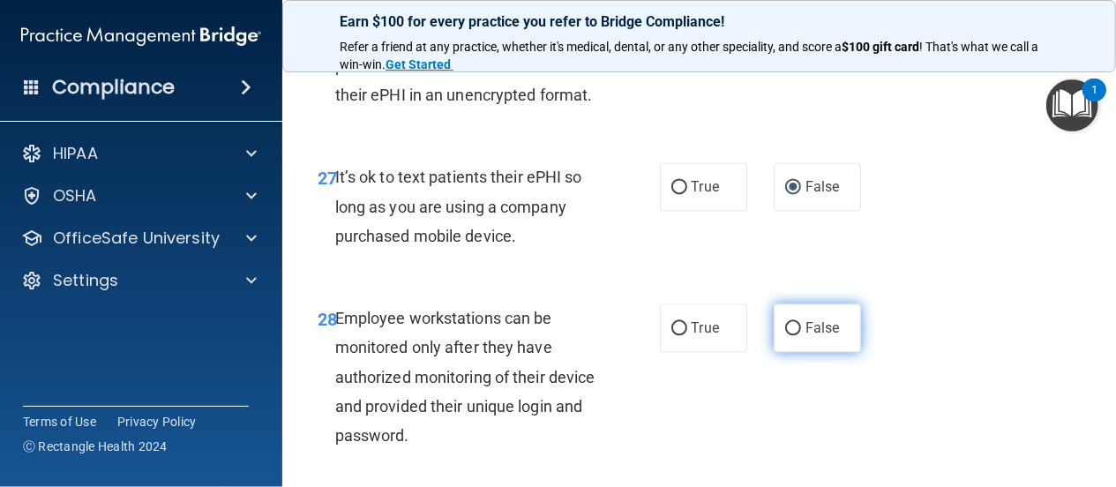
click at [786, 335] on input "False" at bounding box center [793, 328] width 16 height 13
radio input "true"
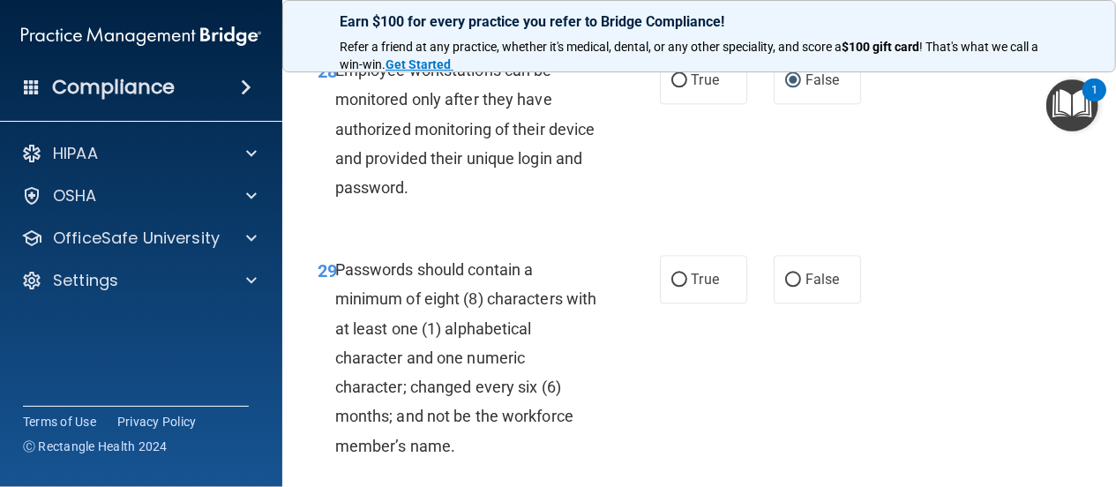
scroll to position [5504, 0]
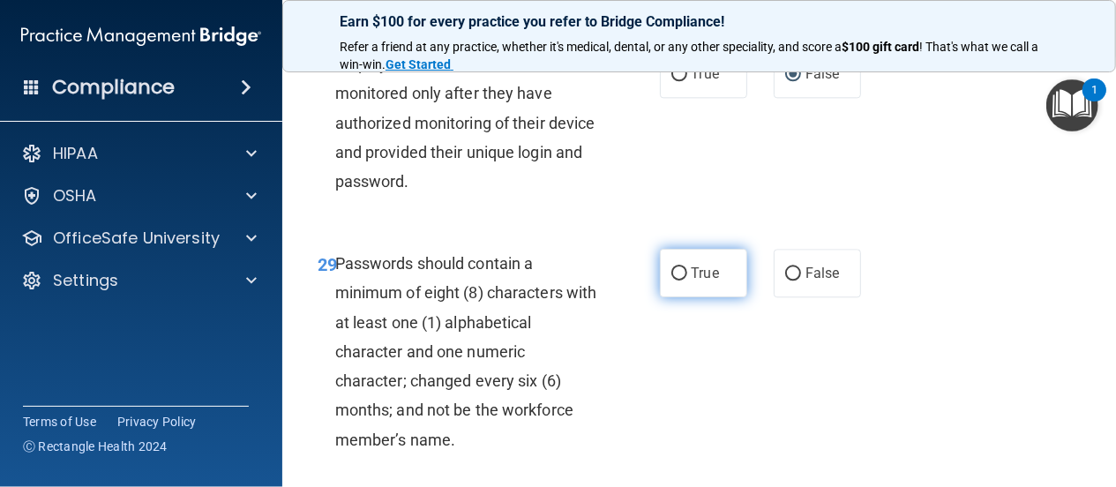
click at [673, 280] on input "True" at bounding box center [679, 273] width 16 height 13
radio input "true"
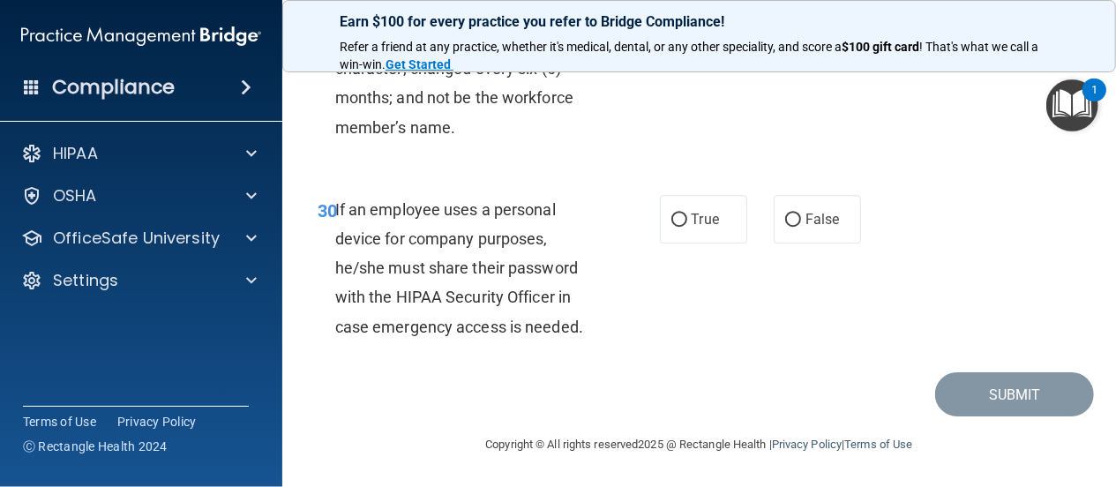
scroll to position [5842, 0]
click at [785, 227] on input "False" at bounding box center [793, 219] width 16 height 13
radio input "true"
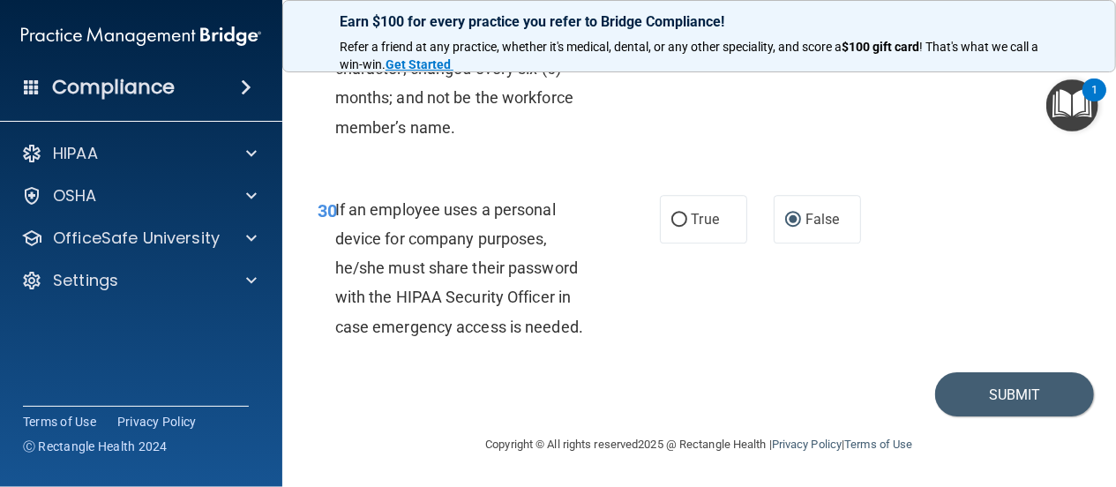
scroll to position [5927, 0]
click at [969, 394] on button "Submit" at bounding box center [1014, 394] width 159 height 45
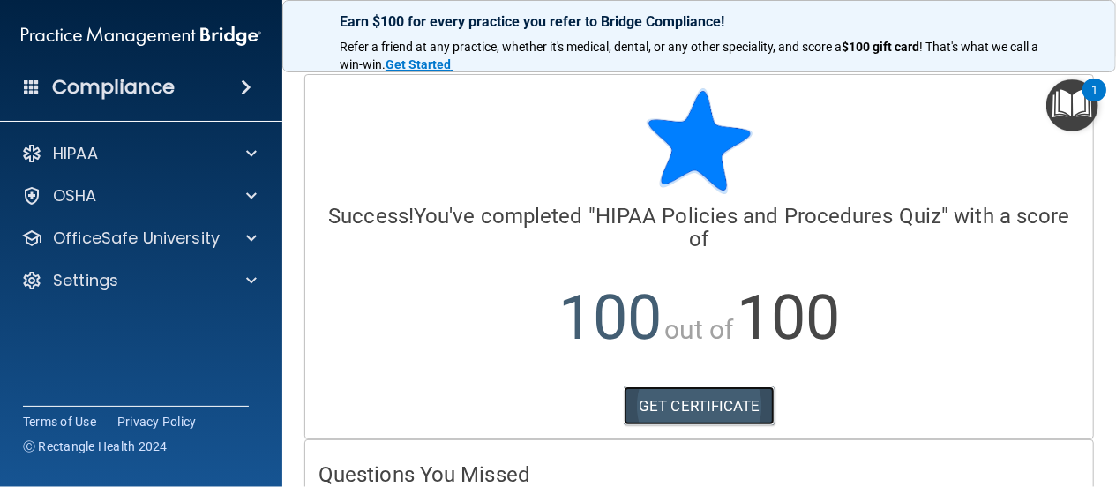
click at [692, 396] on link "GET CERTIFICATE" at bounding box center [699, 405] width 151 height 39
click at [1073, 102] on img "Open Resource Center, 1 new notification" at bounding box center [1072, 105] width 52 height 52
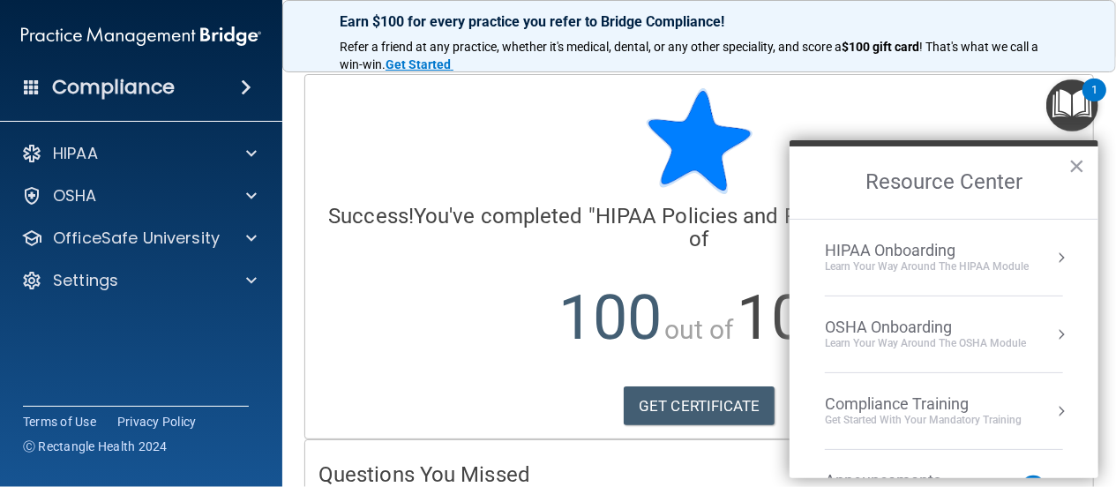
click at [1052, 410] on button "Resource Center" at bounding box center [1061, 411] width 18 height 18
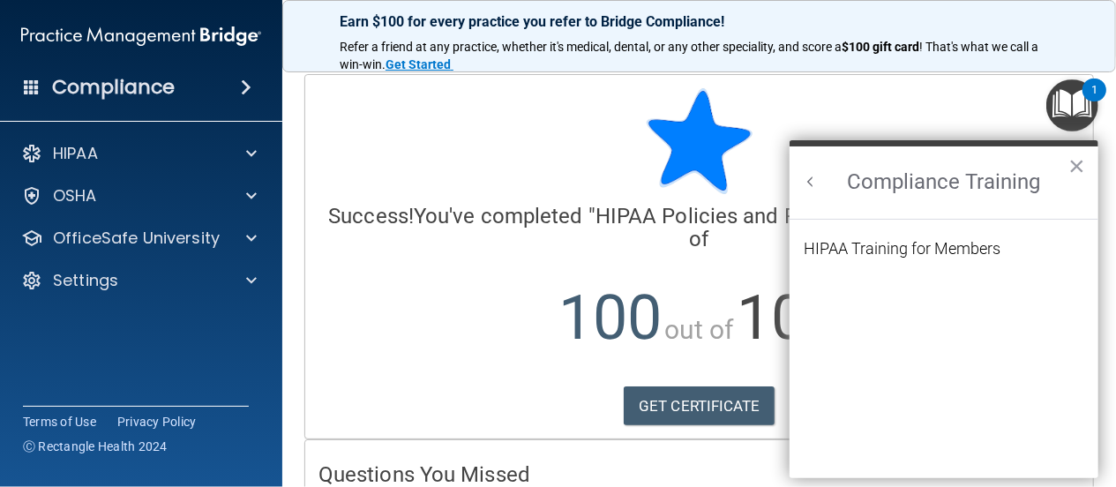
click at [811, 179] on button "Back to Resource Center Home" at bounding box center [811, 182] width 18 height 18
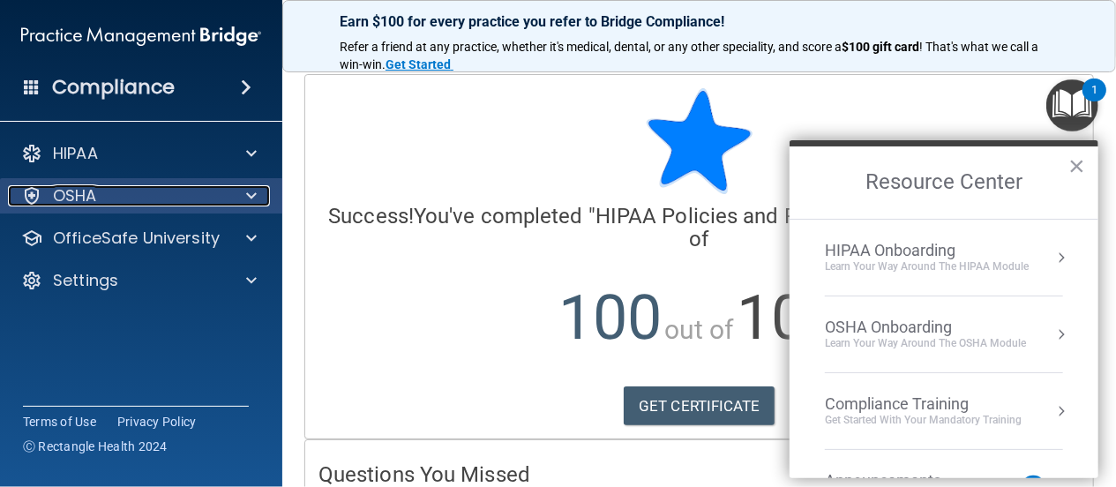
click at [250, 195] on span at bounding box center [251, 195] width 11 height 21
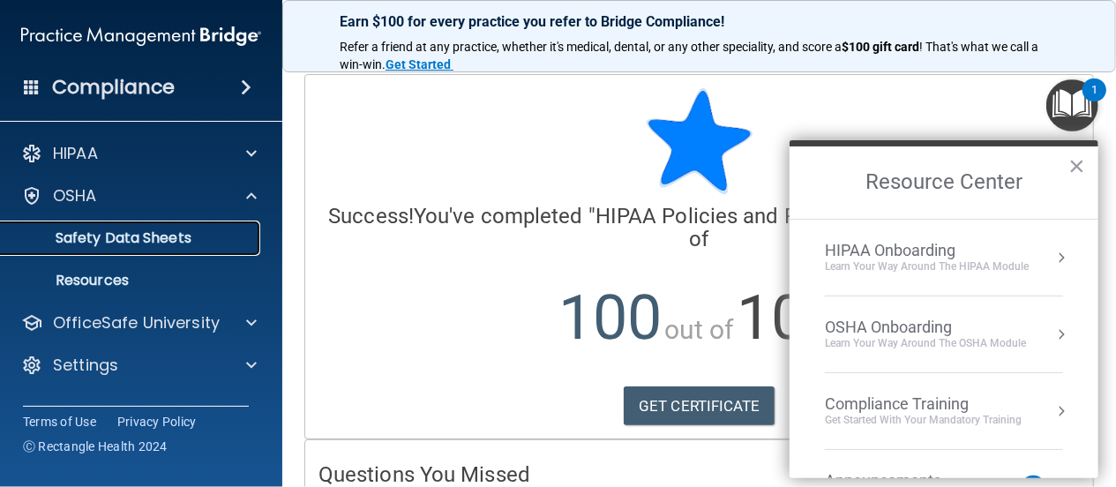
click at [229, 241] on p "Safety Data Sheets" at bounding box center [131, 238] width 241 height 18
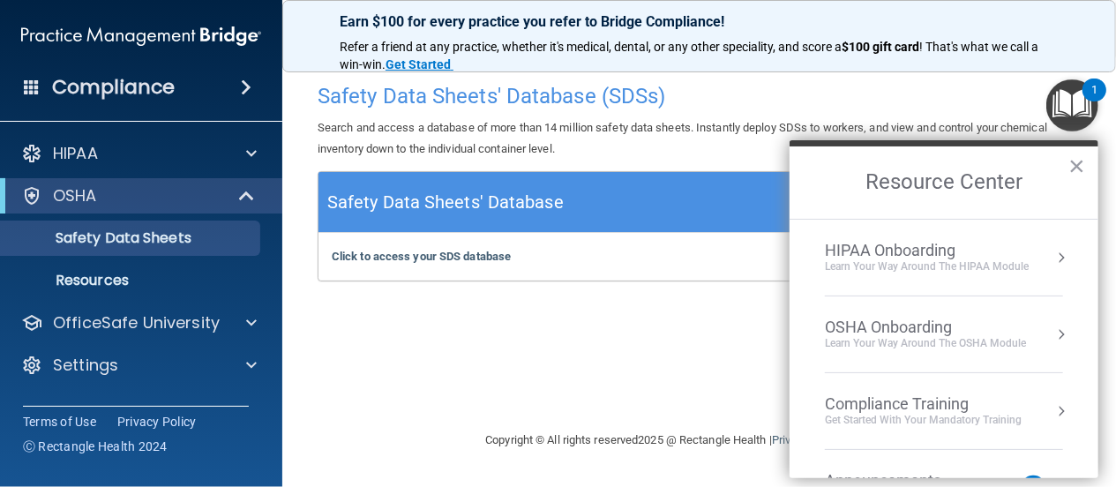
click at [1052, 406] on button "Resource Center" at bounding box center [1061, 411] width 18 height 18
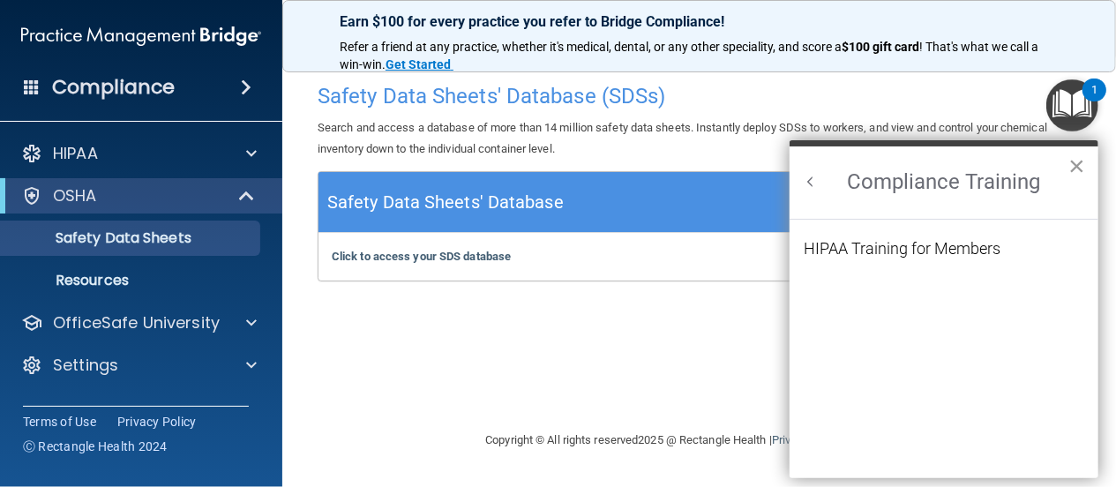
click at [1080, 165] on button "×" at bounding box center [1076, 166] width 17 height 28
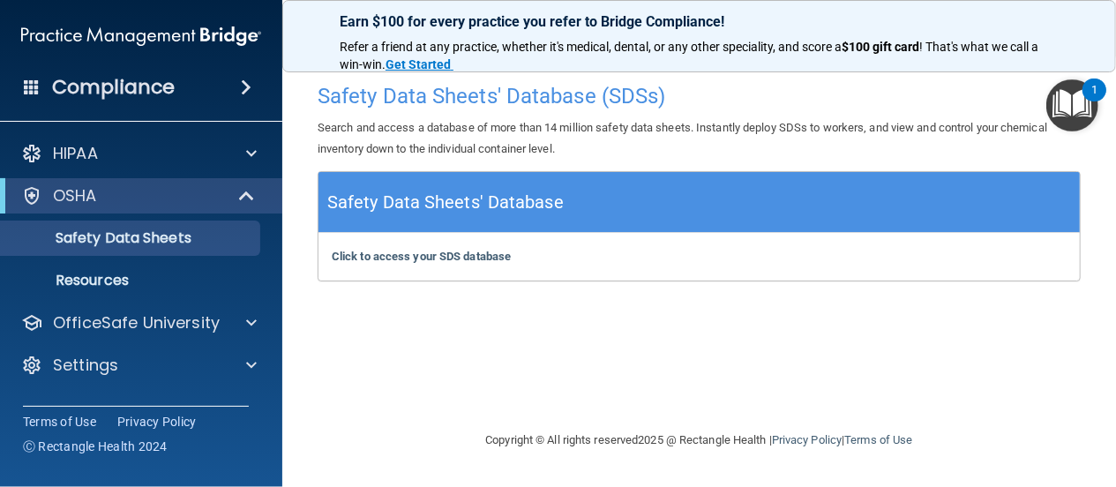
click at [1072, 96] on img "Open Resource Center, 1 new notification" at bounding box center [1072, 105] width 52 height 52
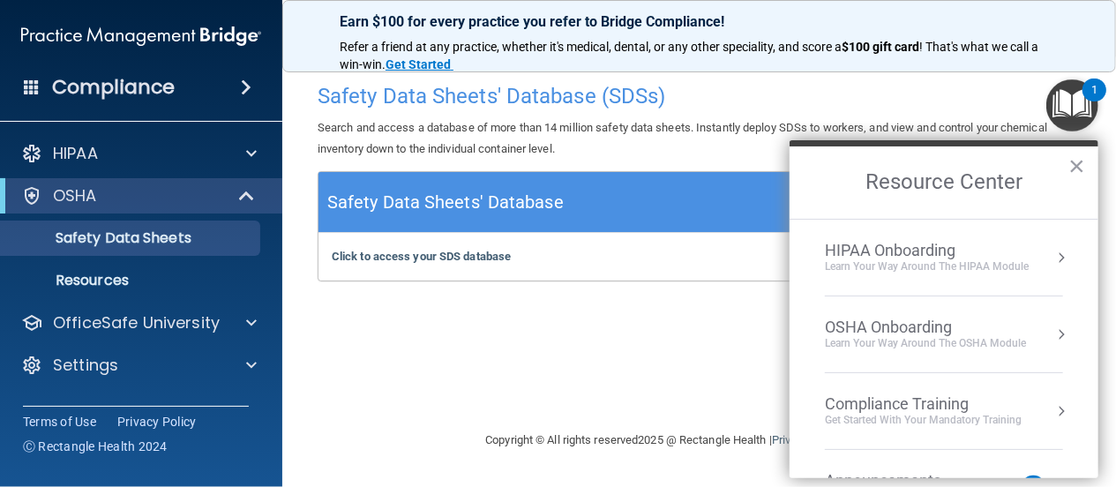
click at [1052, 334] on button "Resource Center" at bounding box center [1061, 334] width 18 height 18
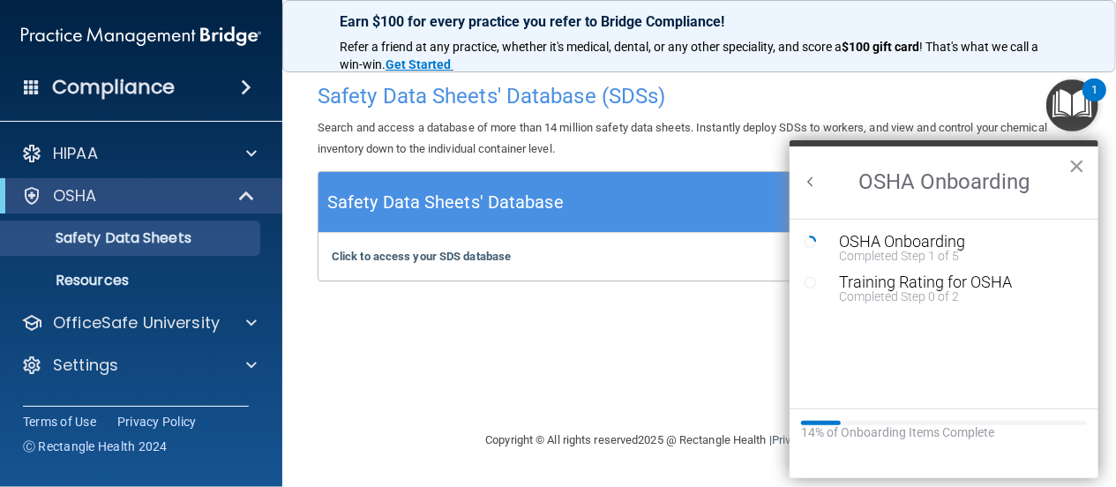
click at [1077, 166] on button "×" at bounding box center [1076, 166] width 17 height 28
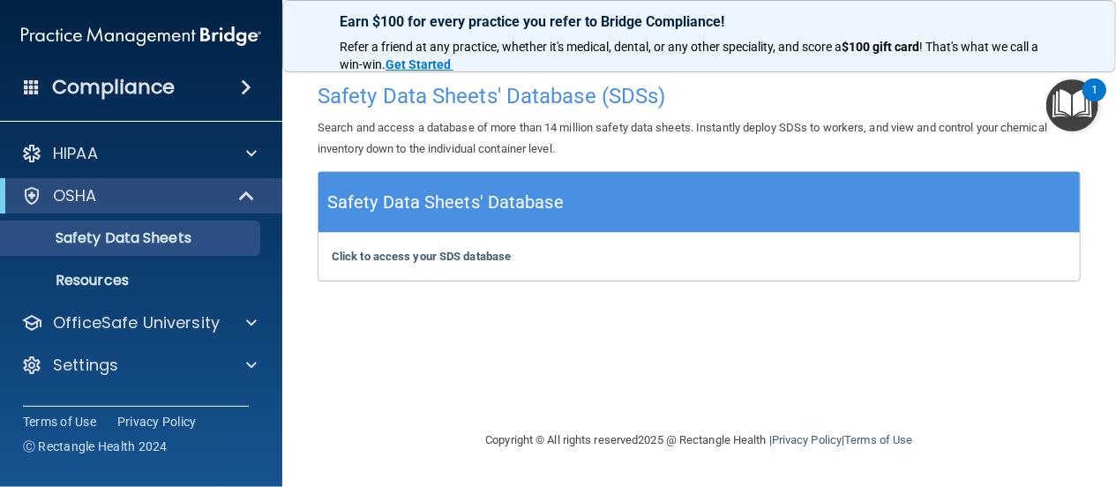
click at [1063, 99] on img "Open Resource Center, 1 new notification" at bounding box center [1072, 105] width 52 height 52
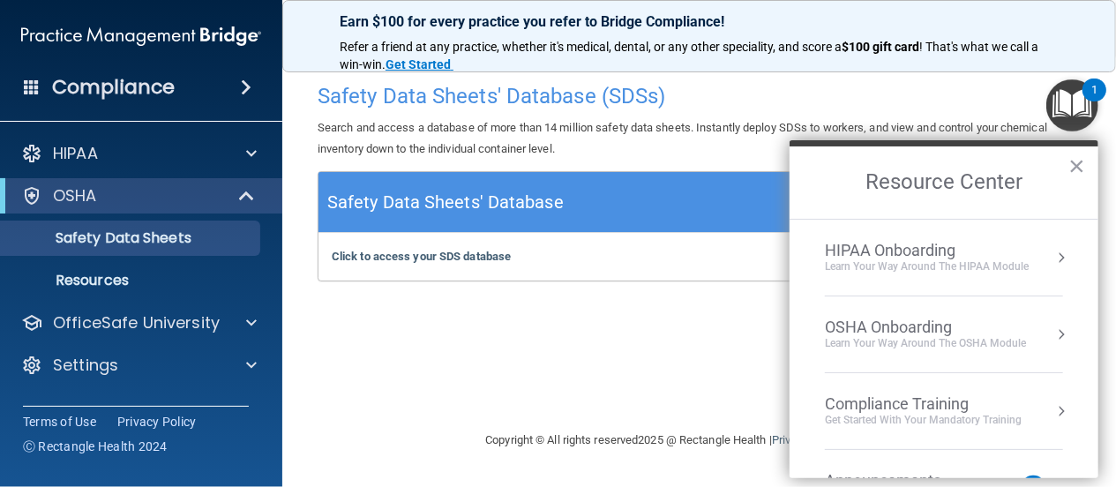
click at [1052, 405] on button "Resource Center" at bounding box center [1061, 411] width 18 height 18
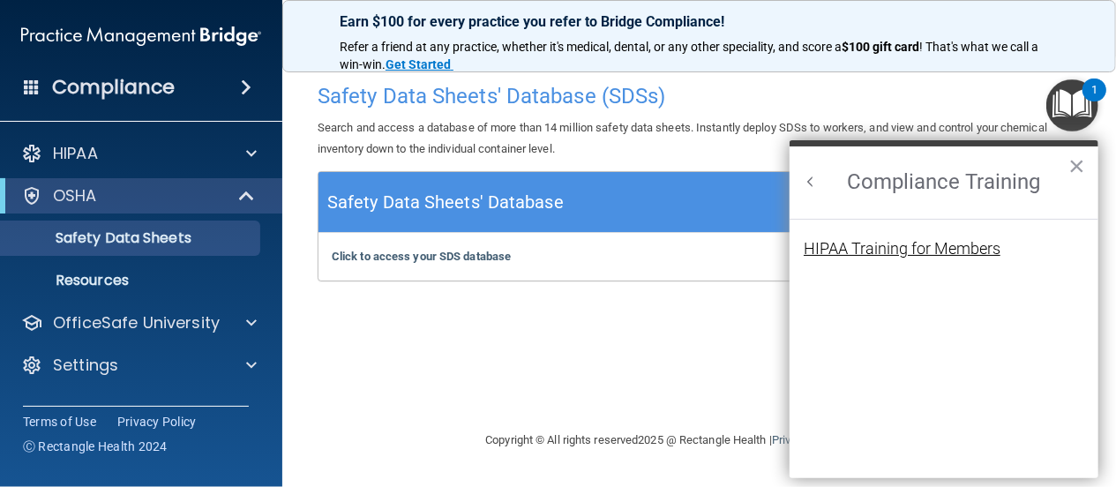
click at [955, 245] on div "HIPAA Training for Members" at bounding box center [902, 249] width 197 height 16
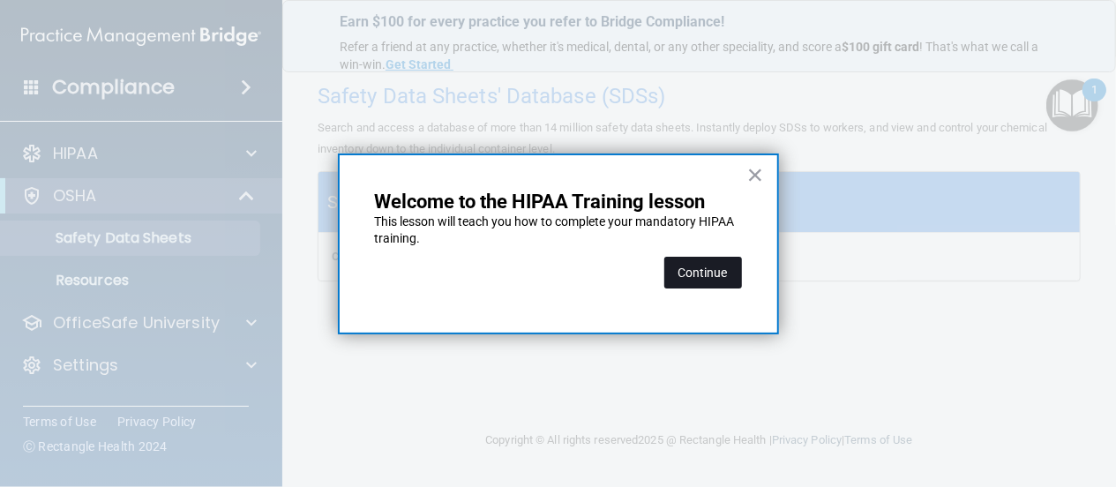
click at [708, 271] on button "Continue" at bounding box center [703, 273] width 78 height 32
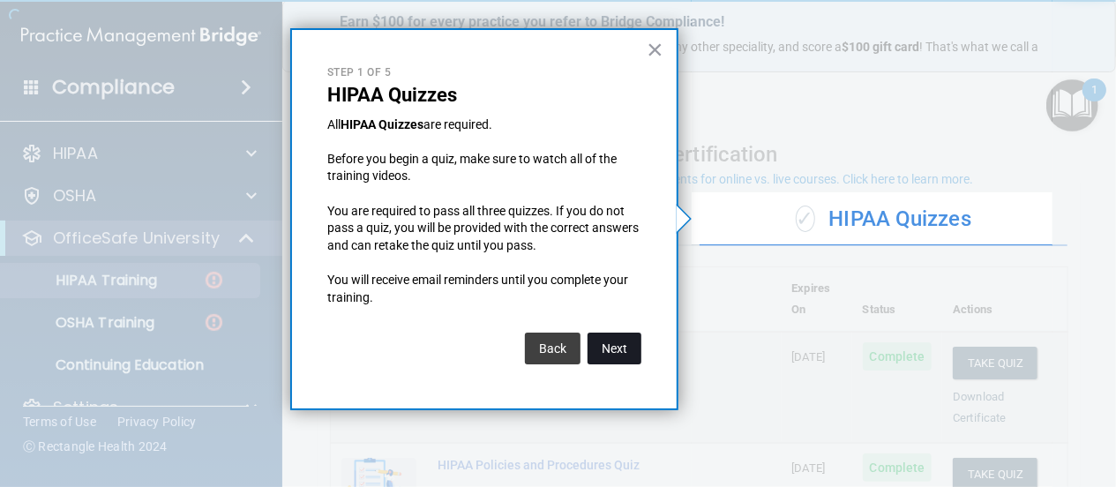
click at [611, 348] on button "Next" at bounding box center [614, 349] width 54 height 32
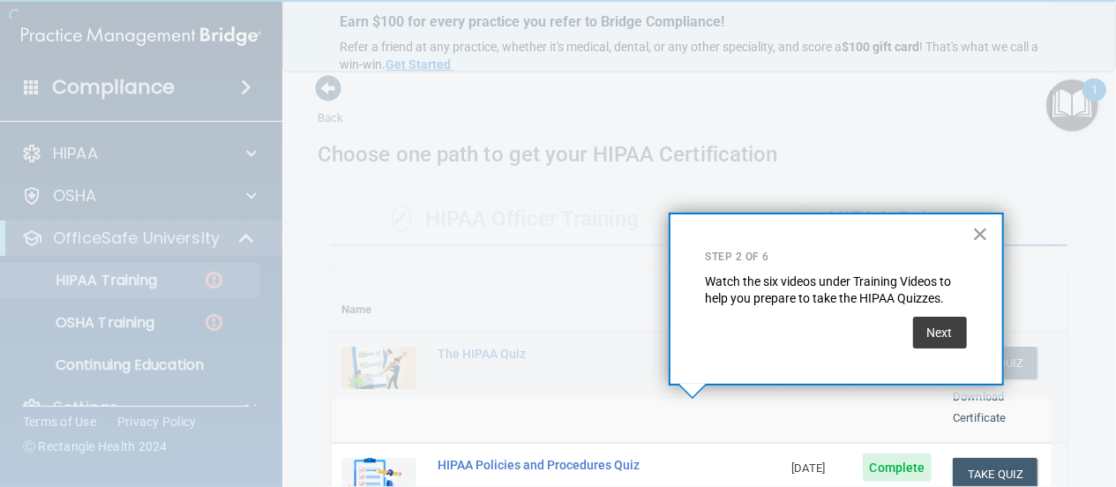
scroll to position [460, 0]
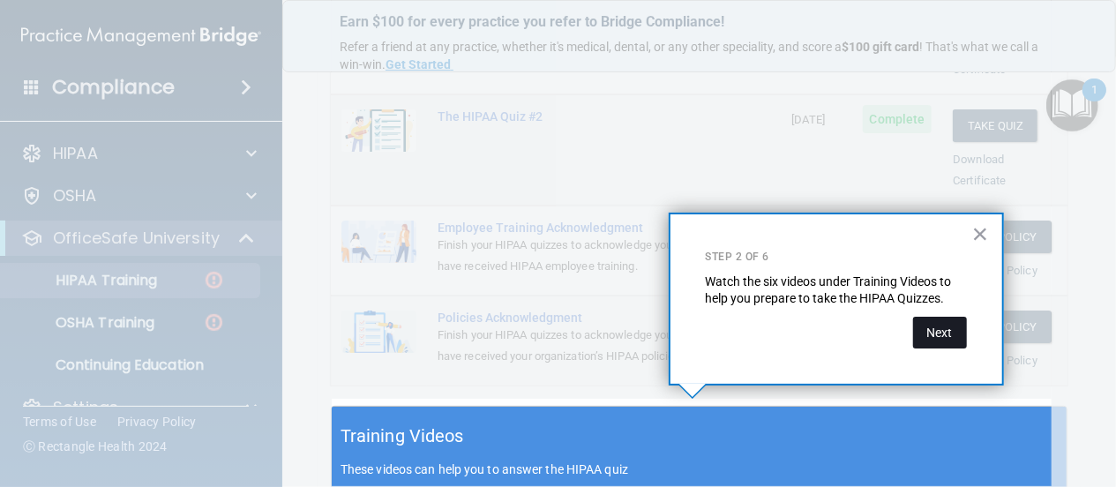
click at [932, 333] on button "Next" at bounding box center [940, 333] width 54 height 32
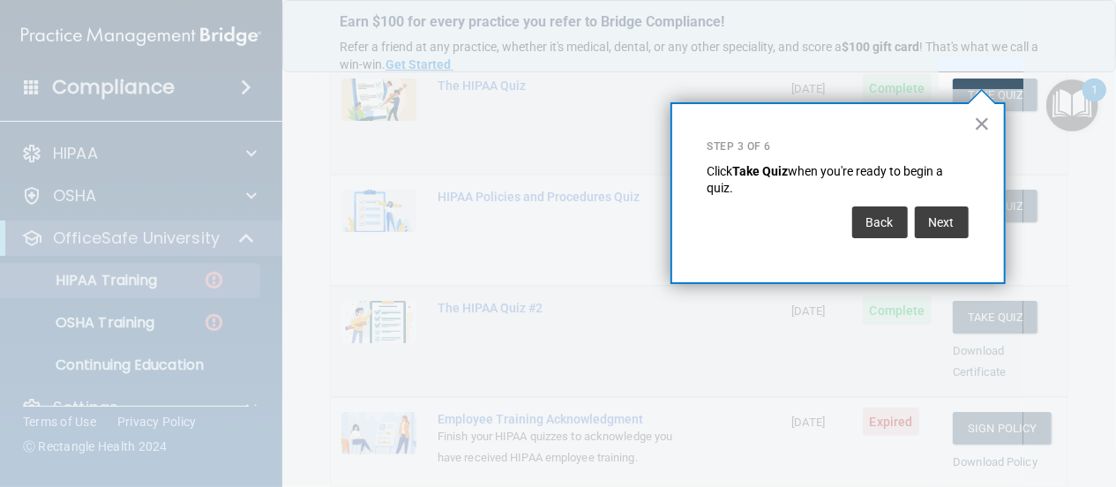
click at [931, 221] on button "Next" at bounding box center [942, 222] width 54 height 32
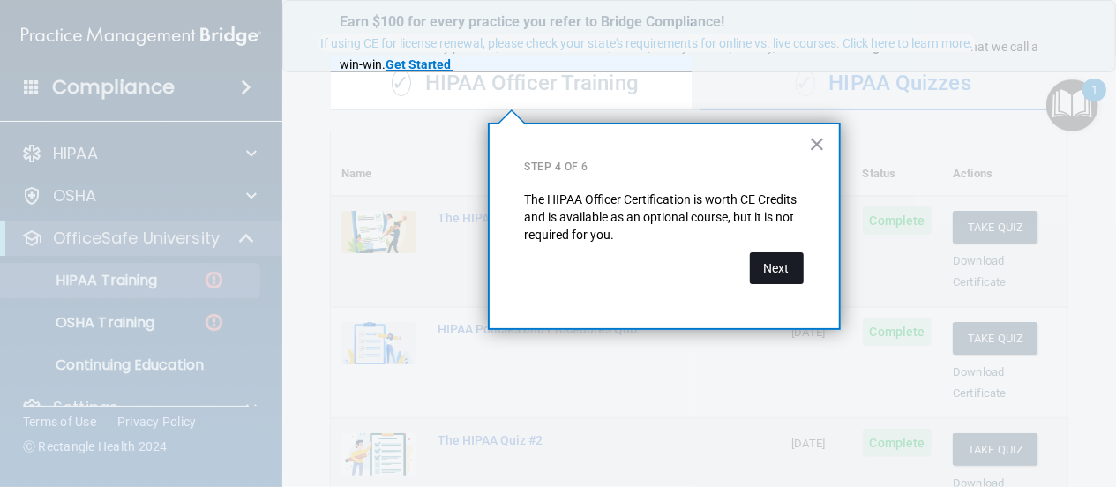
click at [781, 265] on button "Next" at bounding box center [777, 268] width 54 height 32
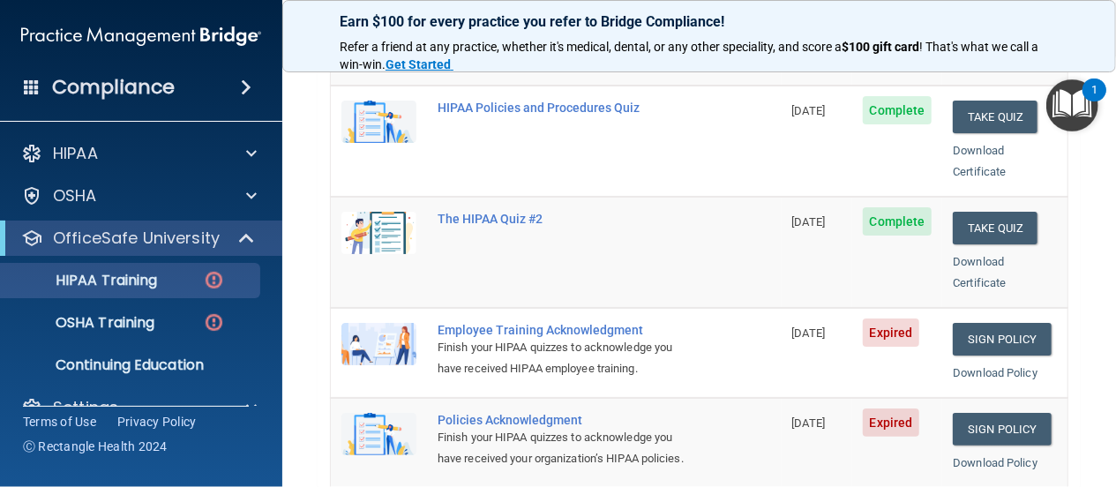
scroll to position [390, 0]
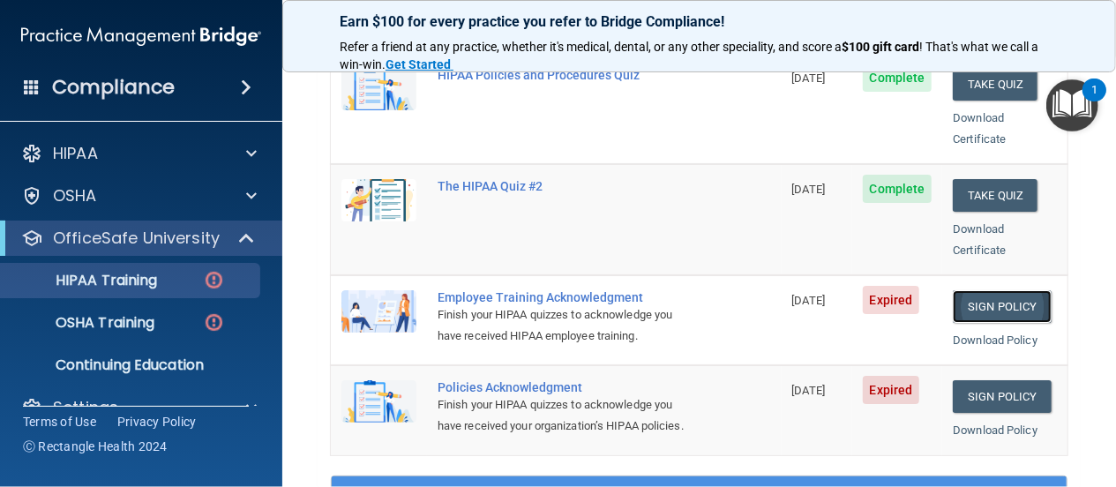
click at [966, 290] on link "Sign Policy" at bounding box center [1002, 306] width 98 height 33
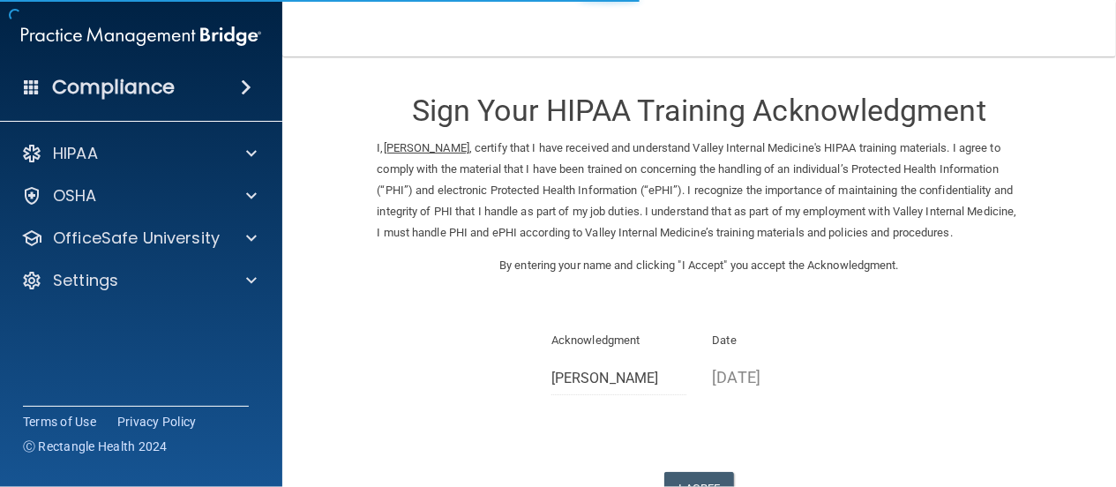
scroll to position [85, 0]
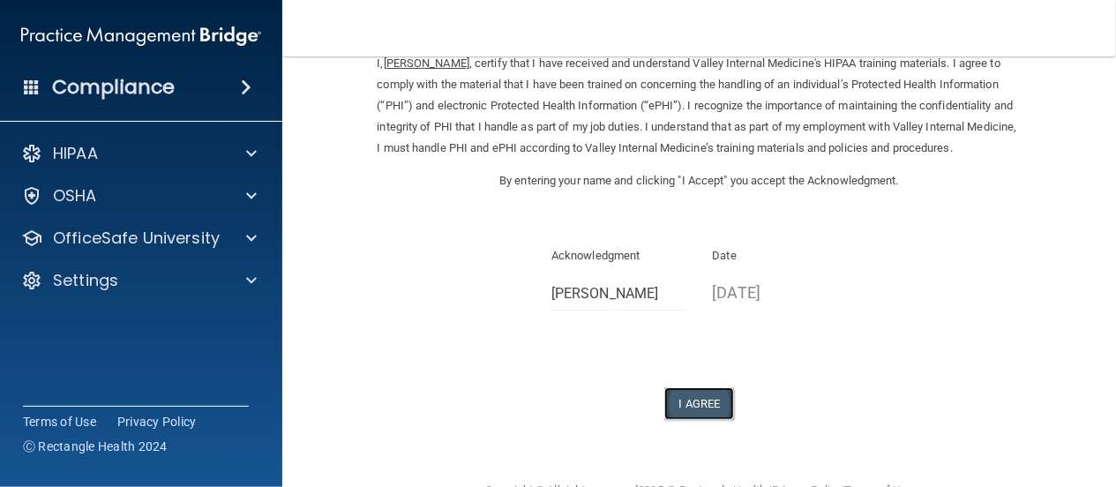
click at [690, 403] on button "I Agree" at bounding box center [699, 403] width 71 height 33
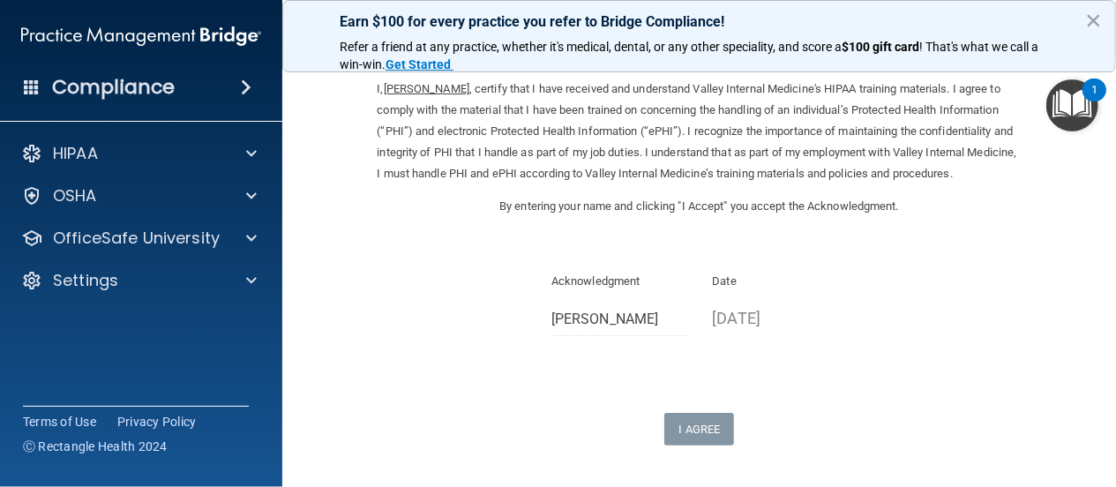
scroll to position [0, 0]
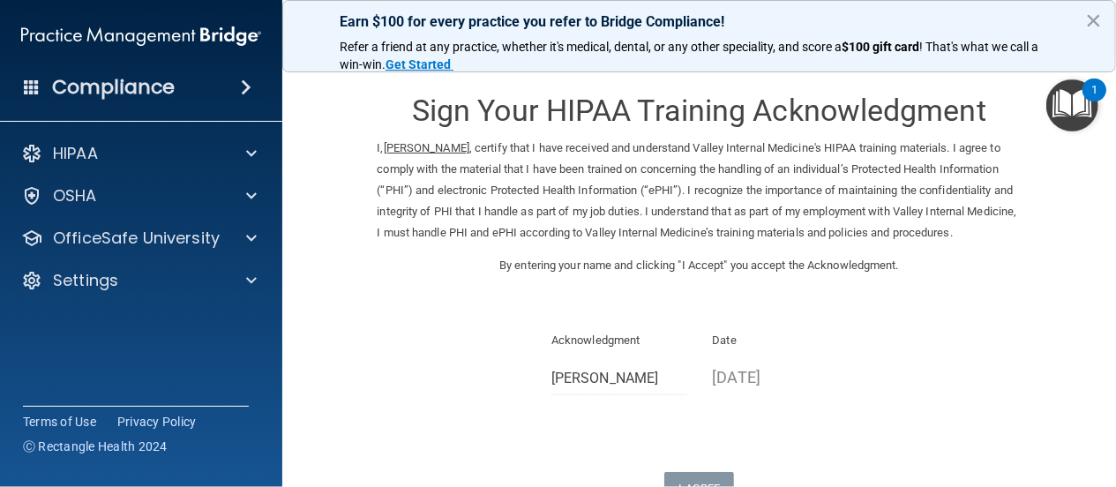
click at [1072, 105] on img "Open Resource Center, 1 new notification" at bounding box center [1072, 105] width 52 height 52
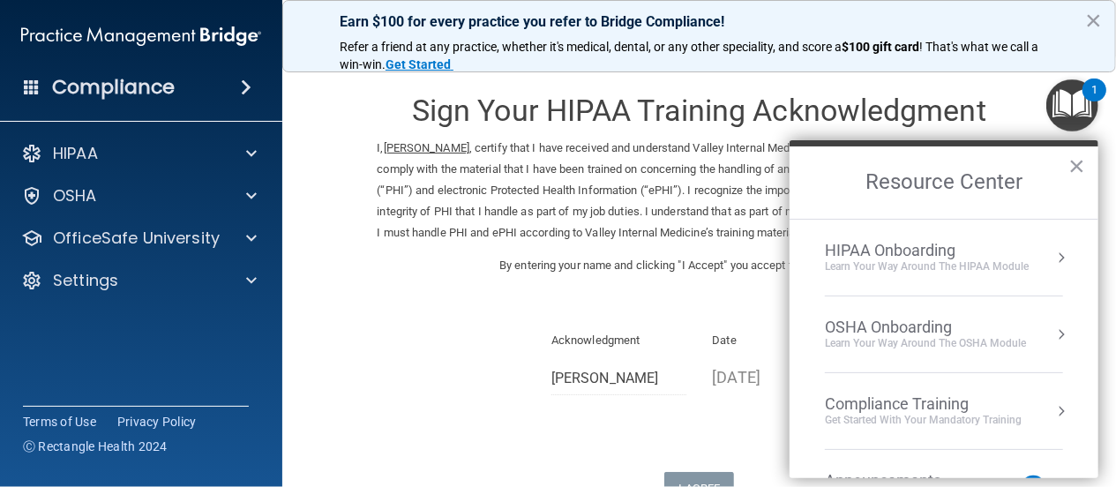
click at [1052, 407] on button "Resource Center" at bounding box center [1061, 411] width 18 height 18
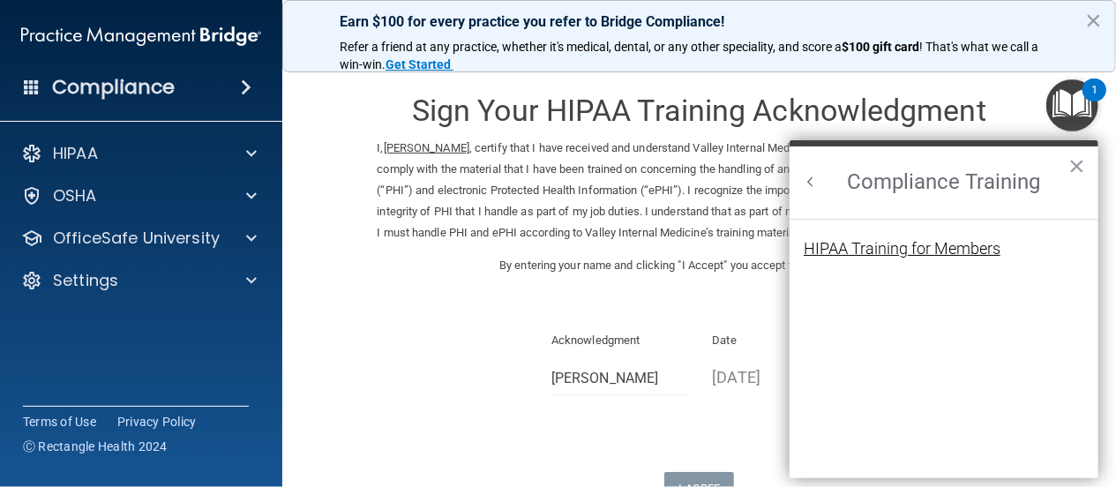
click at [955, 250] on div "HIPAA Training for Members" at bounding box center [902, 249] width 197 height 16
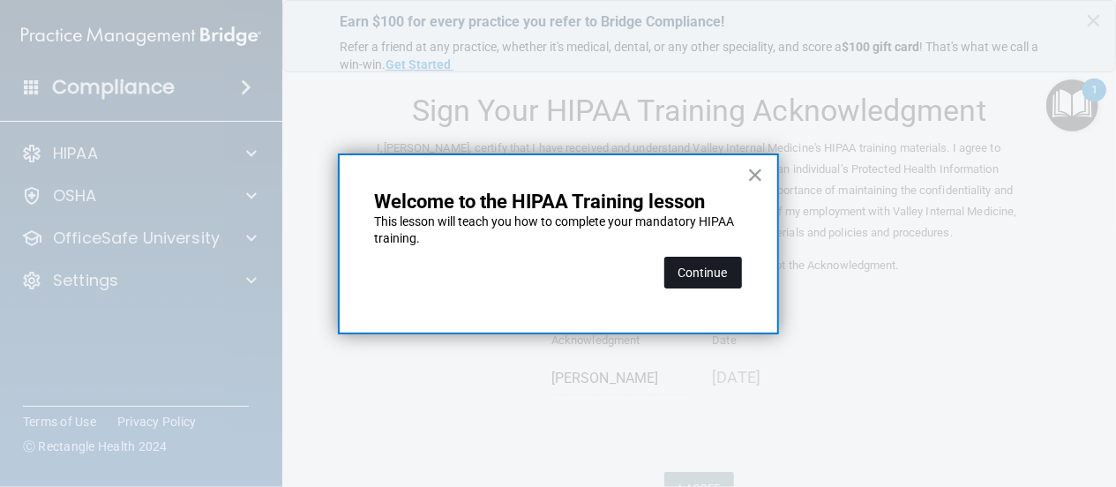
click at [715, 273] on button "Continue" at bounding box center [703, 273] width 78 height 32
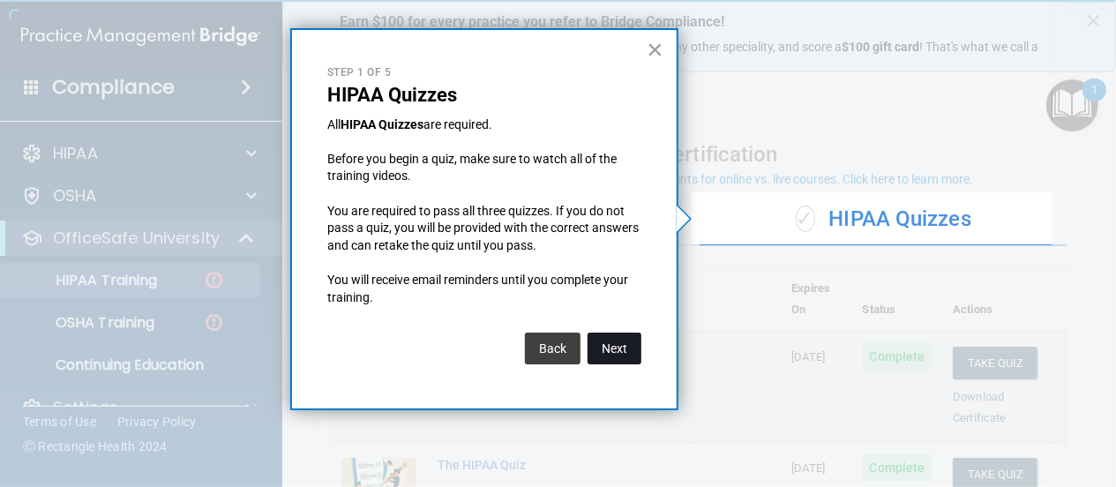
click at [607, 348] on button "Next" at bounding box center [614, 349] width 54 height 32
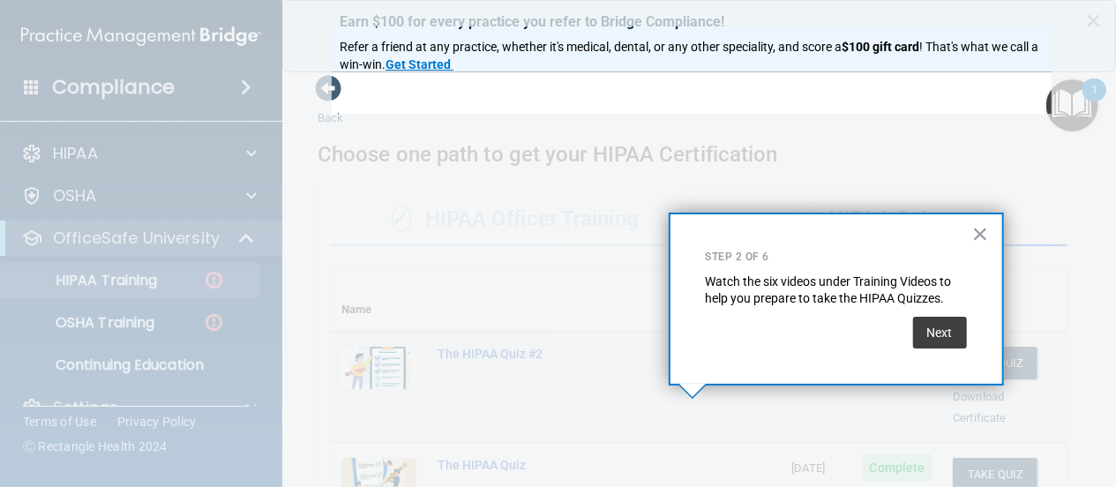
scroll to position [460, 0]
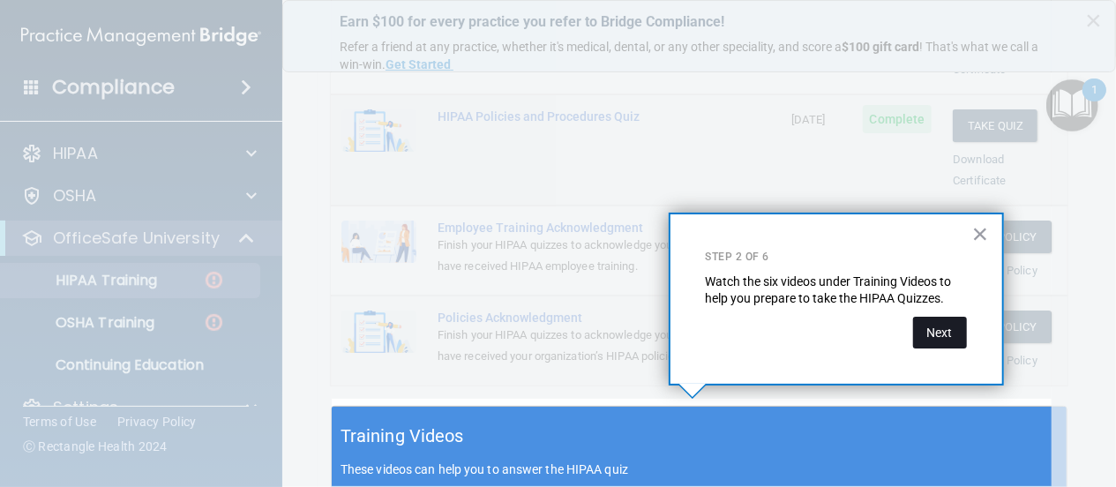
click at [936, 336] on button "Next" at bounding box center [940, 333] width 54 height 32
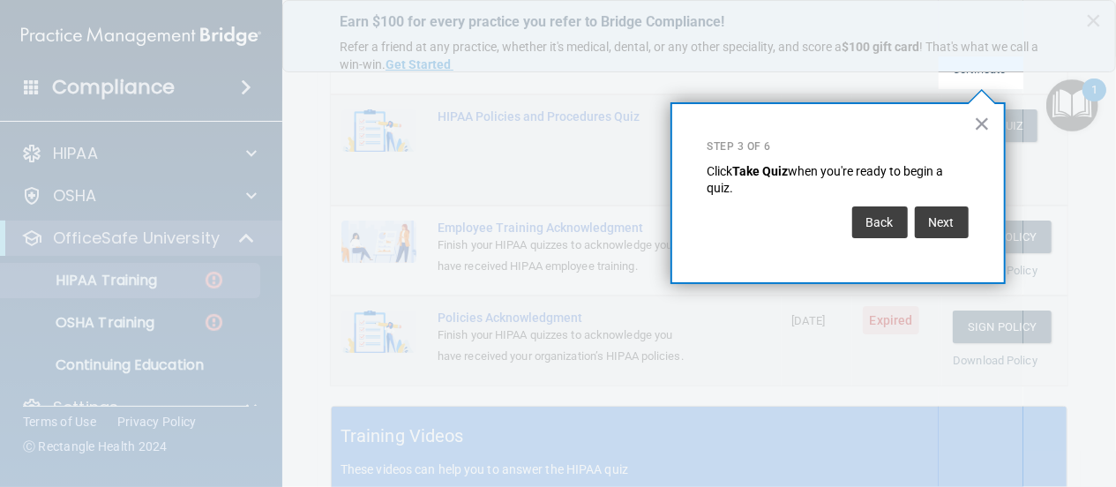
scroll to position [268, 0]
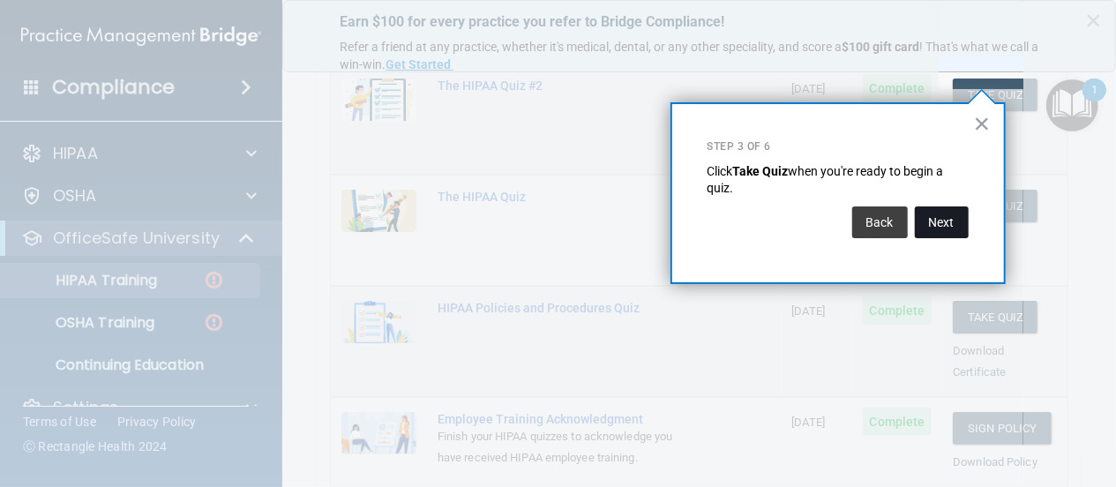
click at [934, 224] on button "Next" at bounding box center [942, 222] width 54 height 32
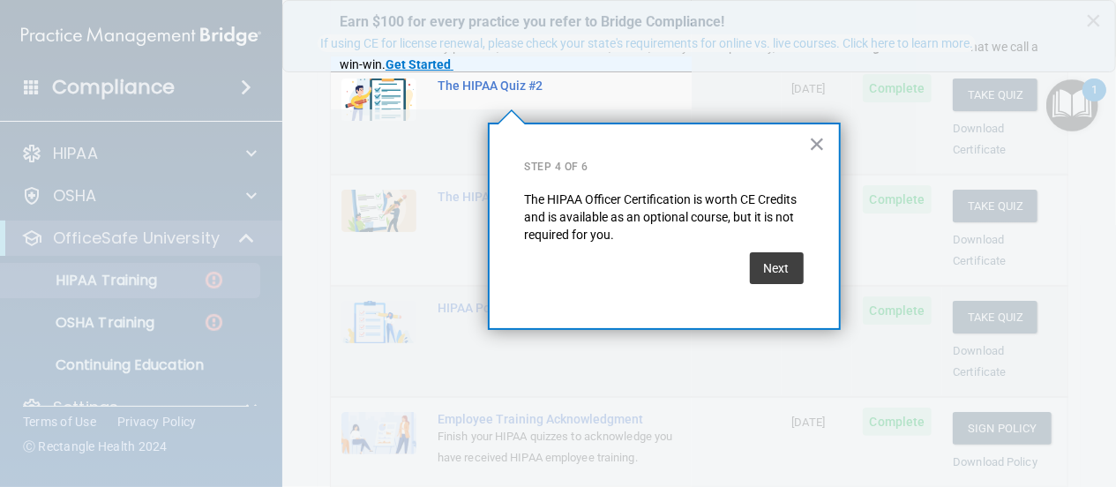
scroll to position [136, 0]
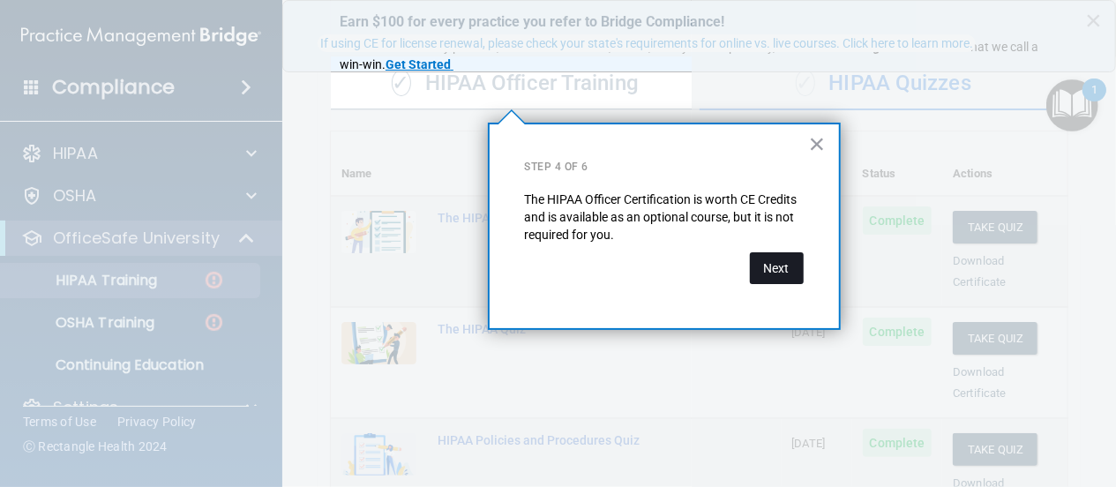
click at [770, 267] on button "Next" at bounding box center [777, 268] width 54 height 32
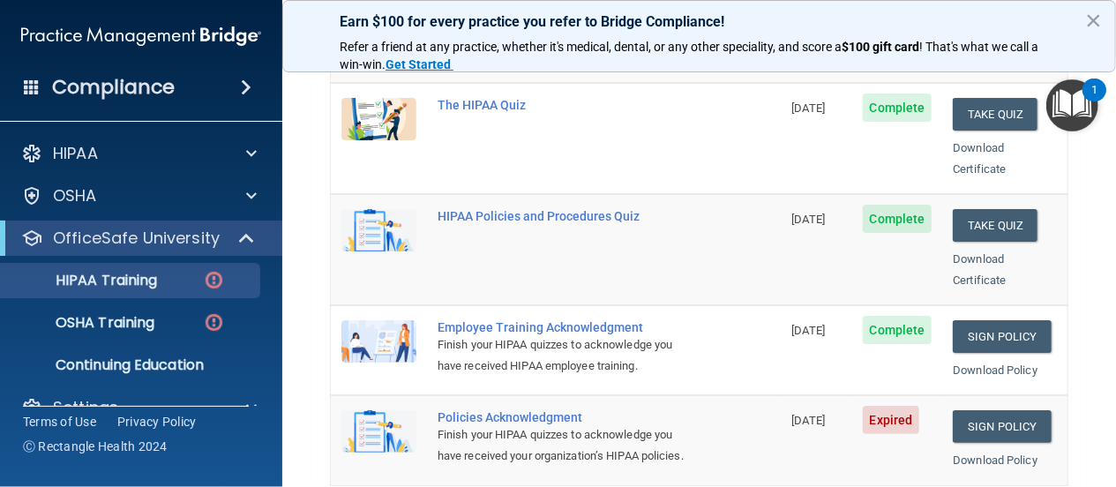
scroll to position [390, 0]
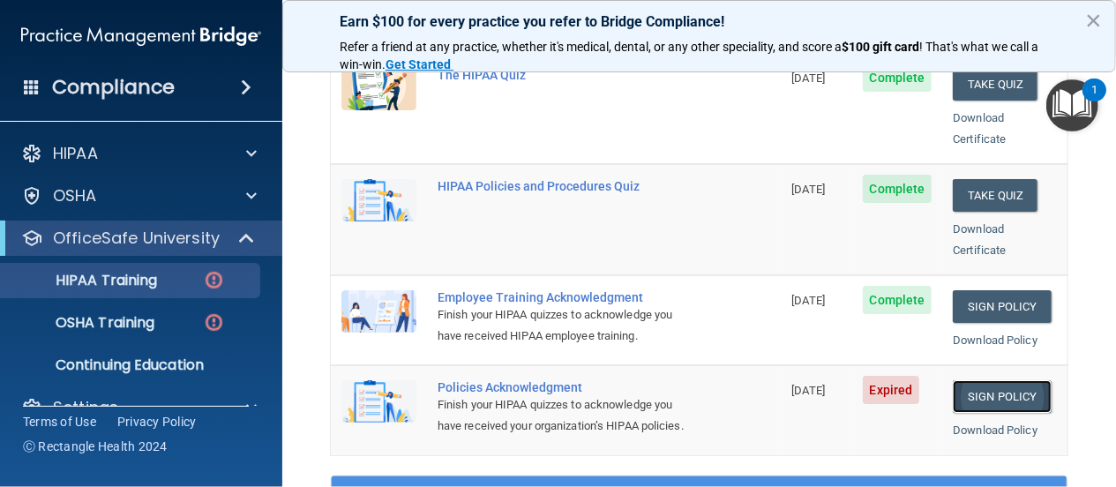
click at [979, 380] on link "Sign Policy" at bounding box center [1002, 396] width 98 height 33
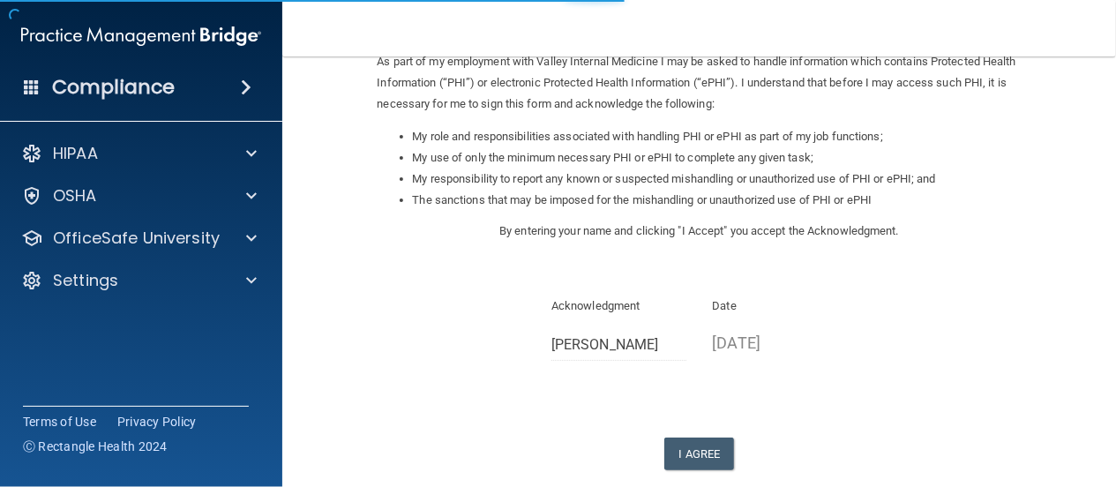
scroll to position [254, 0]
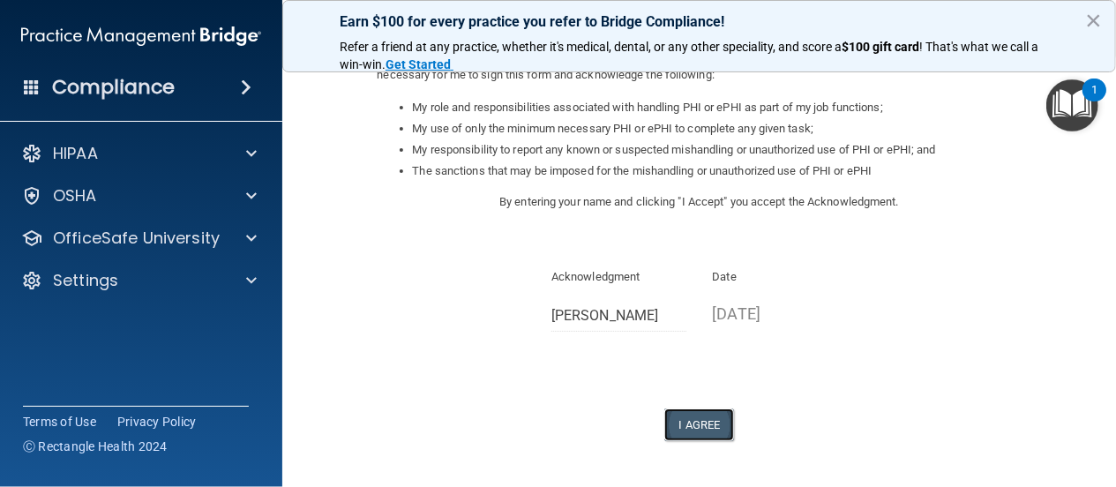
click at [705, 421] on button "I Agree" at bounding box center [699, 424] width 71 height 33
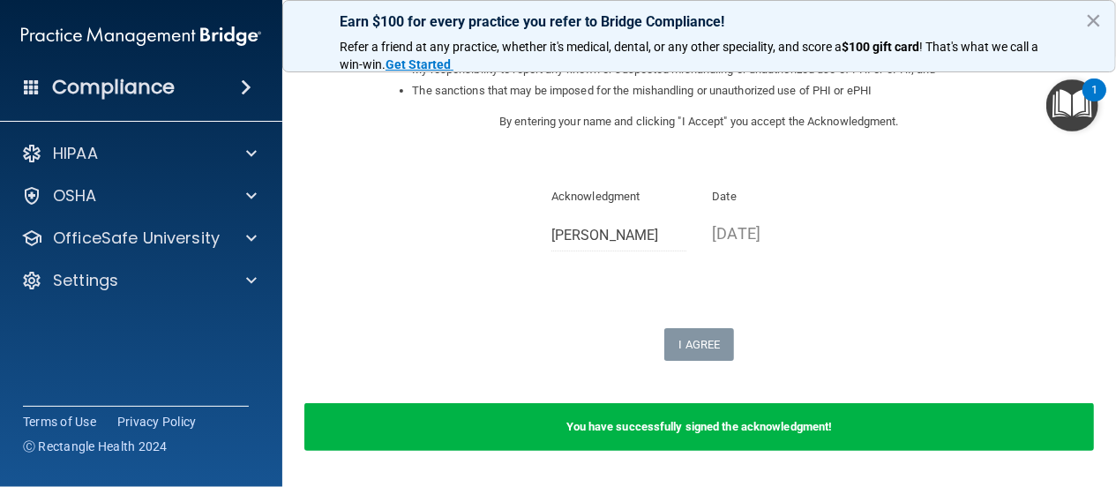
scroll to position [391, 0]
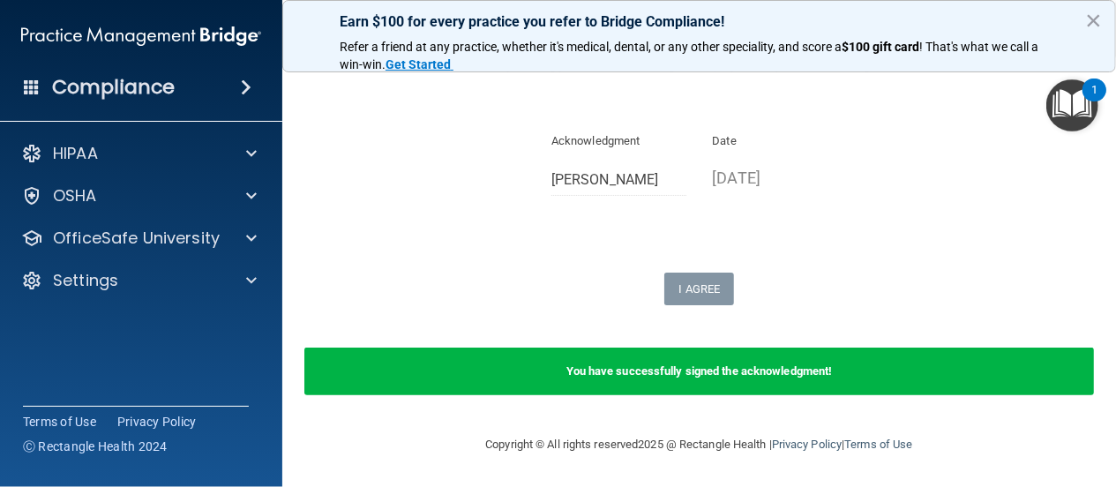
click at [1078, 98] on img "Open Resource Center, 1 new notification" at bounding box center [1072, 105] width 52 height 52
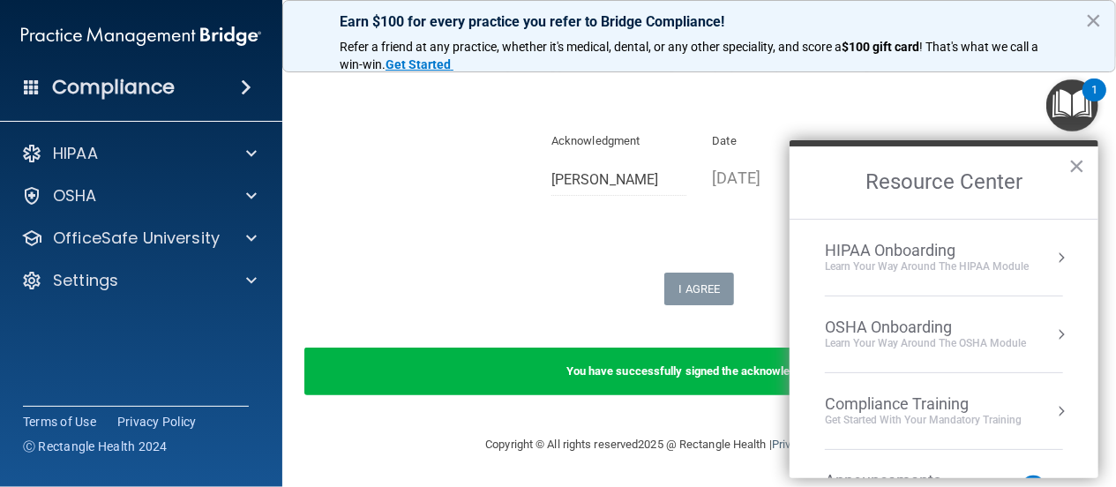
click at [1052, 403] on button "Resource Center" at bounding box center [1061, 411] width 18 height 18
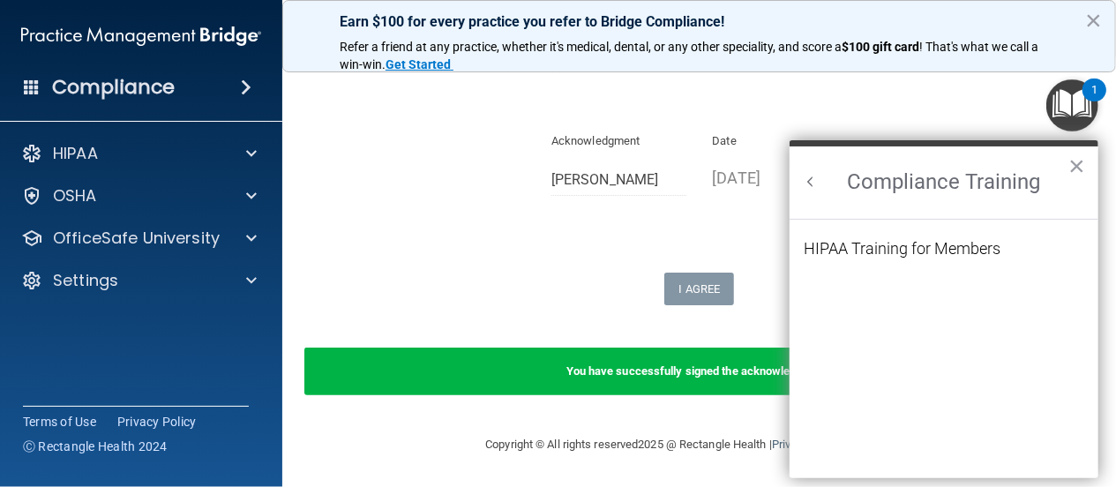
scroll to position [0, 0]
click at [916, 241] on div "HIPAA Training for Members" at bounding box center [902, 249] width 197 height 16
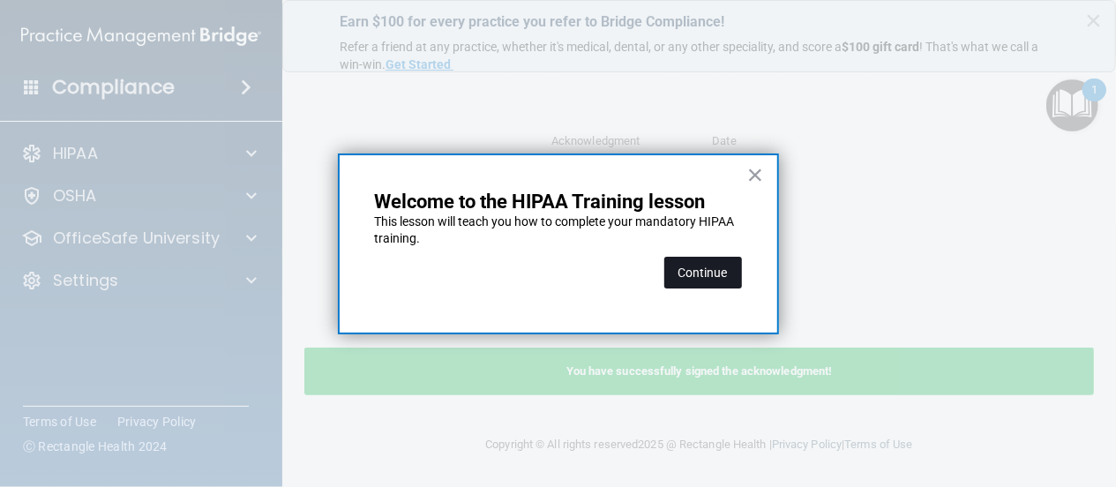
click at [710, 265] on button "Continue" at bounding box center [703, 273] width 78 height 32
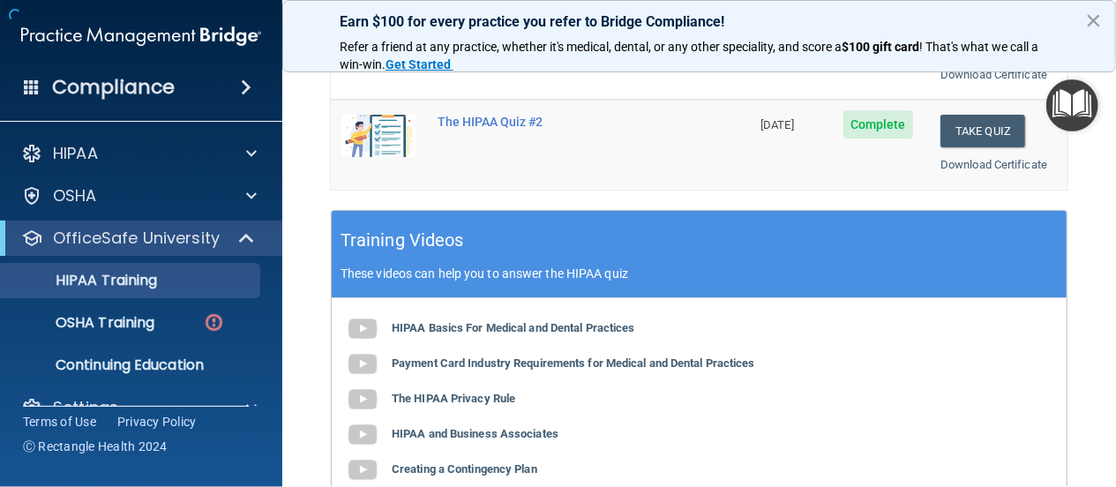
scroll to position [135, 0]
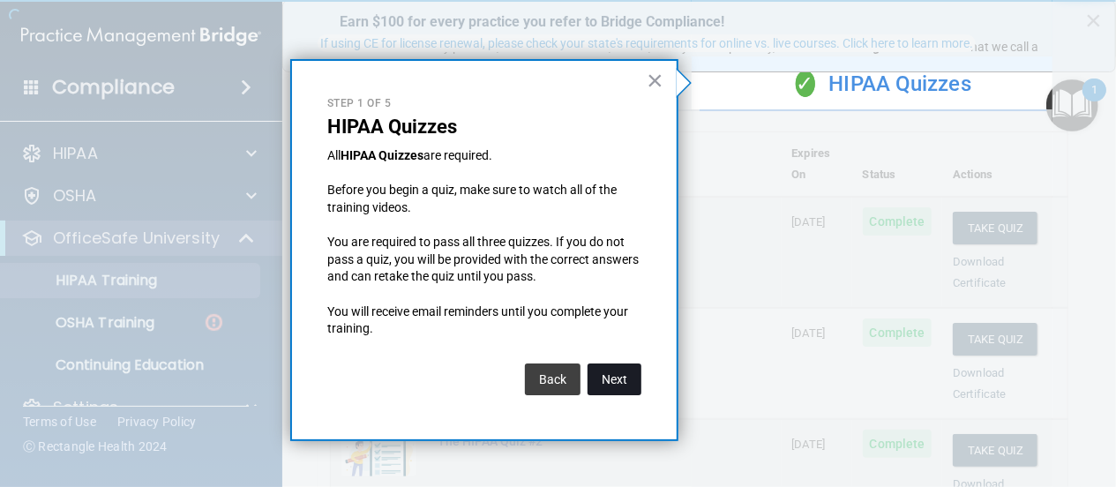
click at [617, 378] on button "Next" at bounding box center [614, 379] width 54 height 32
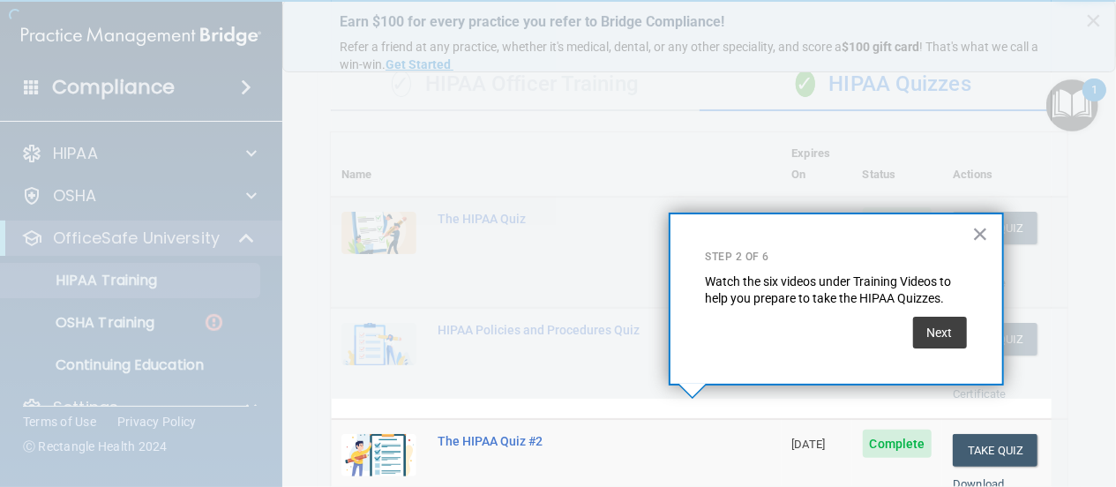
scroll to position [460, 0]
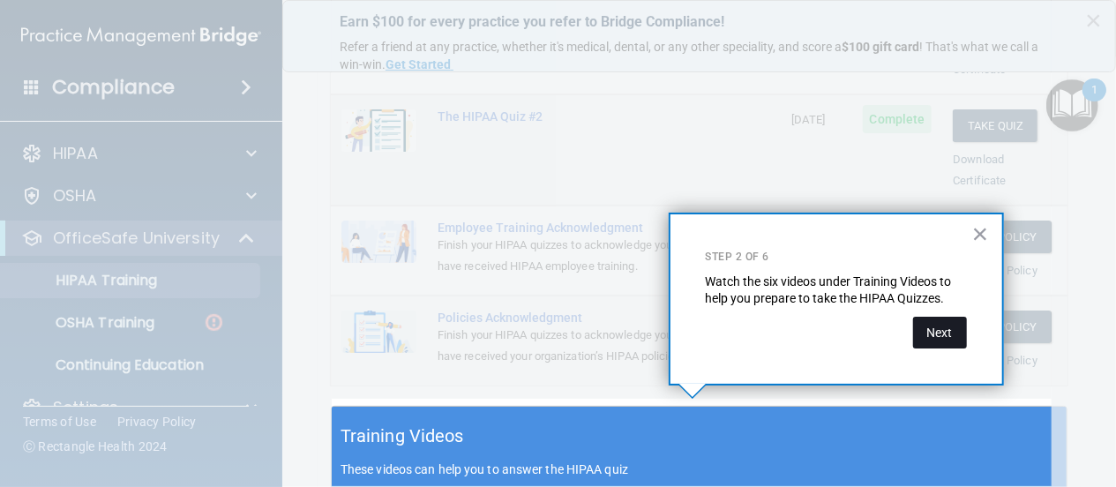
click at [944, 327] on button "Next" at bounding box center [940, 333] width 54 height 32
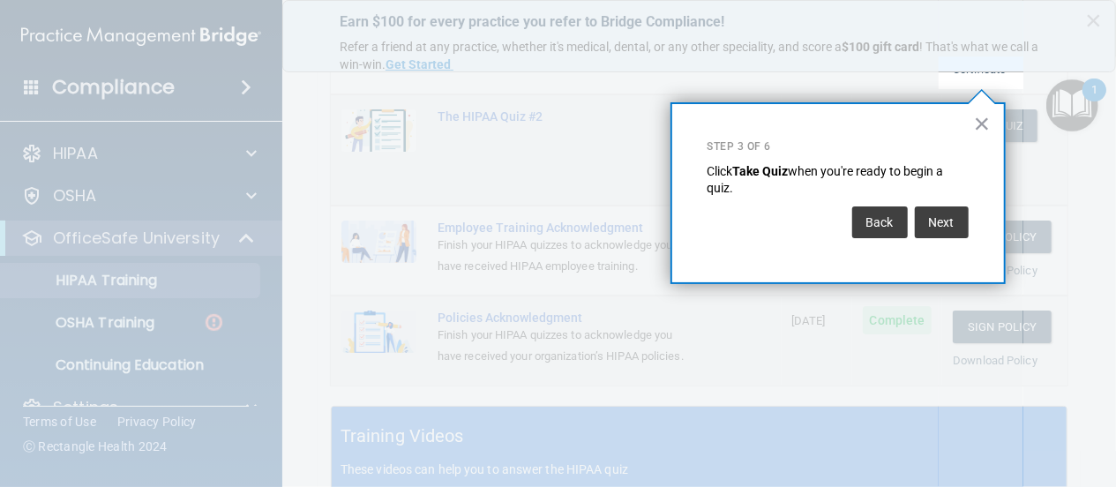
scroll to position [267, 0]
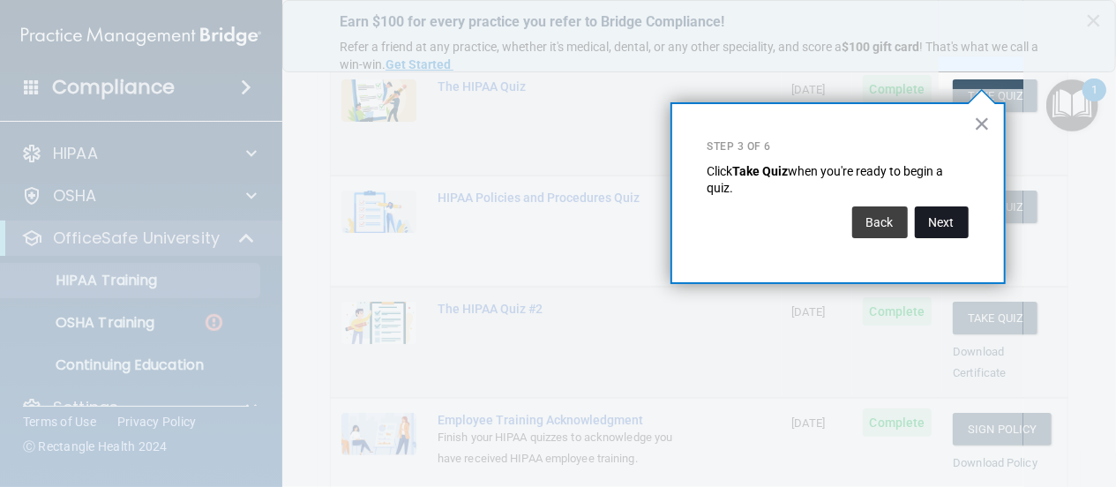
click at [934, 222] on button "Next" at bounding box center [942, 222] width 54 height 32
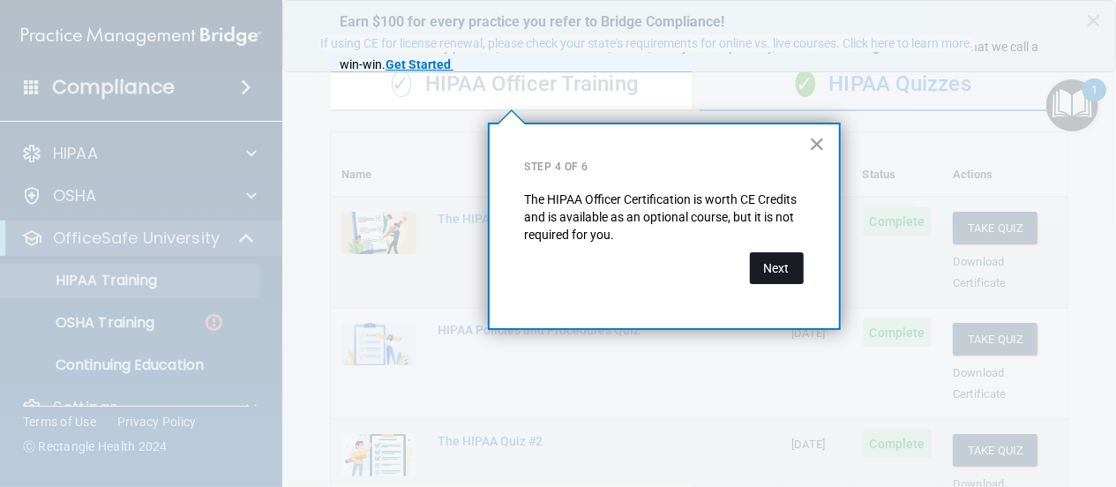
click at [781, 273] on button "Next" at bounding box center [777, 268] width 54 height 32
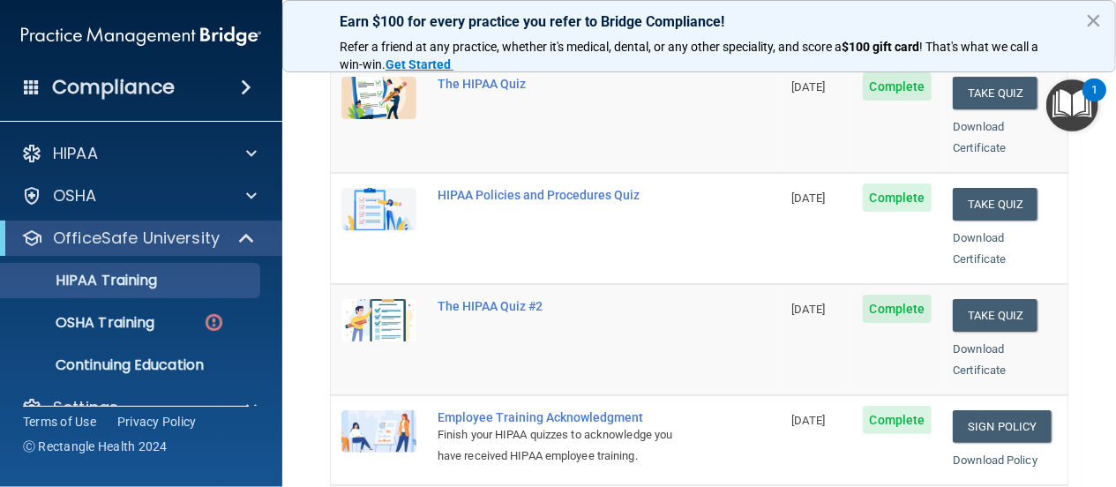
scroll to position [240, 0]
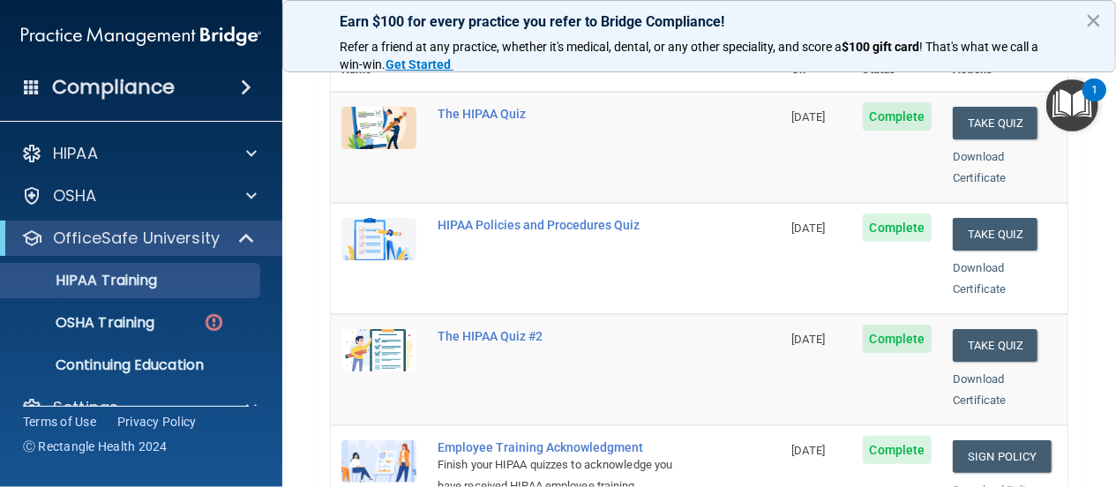
click at [1066, 103] on img "Open Resource Center, 1 new notification" at bounding box center [1072, 105] width 52 height 52
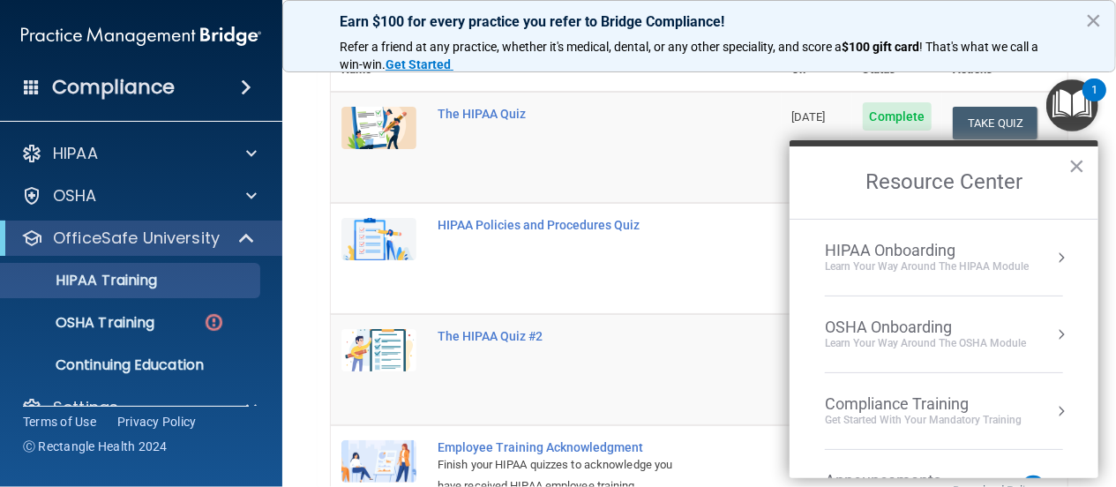
click at [1052, 410] on button "Resource Center" at bounding box center [1061, 411] width 18 height 18
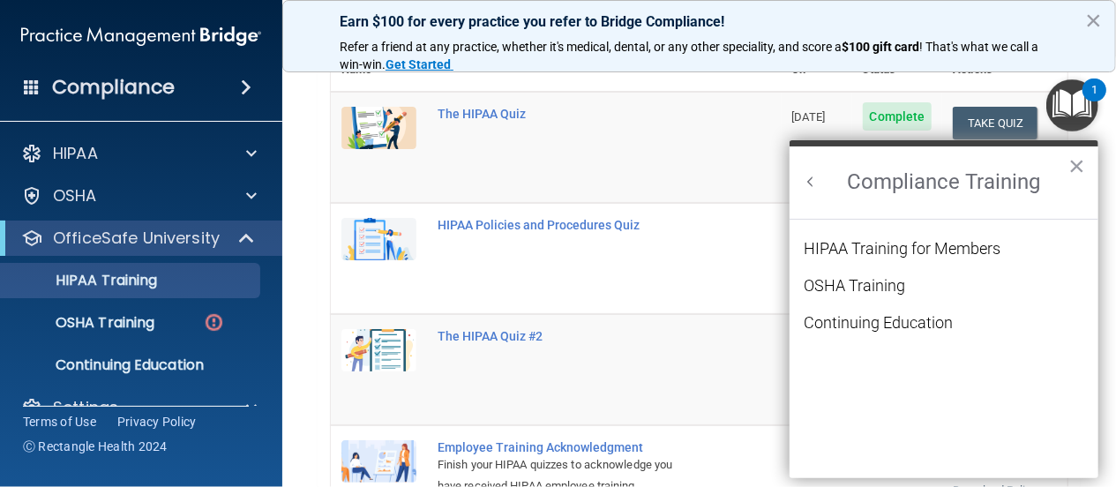
scroll to position [0, 0]
click at [841, 283] on div "OSHA Training" at bounding box center [854, 286] width 101 height 16
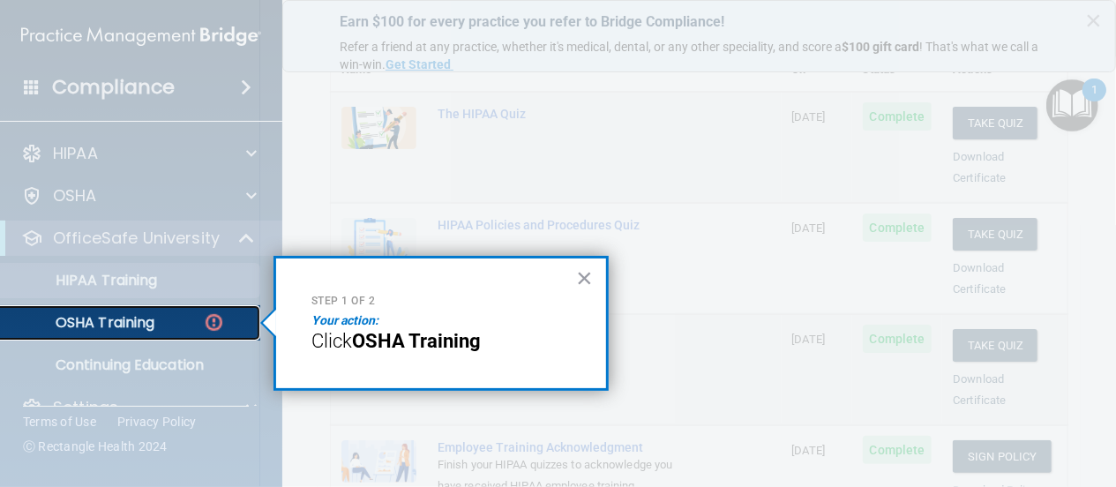
click at [216, 320] on img at bounding box center [214, 322] width 22 height 22
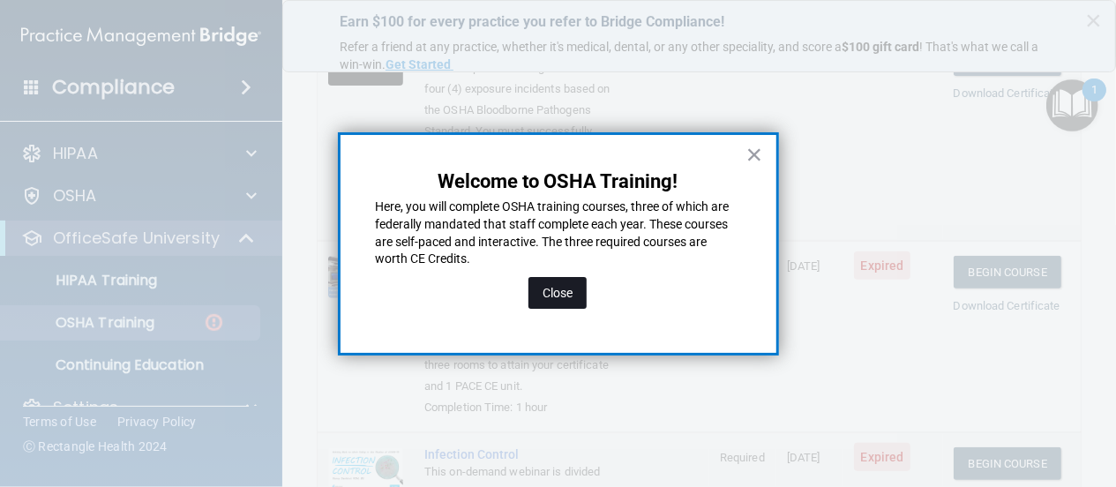
click at [548, 297] on button "Close" at bounding box center [557, 293] width 58 height 32
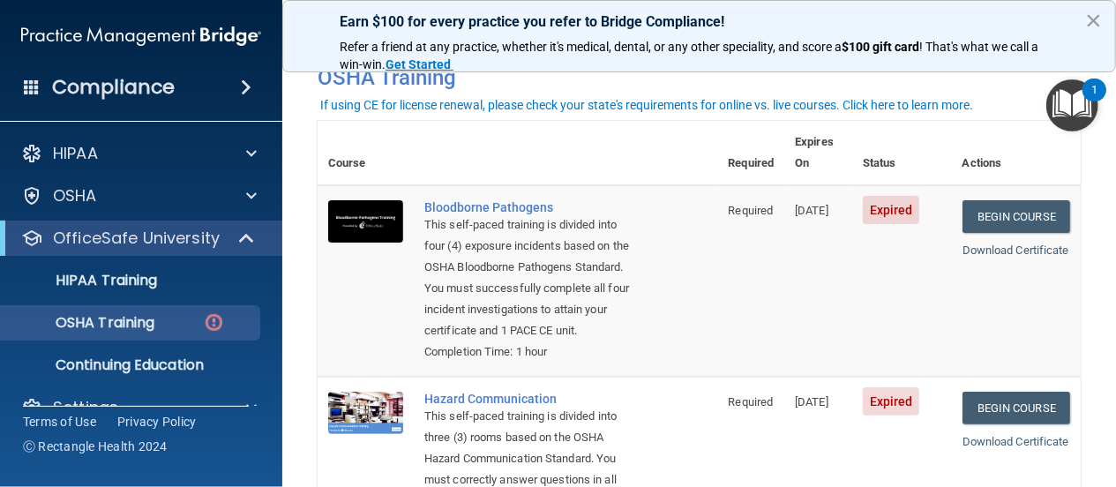
scroll to position [85, 0]
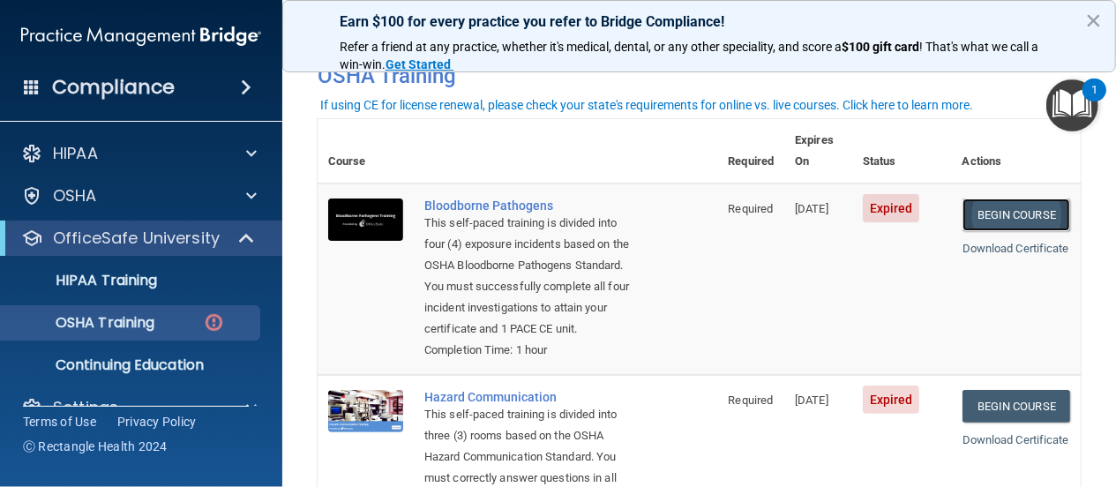
click at [975, 198] on link "Begin Course" at bounding box center [1016, 214] width 108 height 33
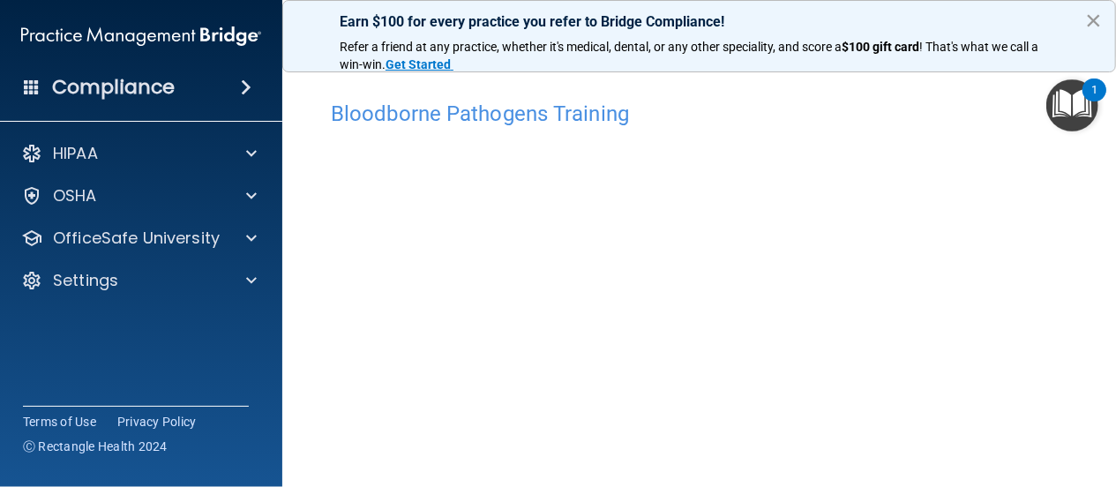
click at [1093, 24] on button "×" at bounding box center [1093, 20] width 17 height 28
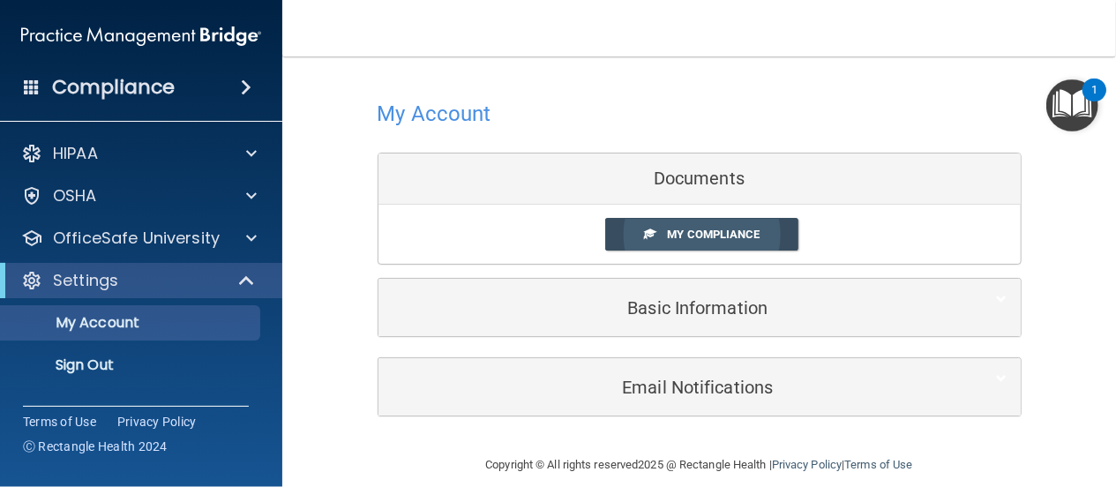
click at [655, 235] on link "My Compliance" at bounding box center [701, 234] width 193 height 33
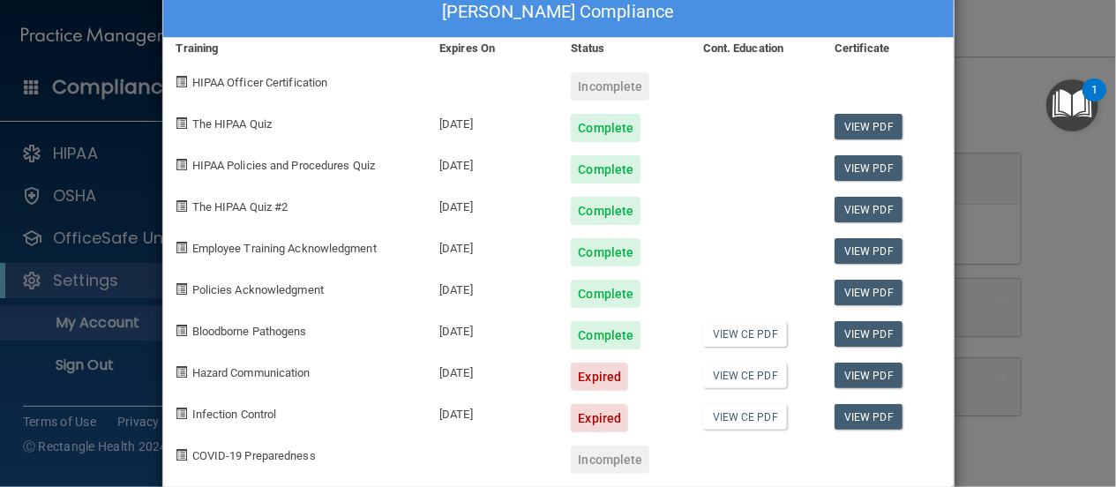
scroll to position [68, 0]
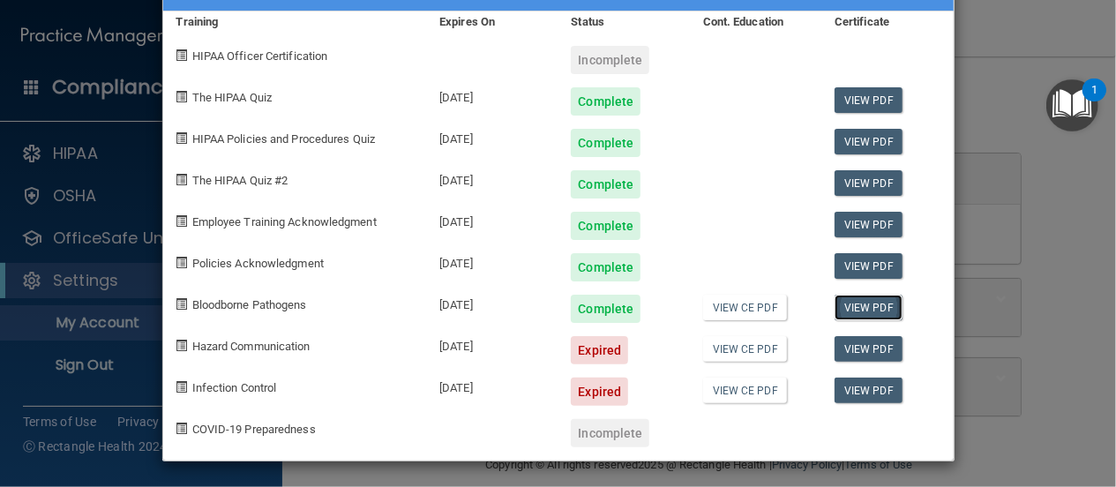
click at [864, 304] on link "View PDF" at bounding box center [868, 308] width 68 height 26
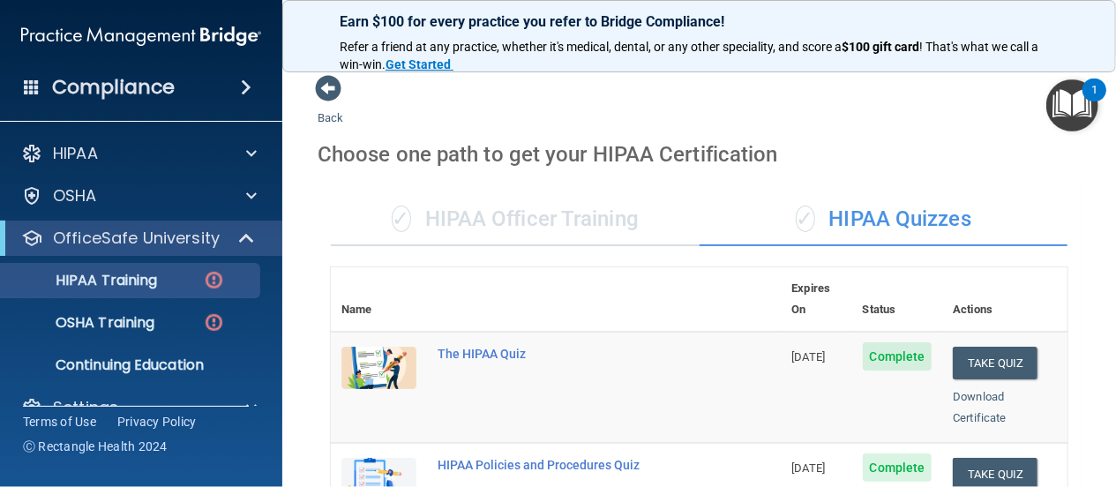
scroll to position [390, 0]
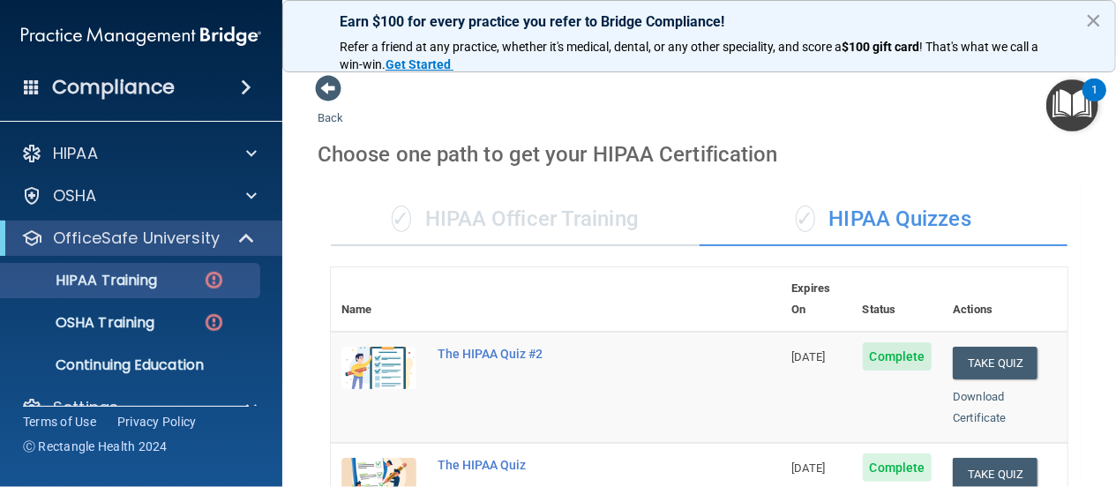
scroll to position [390, 0]
